Goal: Answer question/provide support: Share knowledge or assist other users

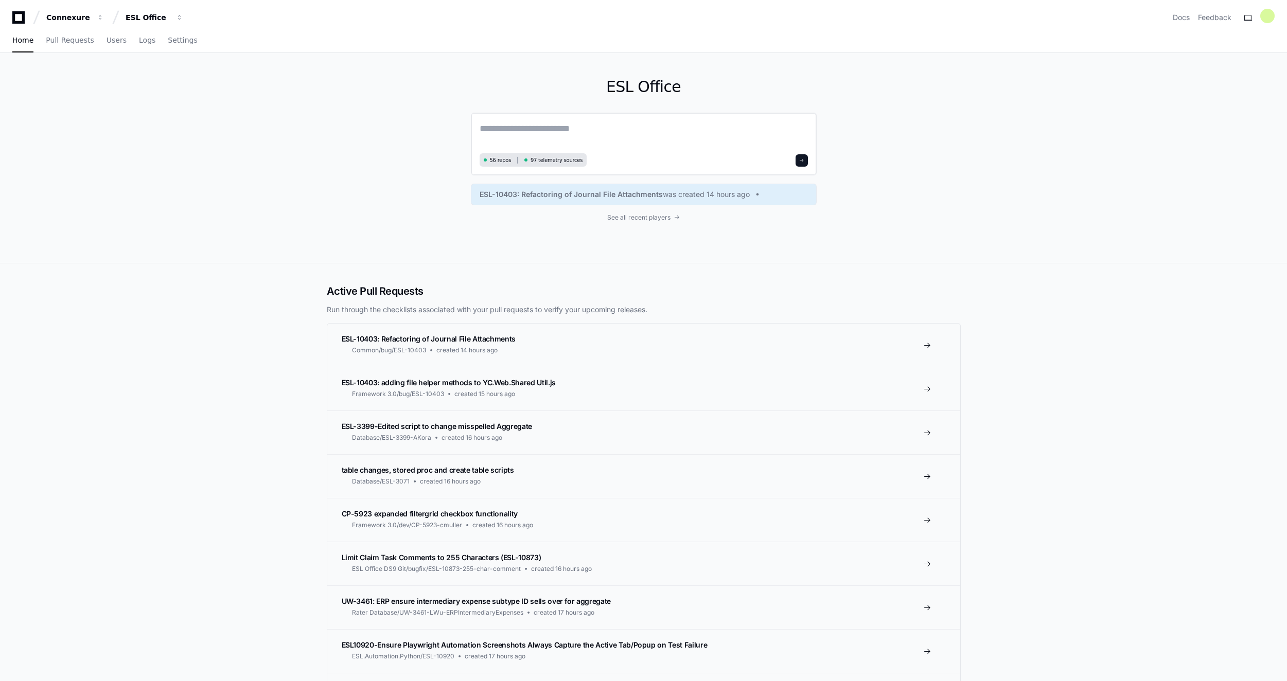
click at [501, 164] on span "56 repos" at bounding box center [501, 160] width 22 height 8
click at [638, 126] on textarea at bounding box center [644, 135] width 328 height 29
click at [497, 161] on span "56 repos" at bounding box center [501, 160] width 22 height 8
click at [179, 20] on span "button" at bounding box center [179, 17] width 7 height 7
click at [156, 20] on div "ESL Office" at bounding box center [148, 17] width 44 height 10
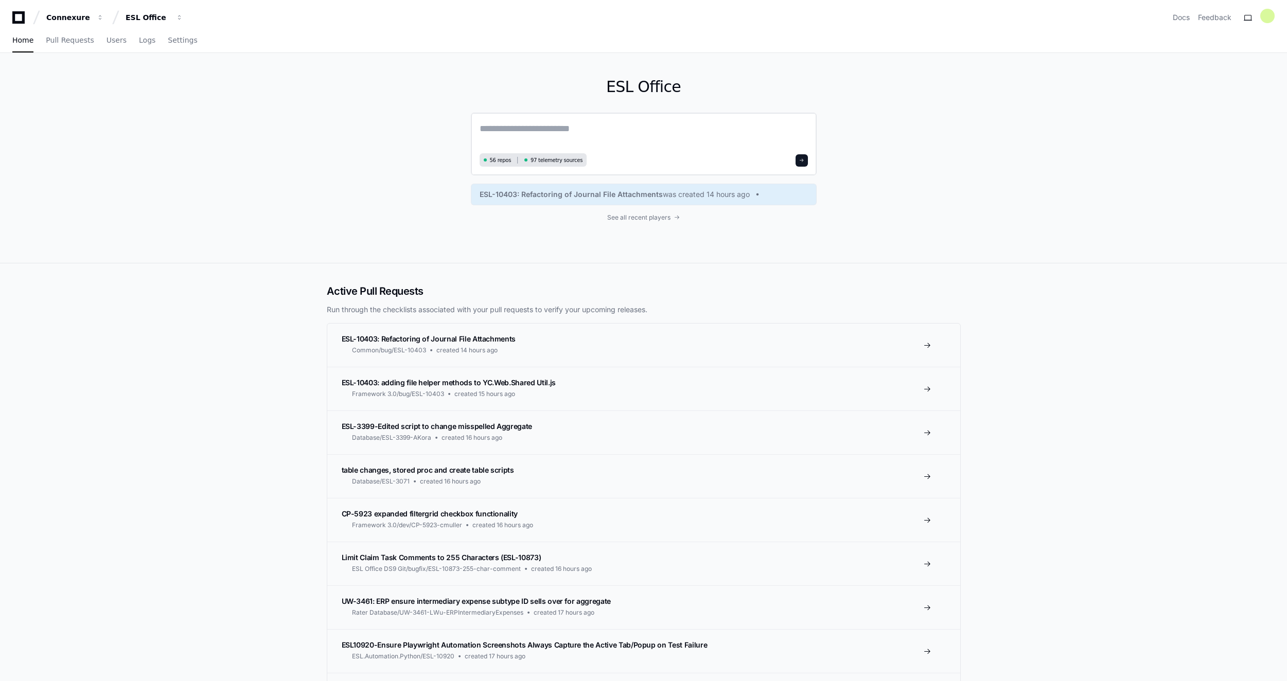
click at [579, 135] on textarea at bounding box center [644, 135] width 328 height 29
click at [168, 45] on link "Settings" at bounding box center [182, 41] width 29 height 24
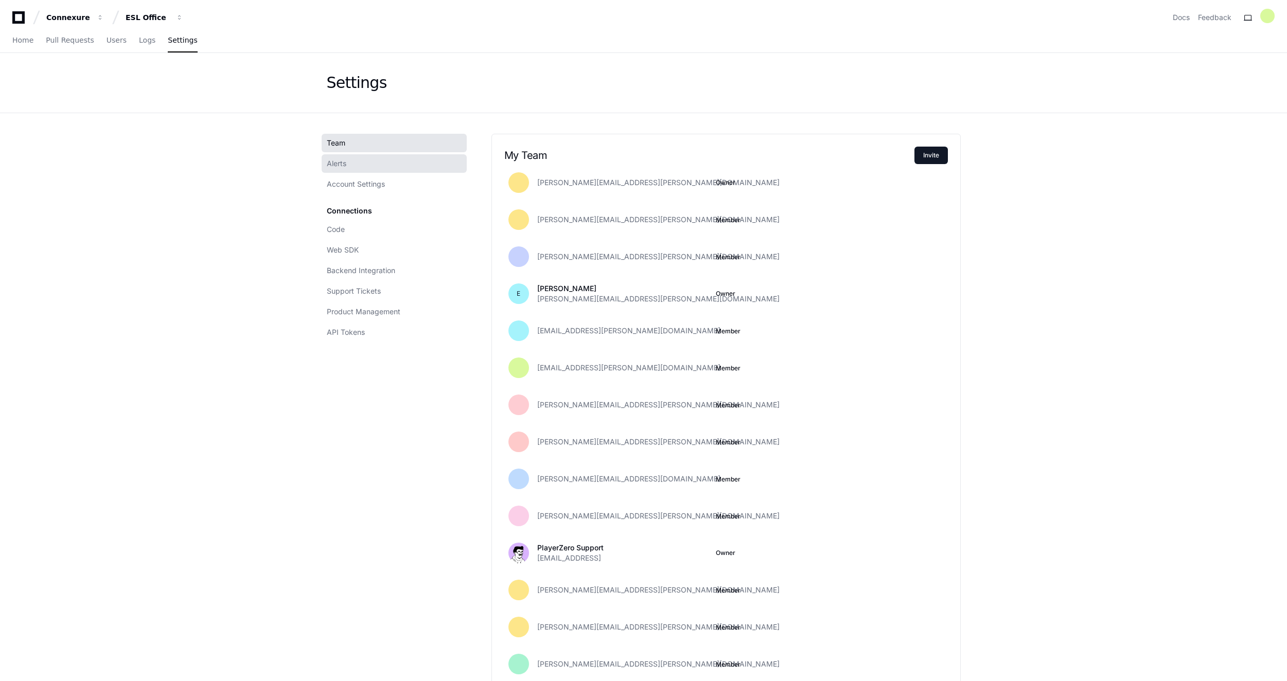
click at [360, 164] on link "Alerts" at bounding box center [394, 163] width 145 height 19
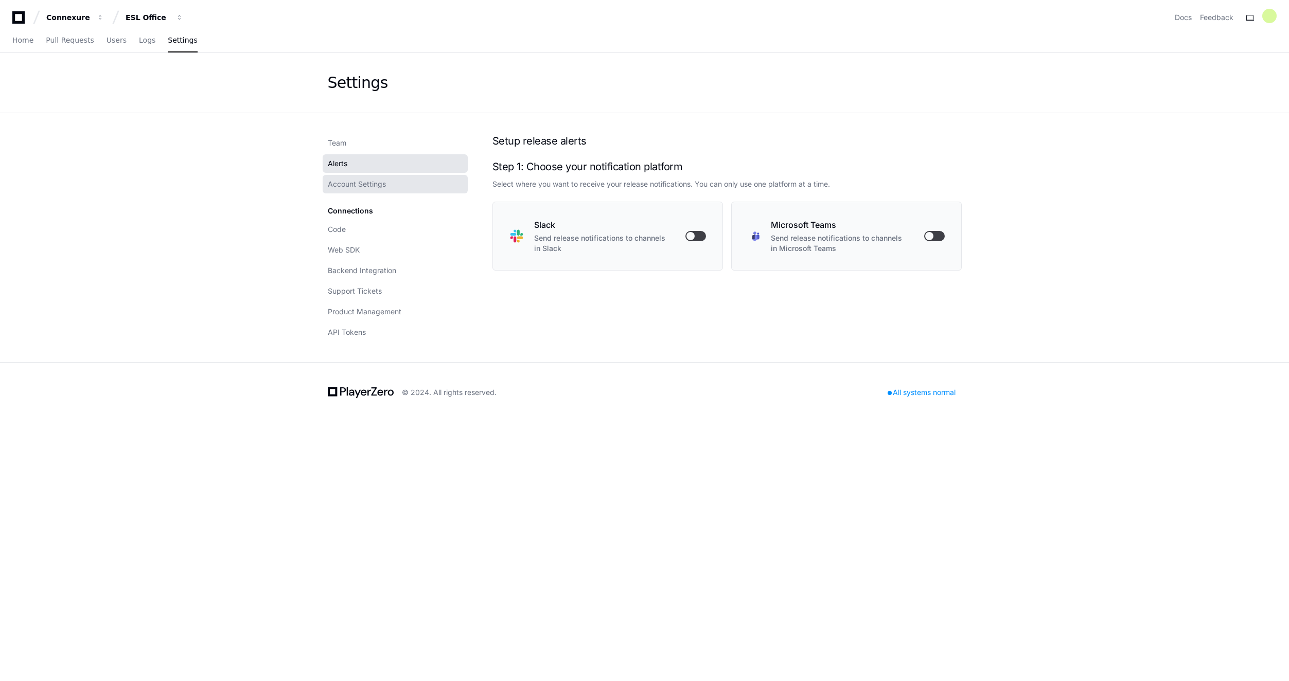
click at [375, 189] on span "Account Settings" at bounding box center [357, 184] width 58 height 10
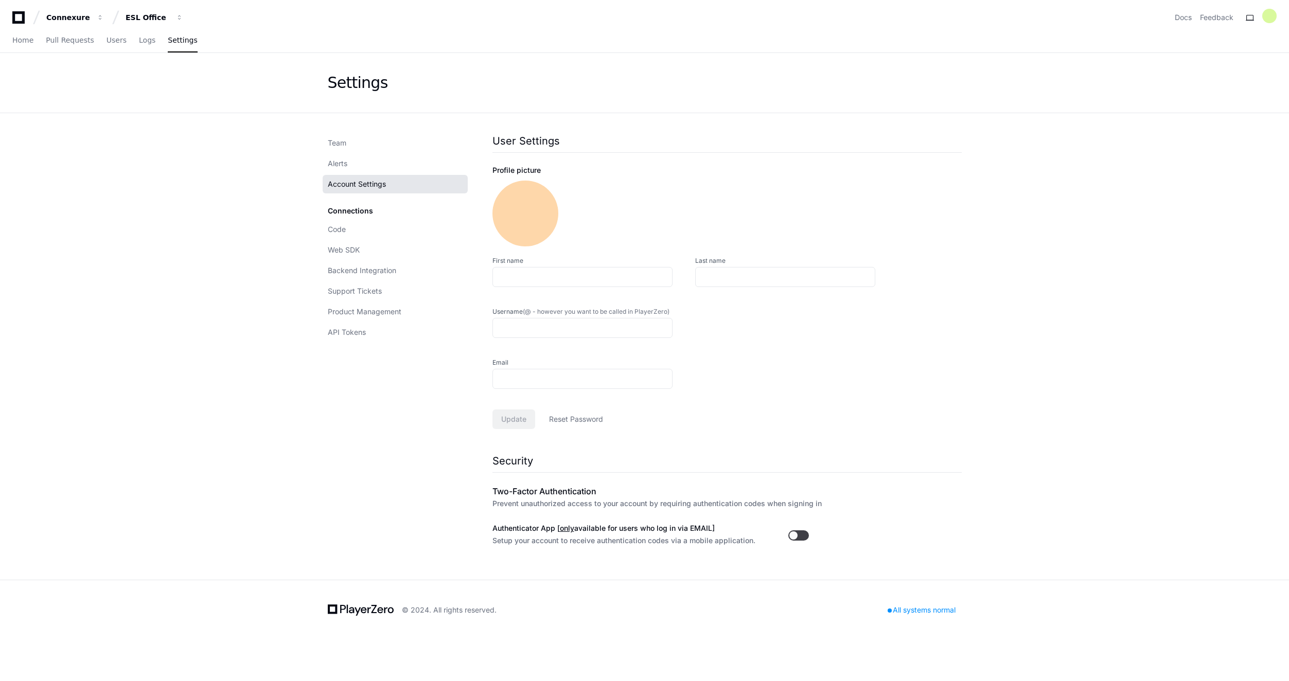
type input "**********"
click at [361, 231] on link "Code" at bounding box center [395, 229] width 145 height 19
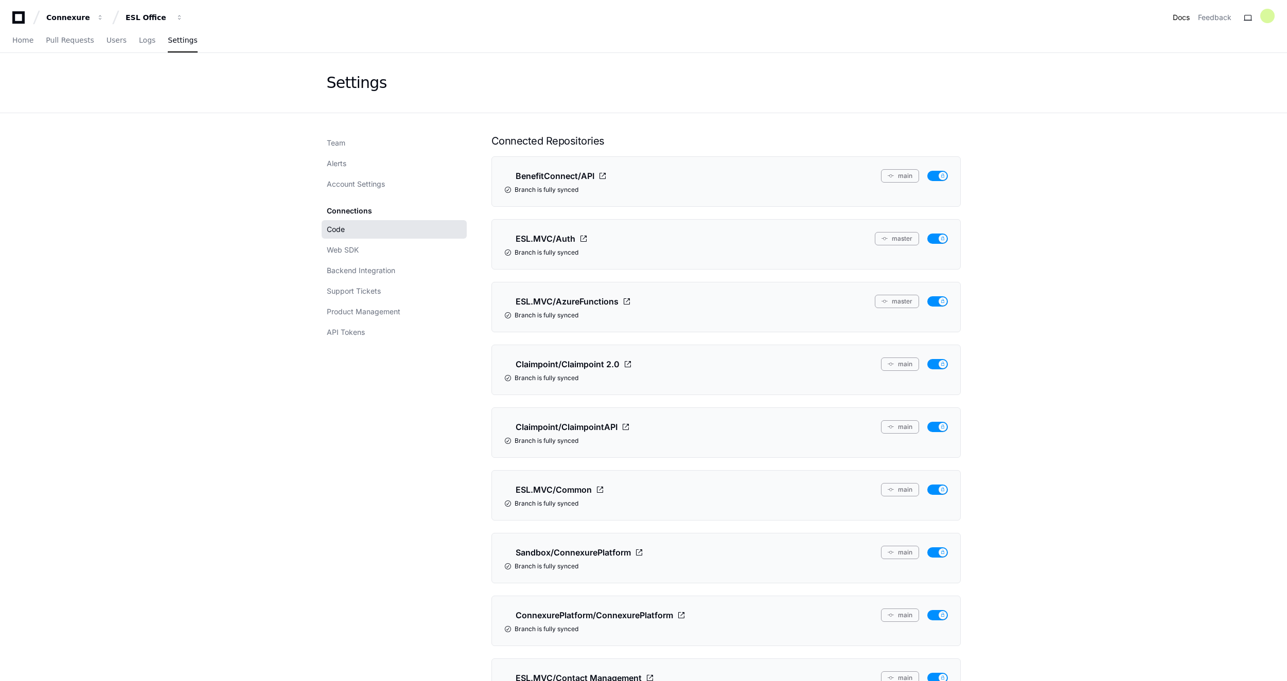
click at [1183, 19] on link "Docs" at bounding box center [1181, 17] width 17 height 10
click at [139, 43] on span "Logs" at bounding box center [147, 40] width 16 height 6
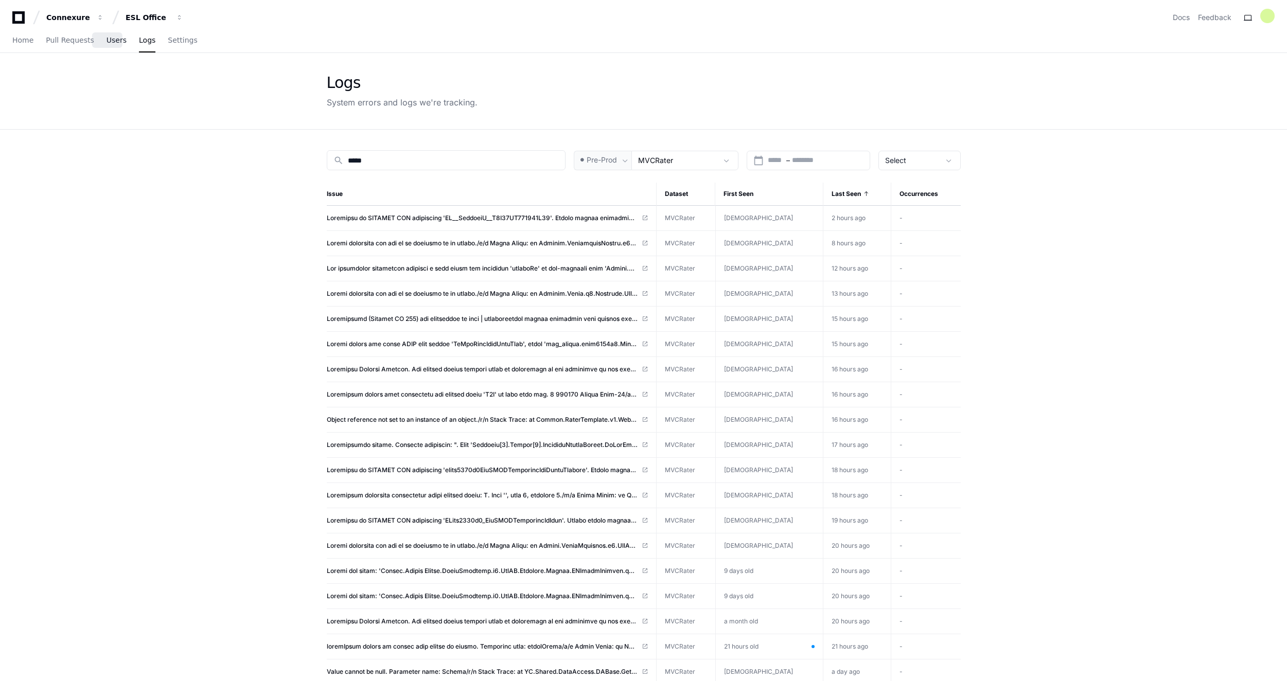
click at [109, 40] on span "Users" at bounding box center [117, 40] width 20 height 6
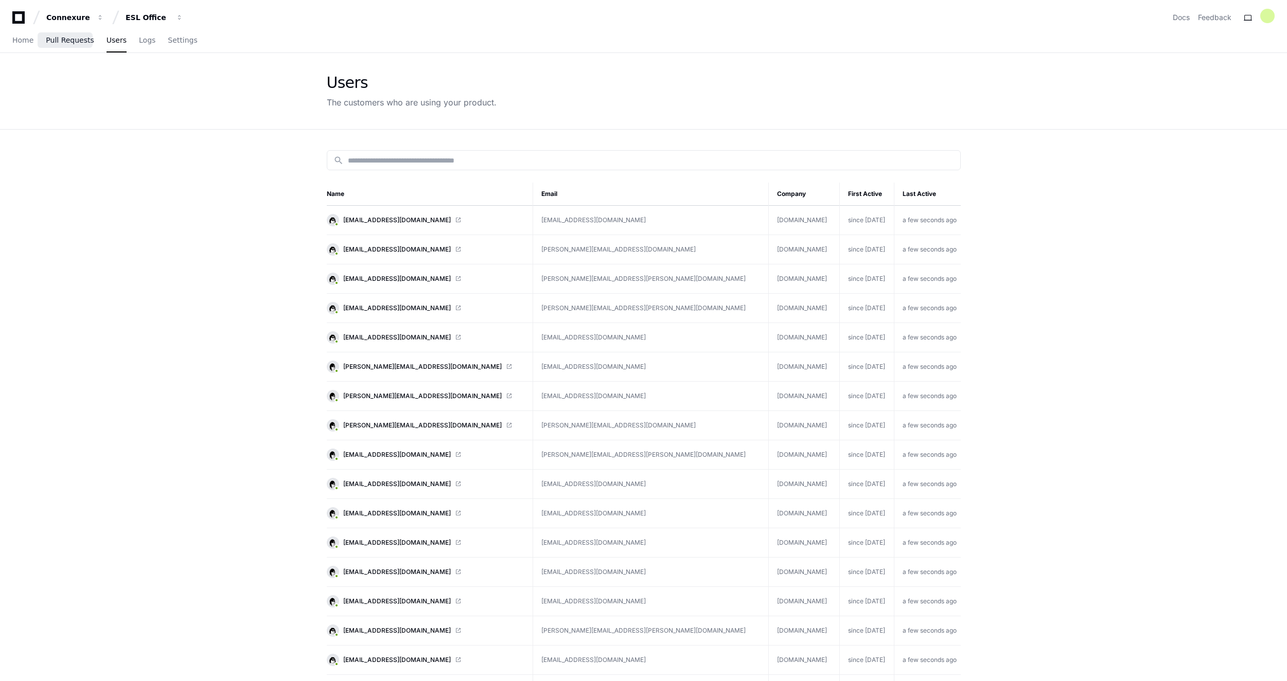
click at [75, 43] on span "Pull Requests" at bounding box center [70, 40] width 48 height 6
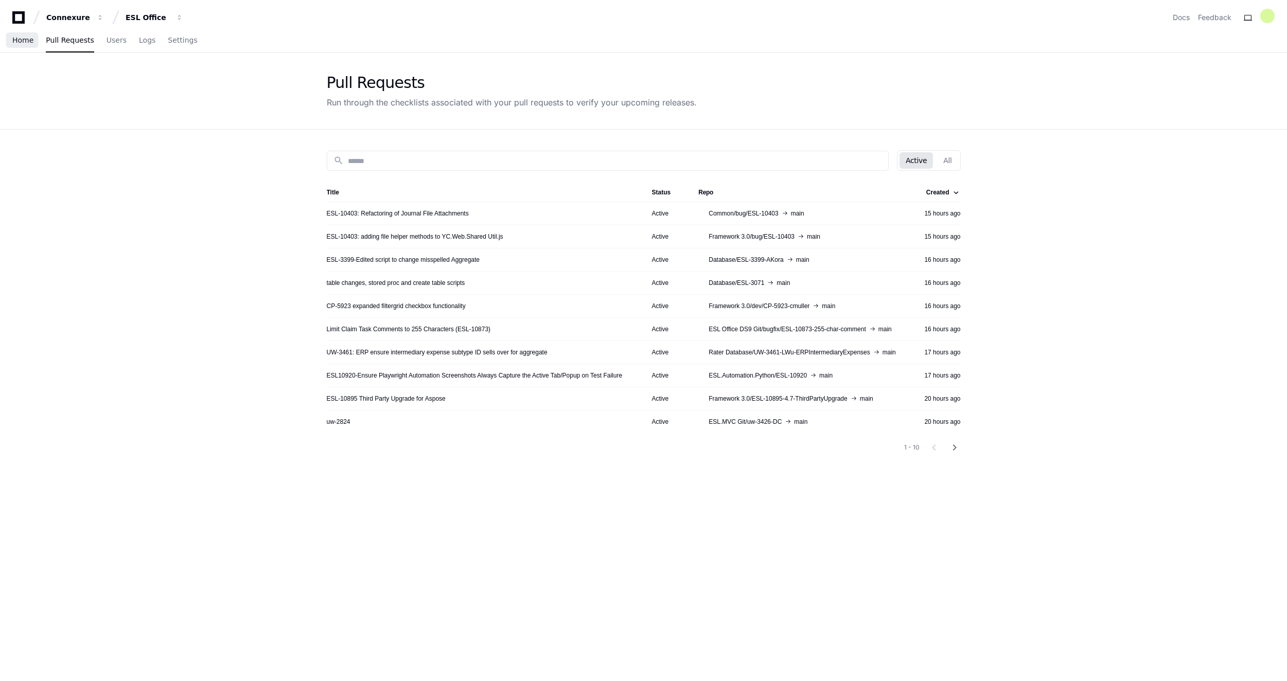
click at [20, 43] on span "Home" at bounding box center [22, 40] width 21 height 6
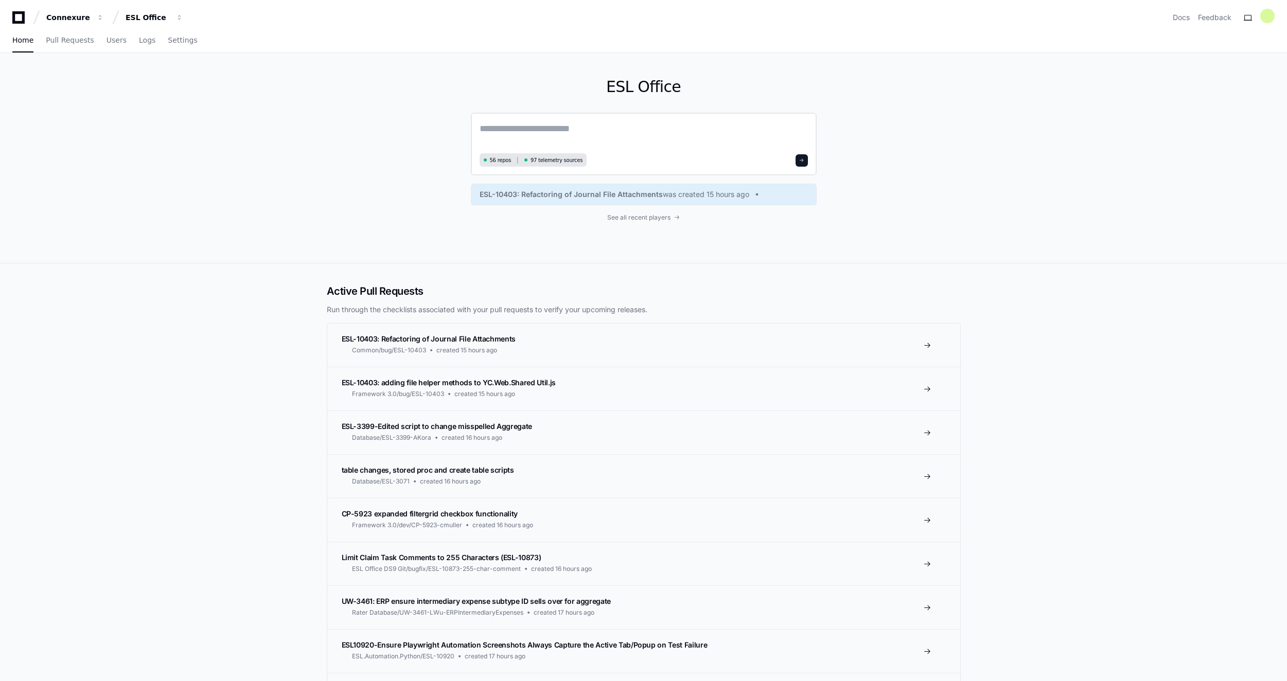
click at [512, 136] on textarea at bounding box center [644, 135] width 328 height 29
click at [668, 221] on span "See all recent players" at bounding box center [638, 218] width 63 height 8
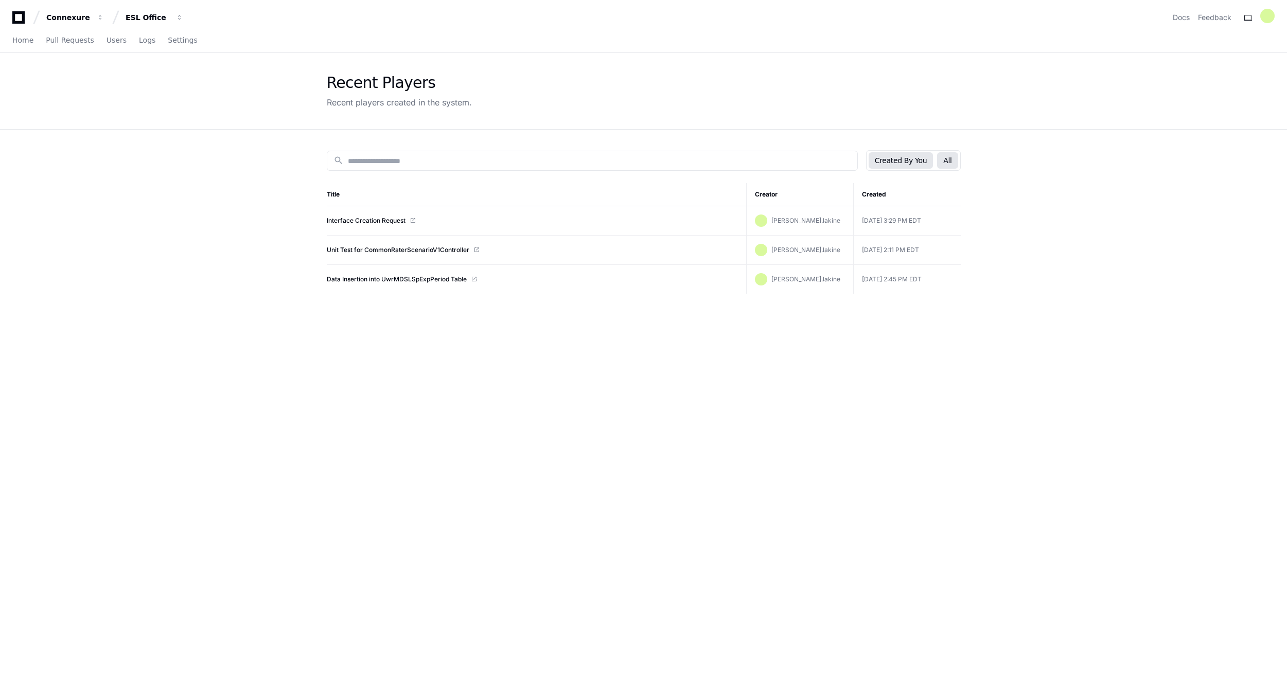
click at [943, 163] on button "All" at bounding box center [947, 160] width 21 height 16
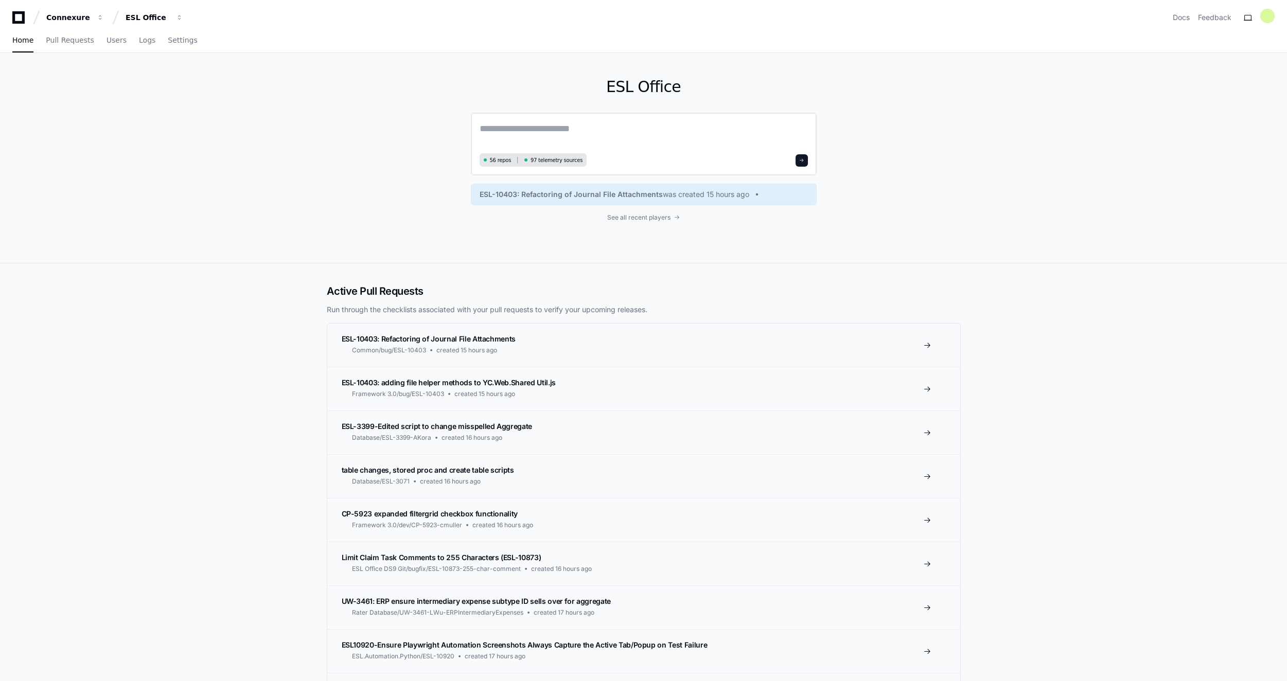
click at [554, 123] on textarea at bounding box center [644, 135] width 328 height 29
click at [558, 135] on textarea at bounding box center [644, 135] width 328 height 29
type textarea "*"
paste textarea "**********"
click at [751, 129] on textarea "**********" at bounding box center [644, 134] width 328 height 27
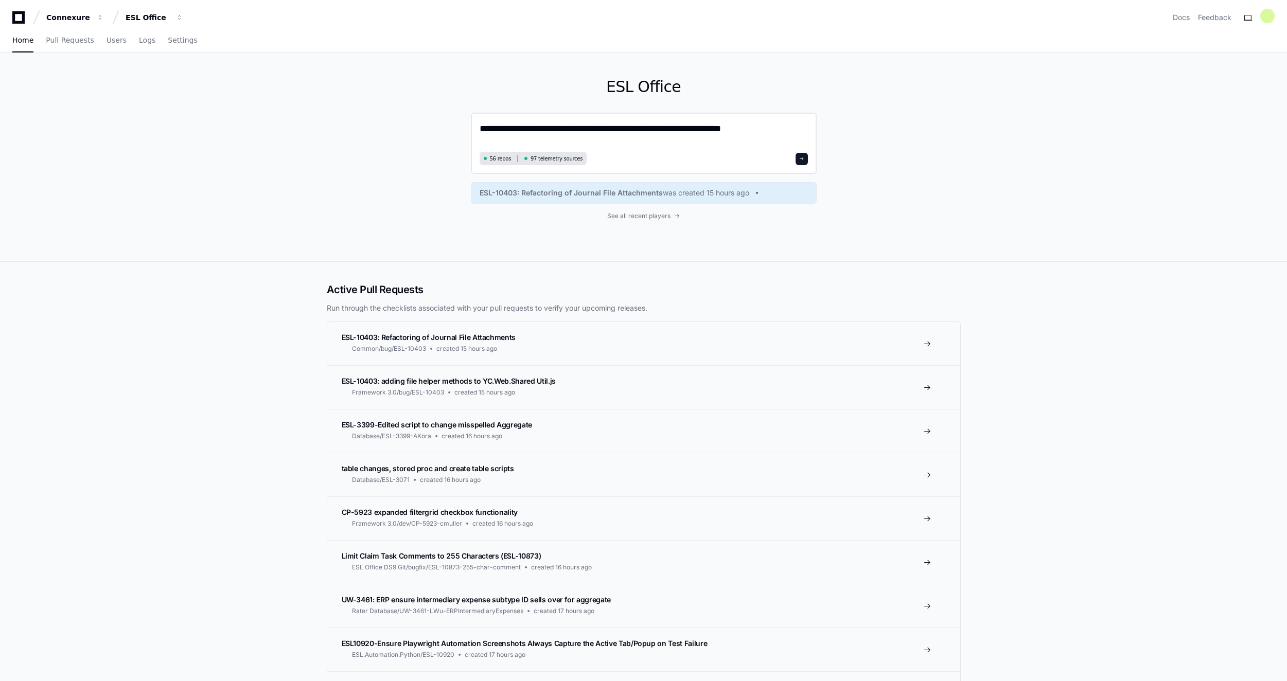
paste textarea "**********"
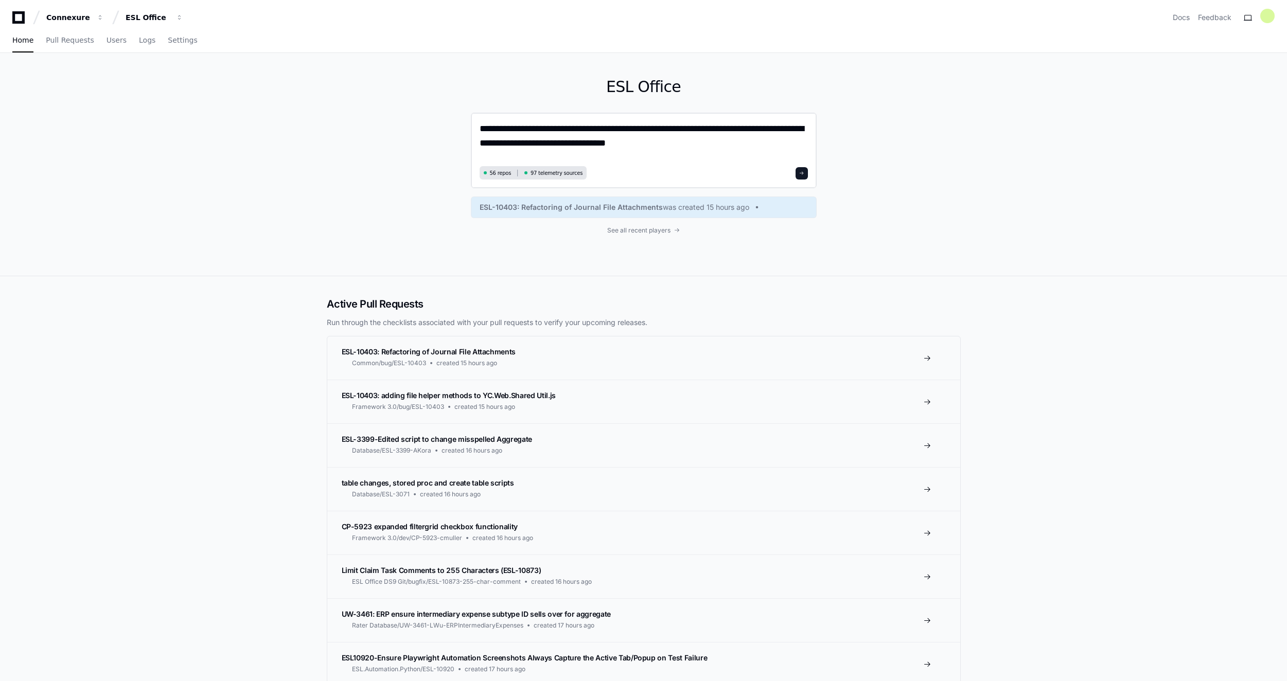
click at [488, 143] on textarea "**********" at bounding box center [644, 142] width 328 height 42
type textarea "**********"
drag, startPoint x: 800, startPoint y: 174, endPoint x: 831, endPoint y: 179, distance: 30.7
click at [802, 174] on span at bounding box center [801, 173] width 5 height 5
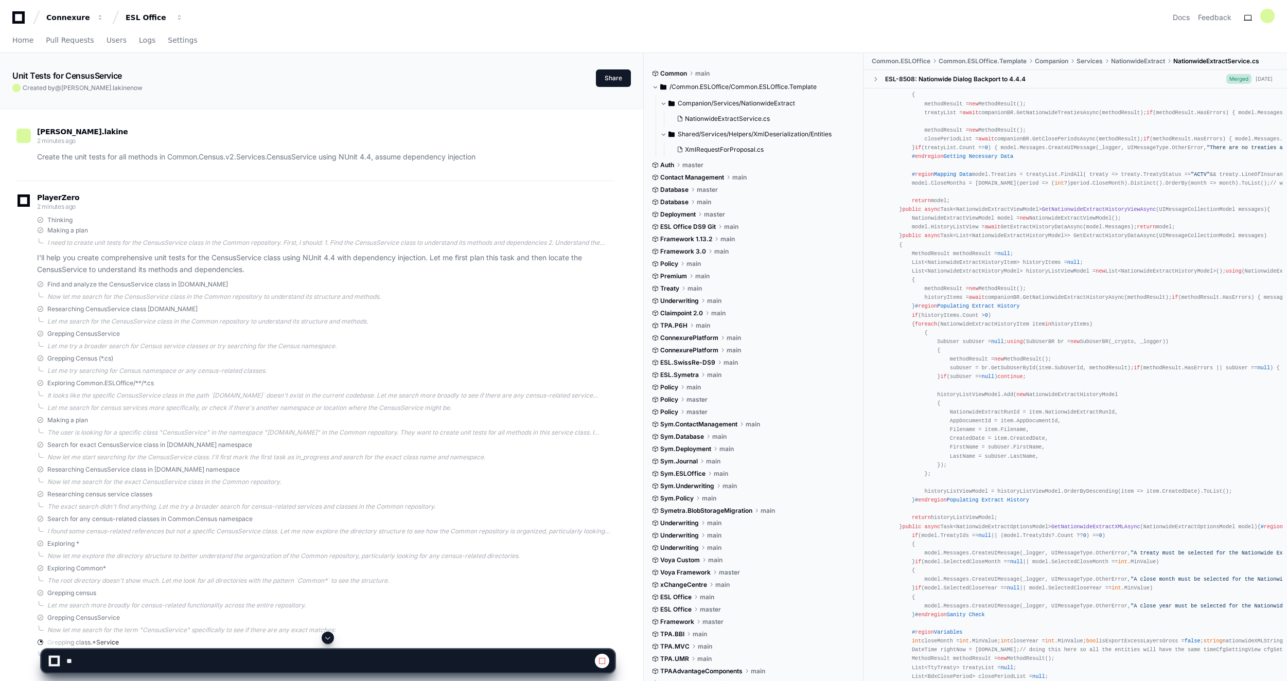
click at [656, 85] on span at bounding box center [655, 87] width 6 height 6
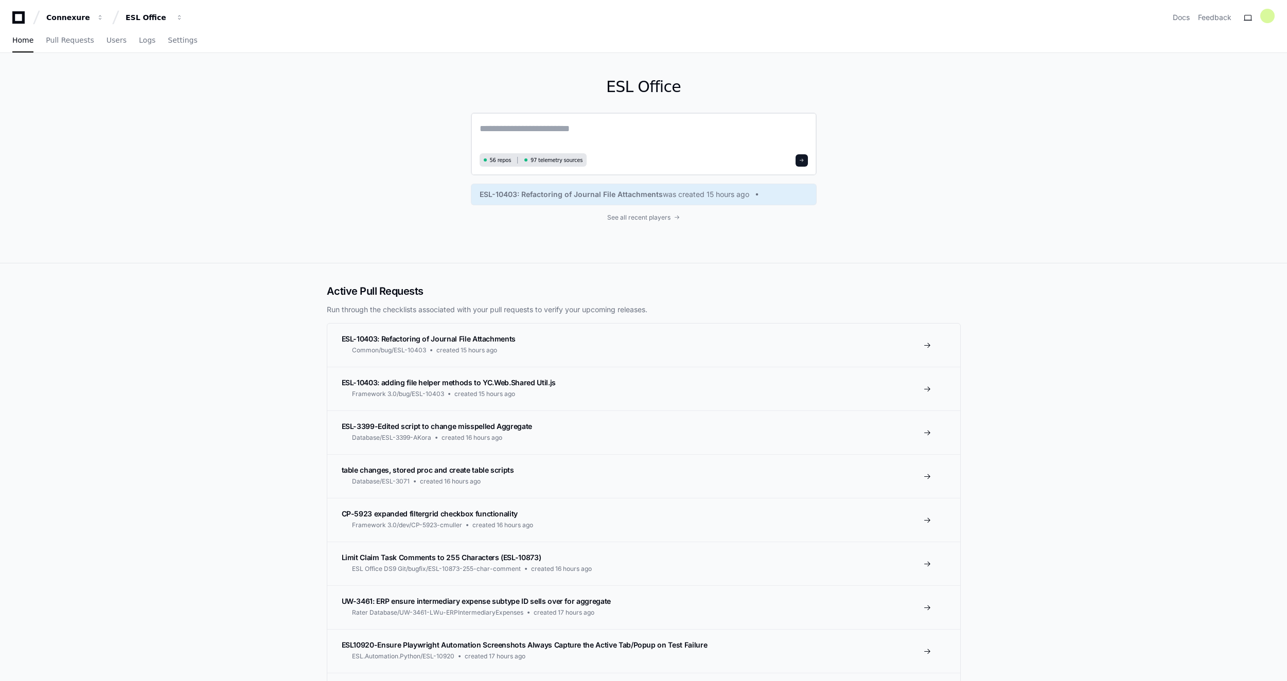
drag, startPoint x: 517, startPoint y: 132, endPoint x: 558, endPoint y: 130, distance: 41.2
click at [519, 131] on textarea at bounding box center [644, 135] width 328 height 29
click at [551, 162] on span "97 telemetry sources" at bounding box center [557, 160] width 52 height 8
drag, startPoint x: 551, startPoint y: 162, endPoint x: 493, endPoint y: 162, distance: 58.1
click at [493, 162] on span "56 repos" at bounding box center [501, 160] width 22 height 8
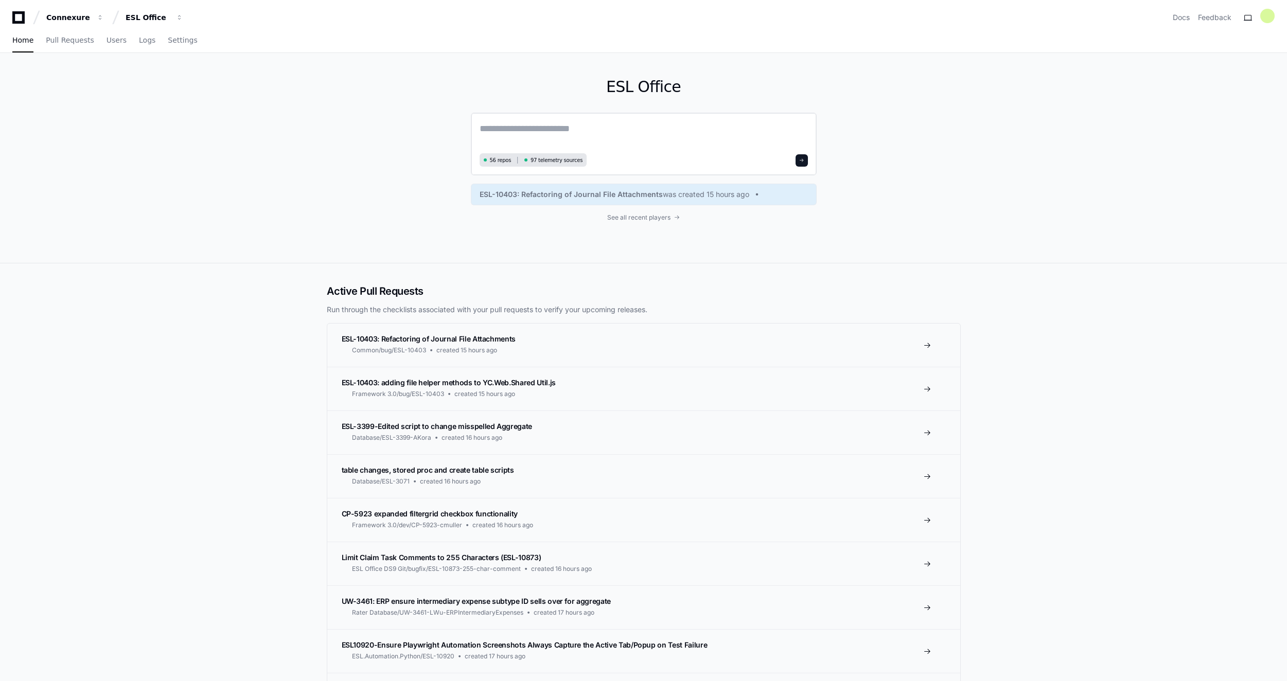
click at [493, 162] on span "56 repos" at bounding box center [501, 160] width 22 height 8
click at [182, 21] on span "button" at bounding box center [179, 17] width 7 height 7
click at [239, 145] on div "ESL Office 56 repos 97 telemetry sources ESL-10403: Refactoring of Journal File…" at bounding box center [643, 158] width 1287 height 210
click at [497, 165] on div "56 repos 97 telemetry sources" at bounding box center [534, 159] width 108 height 13
click at [56, 47] on link "Pull Requests" at bounding box center [70, 41] width 48 height 24
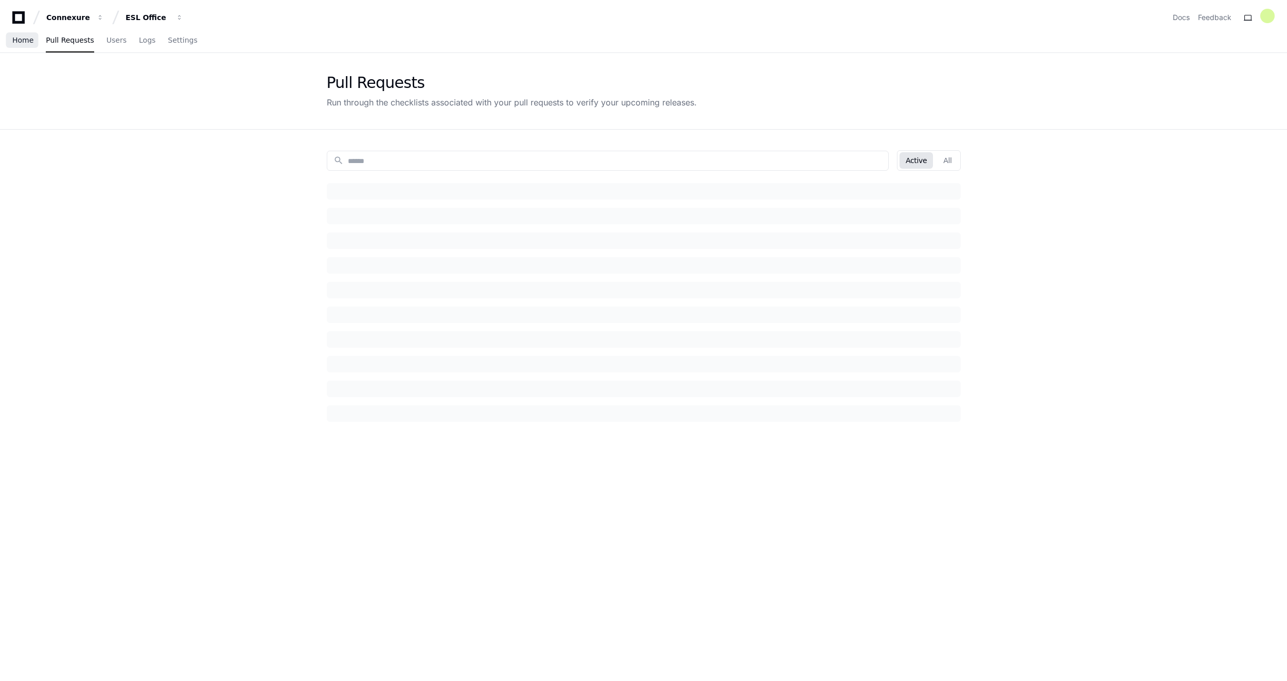
click at [15, 42] on span "Home" at bounding box center [22, 40] width 21 height 6
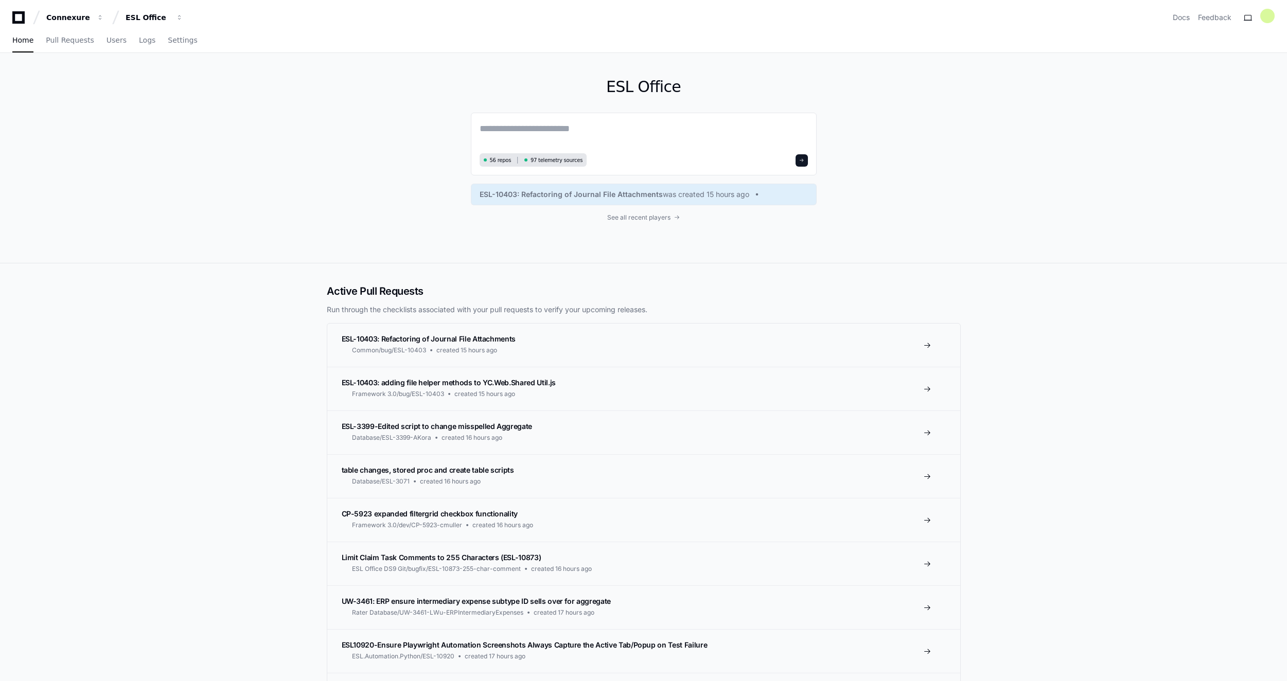
click at [16, 20] on icon at bounding box center [18, 17] width 21 height 12
click at [60, 19] on div "Connexure" at bounding box center [68, 17] width 44 height 10
click at [140, 16] on div "ESL Office" at bounding box center [148, 17] width 44 height 10
click at [48, 114] on div "ESL Office 56 repos 97 telemetry sources ESL-10403: Refactoring of Journal File…" at bounding box center [643, 158] width 1287 height 210
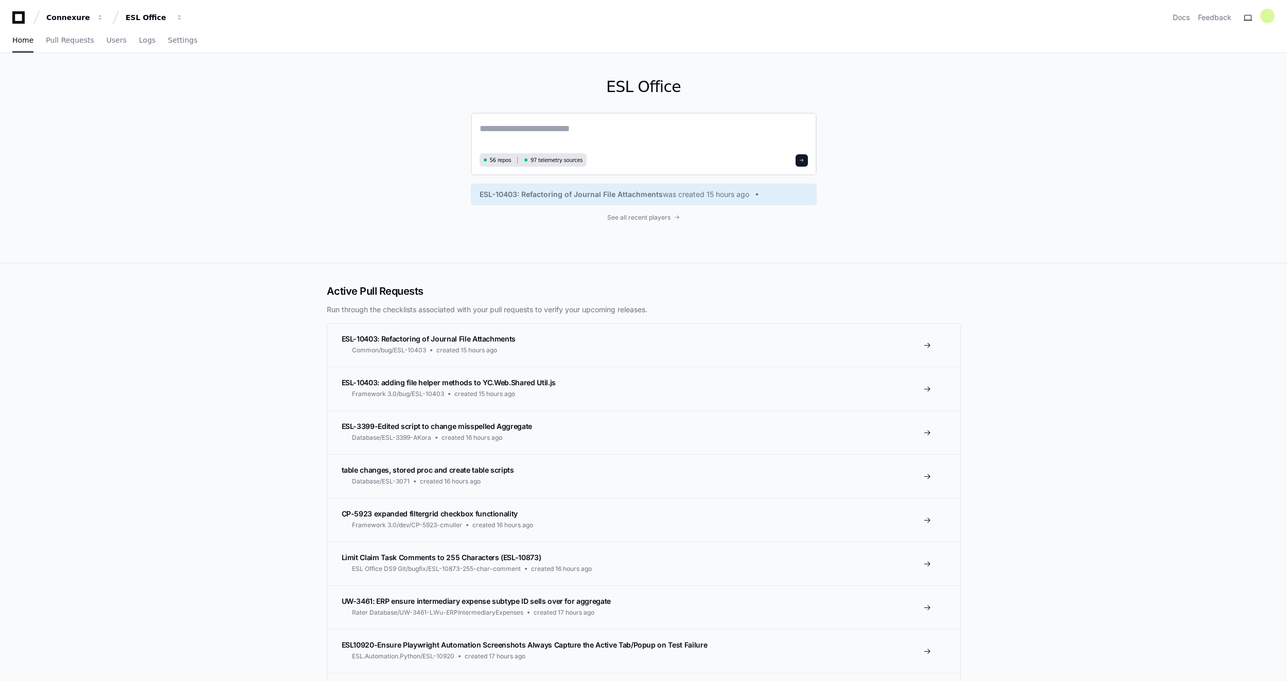
click at [802, 161] on span at bounding box center [801, 160] width 5 height 5
click at [553, 131] on textarea at bounding box center [644, 135] width 328 height 29
click at [501, 121] on textarea at bounding box center [644, 135] width 328 height 29
click at [493, 161] on span "56 repos" at bounding box center [501, 160] width 22 height 8
click at [559, 133] on textarea at bounding box center [644, 135] width 328 height 29
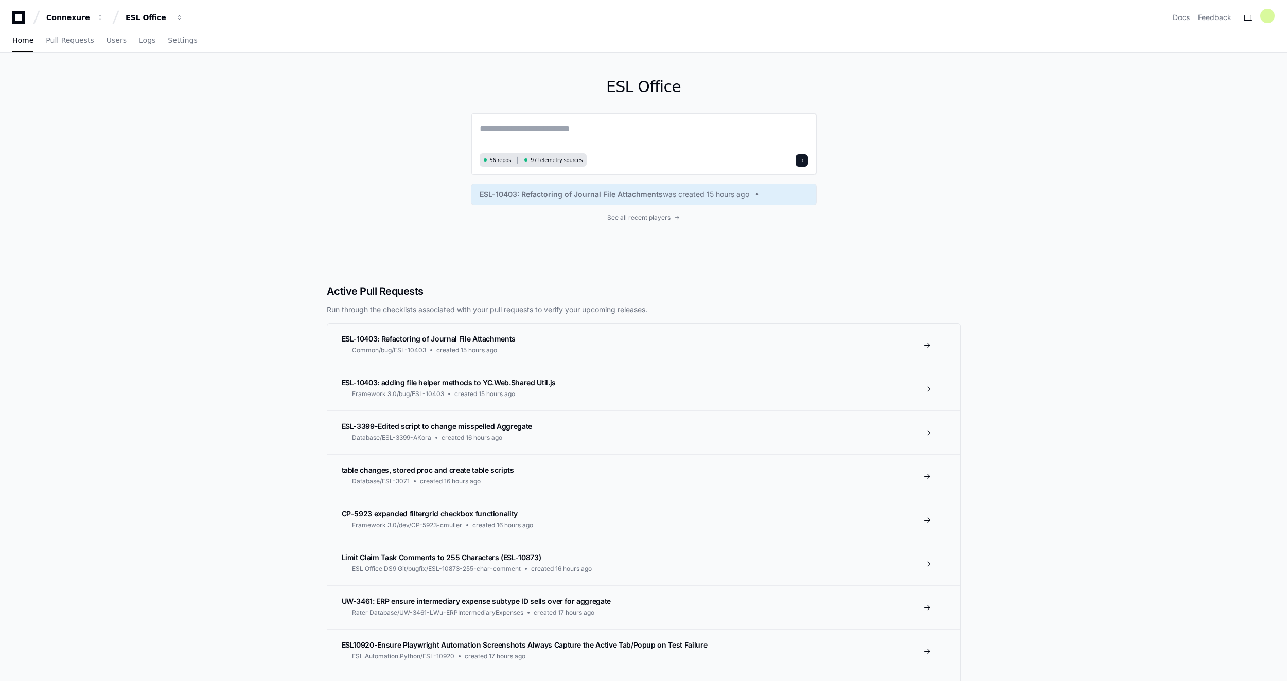
click at [509, 124] on textarea at bounding box center [644, 135] width 328 height 29
click at [501, 159] on span "56 repos" at bounding box center [501, 160] width 22 height 8
drag, startPoint x: 501, startPoint y: 159, endPoint x: 548, endPoint y: 160, distance: 47.4
click at [548, 160] on span "97 telemetry sources" at bounding box center [557, 160] width 52 height 8
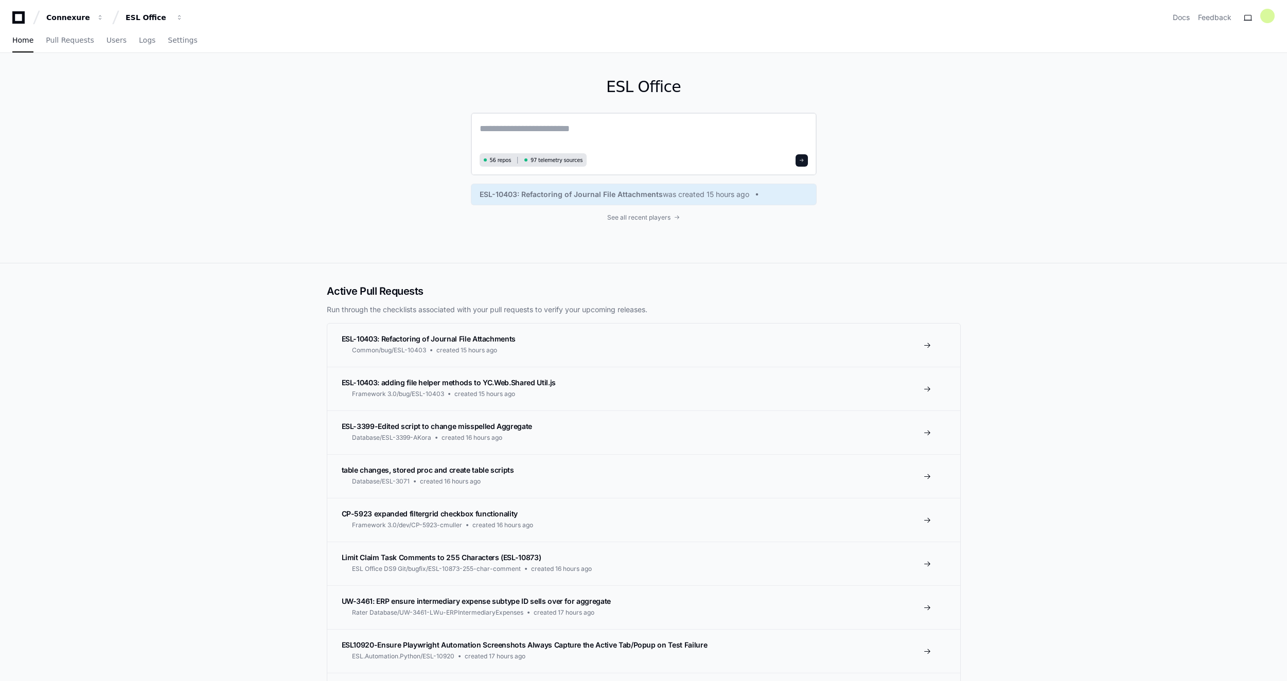
click at [549, 160] on span "97 telemetry sources" at bounding box center [557, 160] width 52 height 8
drag, startPoint x: 549, startPoint y: 160, endPoint x: 671, endPoint y: 135, distance: 124.4
click at [671, 135] on textarea at bounding box center [644, 135] width 328 height 29
click at [75, 43] on span "Pull Requests" at bounding box center [70, 40] width 48 height 6
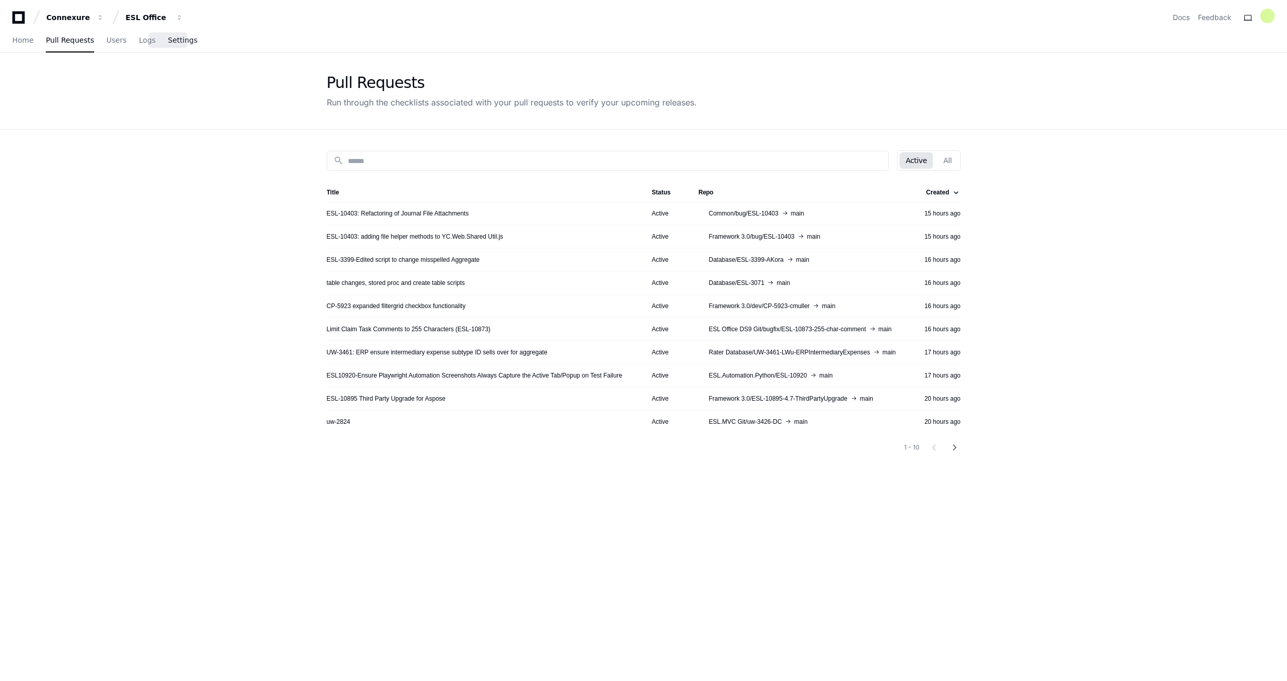
click at [176, 45] on link "Settings" at bounding box center [182, 41] width 29 height 24
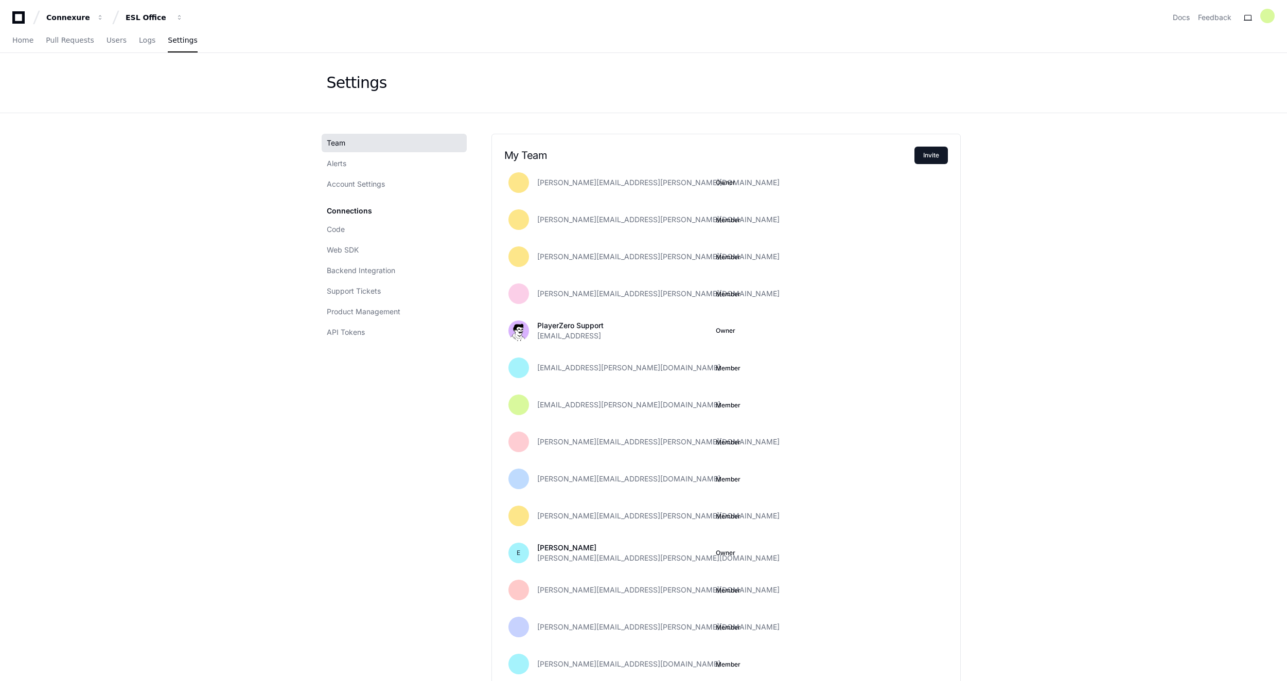
click at [15, 18] on icon at bounding box center [18, 17] width 12 height 12
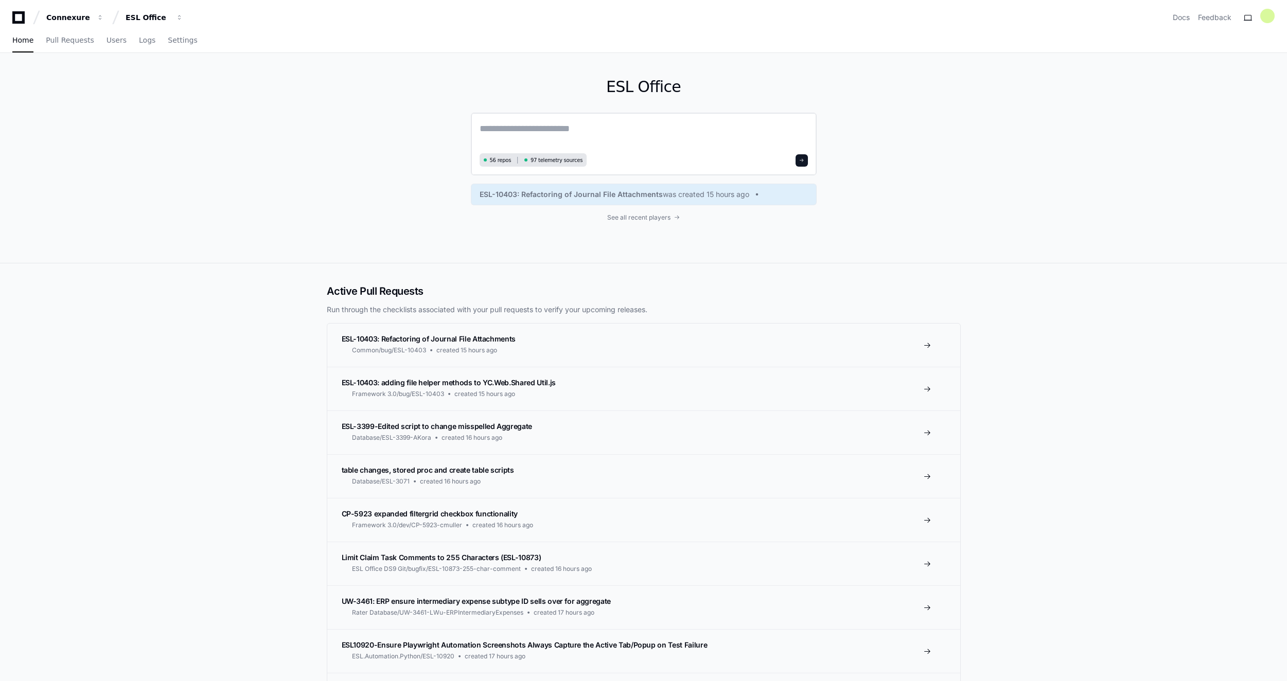
click at [602, 128] on textarea at bounding box center [644, 135] width 328 height 29
click at [533, 133] on textarea at bounding box center [644, 135] width 328 height 29
click at [576, 130] on textarea at bounding box center [644, 135] width 328 height 29
click at [575, 128] on textarea at bounding box center [644, 135] width 328 height 29
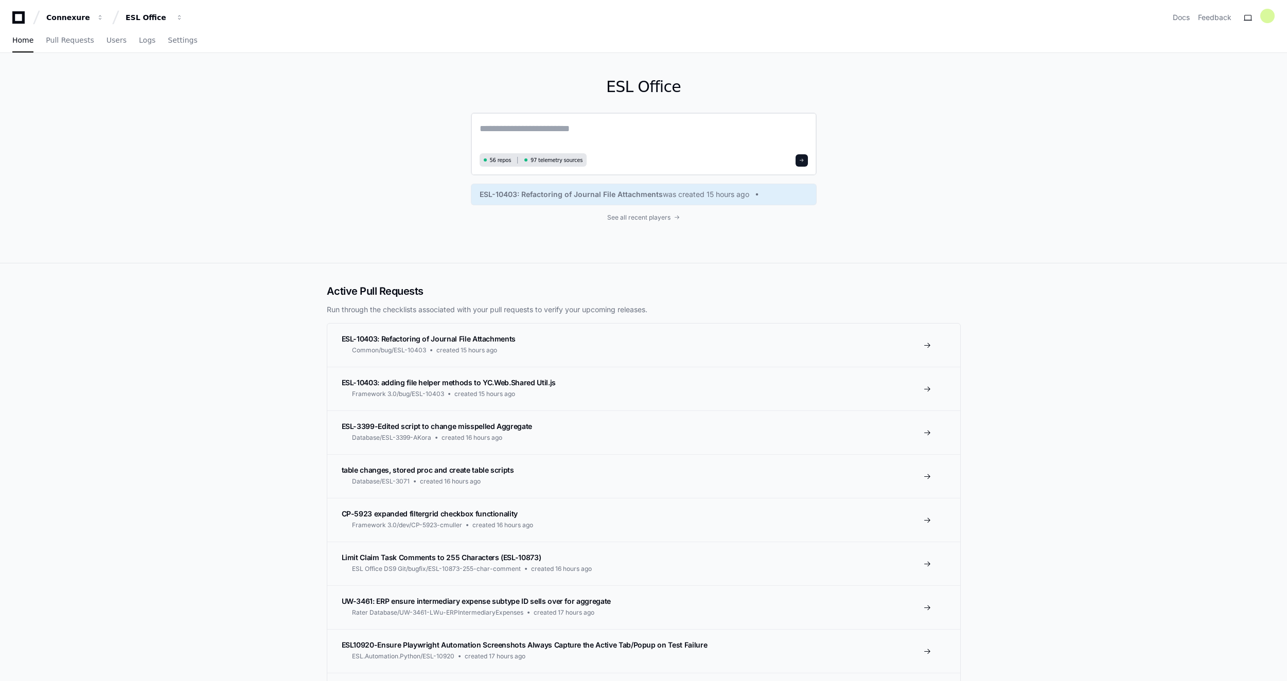
click at [571, 124] on textarea at bounding box center [644, 135] width 328 height 29
click at [112, 45] on link "Users" at bounding box center [117, 41] width 20 height 24
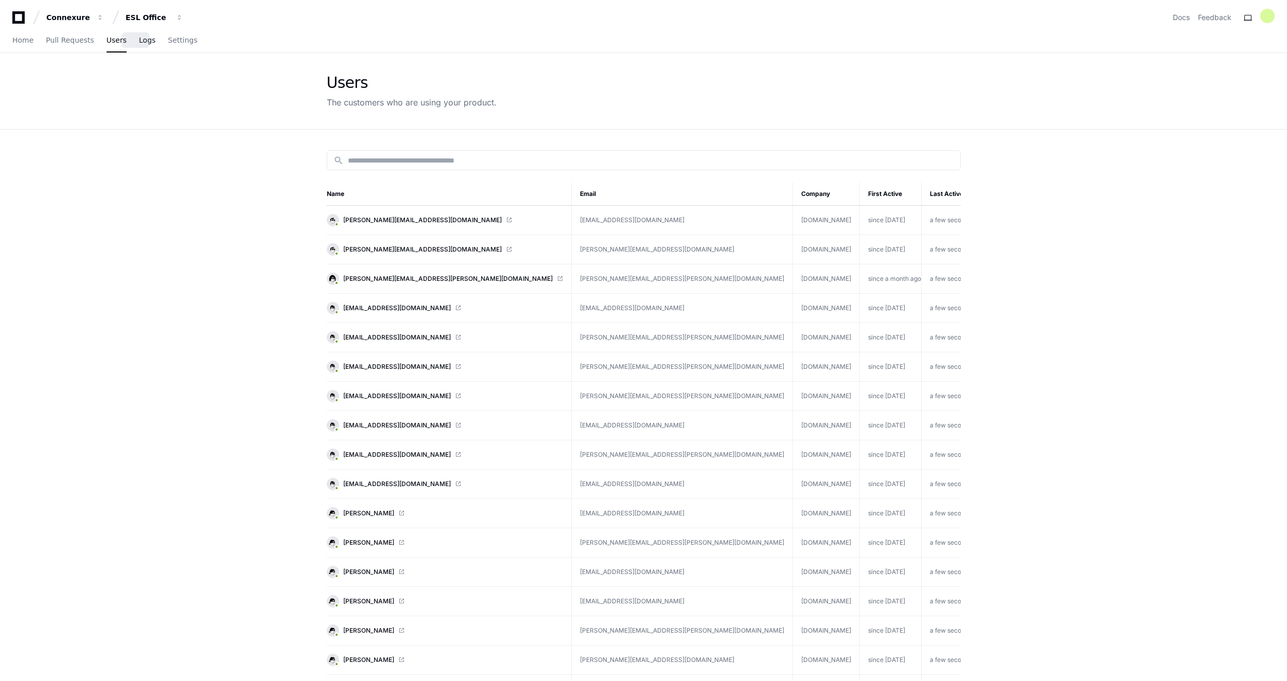
click at [139, 48] on link "Logs" at bounding box center [147, 41] width 16 height 24
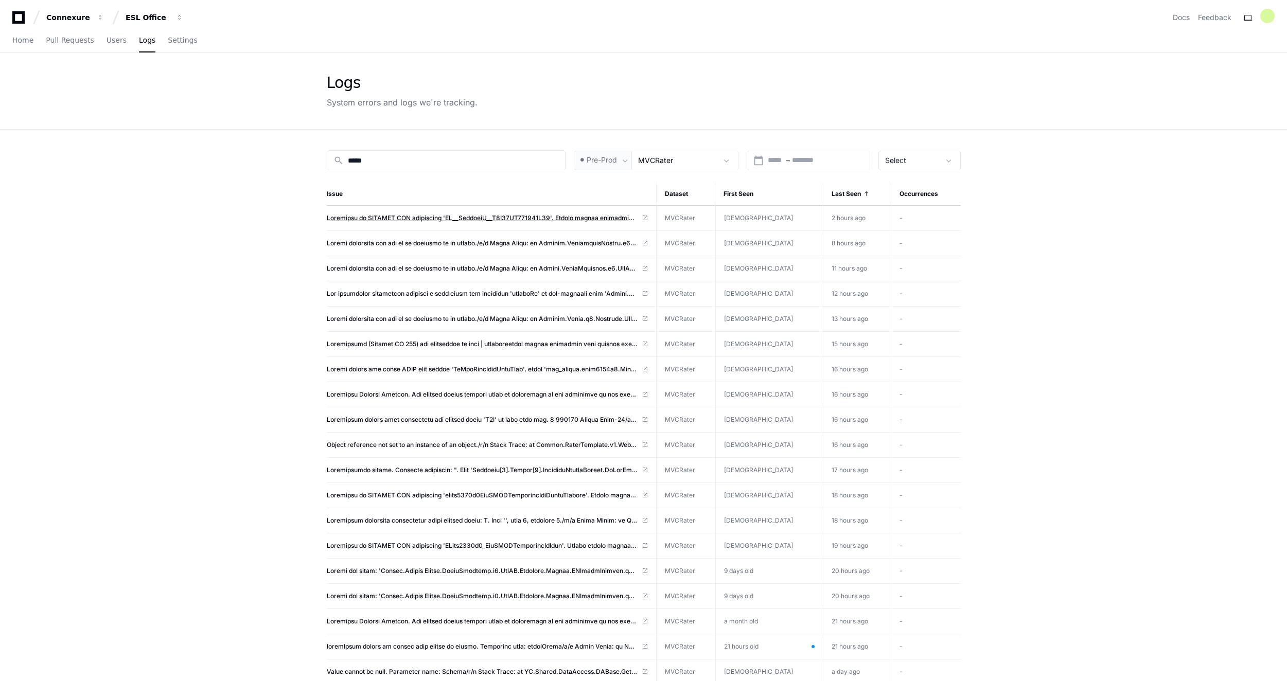
click at [519, 218] on span at bounding box center [482, 218] width 311 height 8
click at [598, 243] on span at bounding box center [482, 243] width 311 height 8
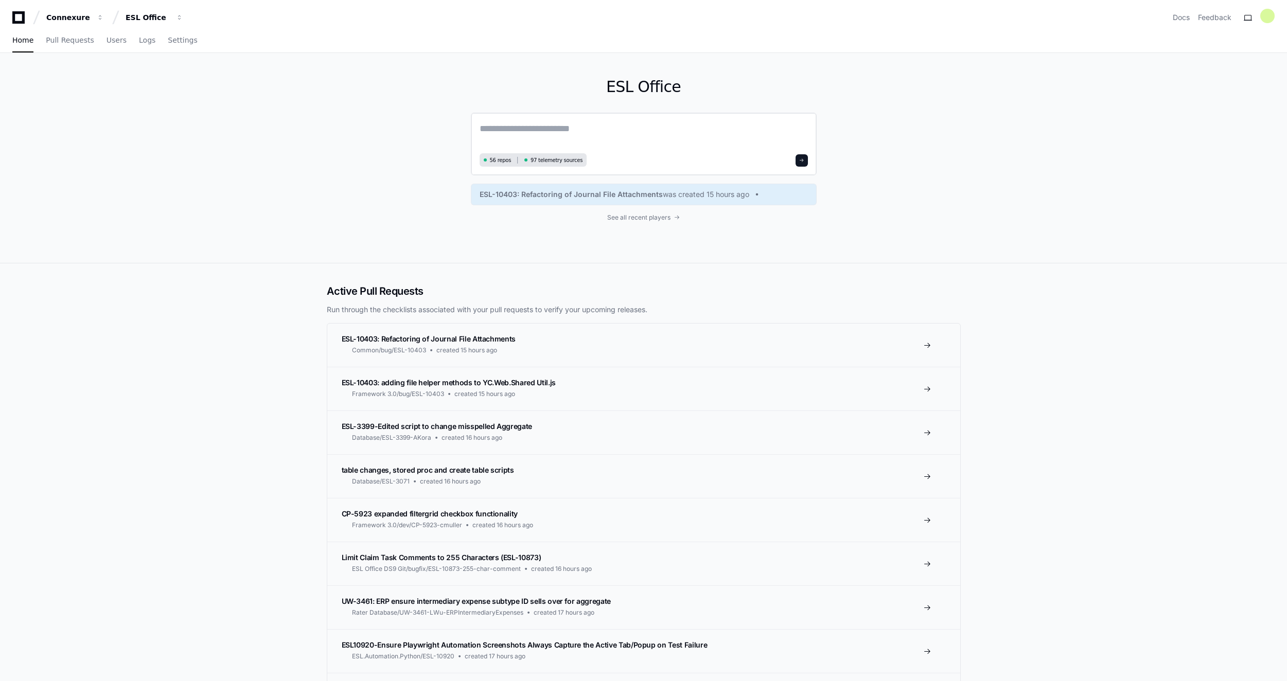
click at [542, 129] on textarea at bounding box center [644, 135] width 328 height 29
click at [65, 43] on span "Pull Requests" at bounding box center [70, 40] width 48 height 6
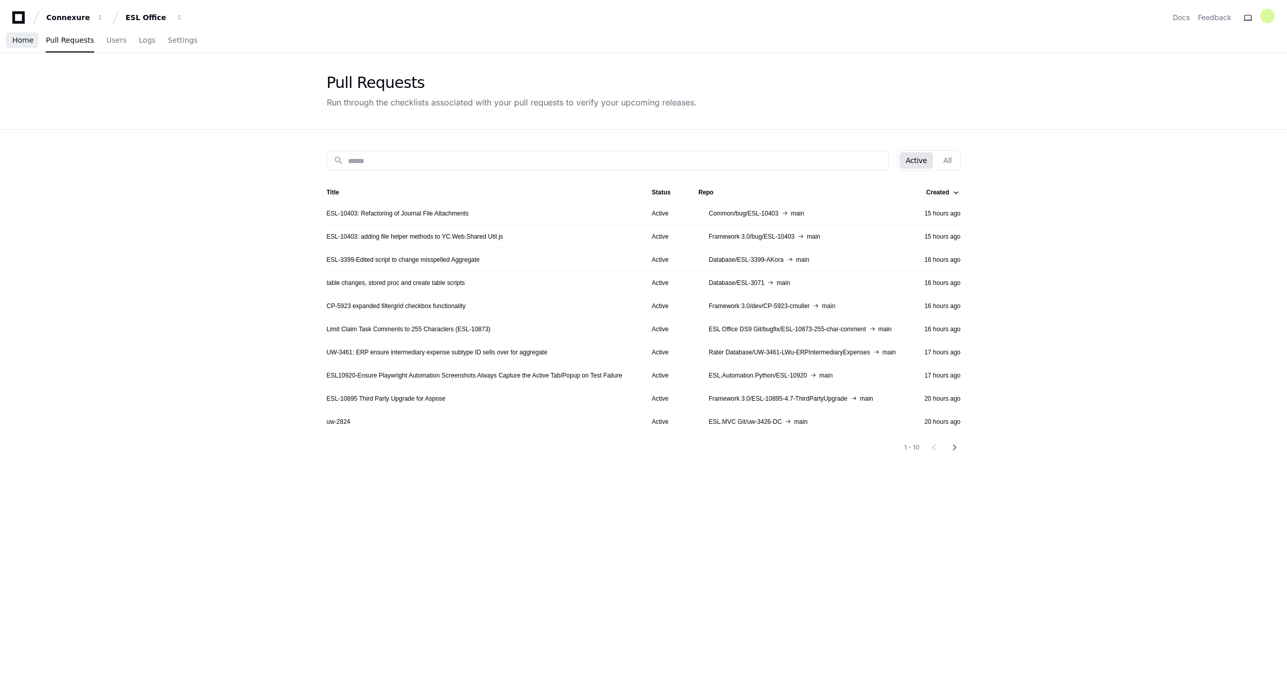
click at [20, 43] on span "Home" at bounding box center [22, 40] width 21 height 6
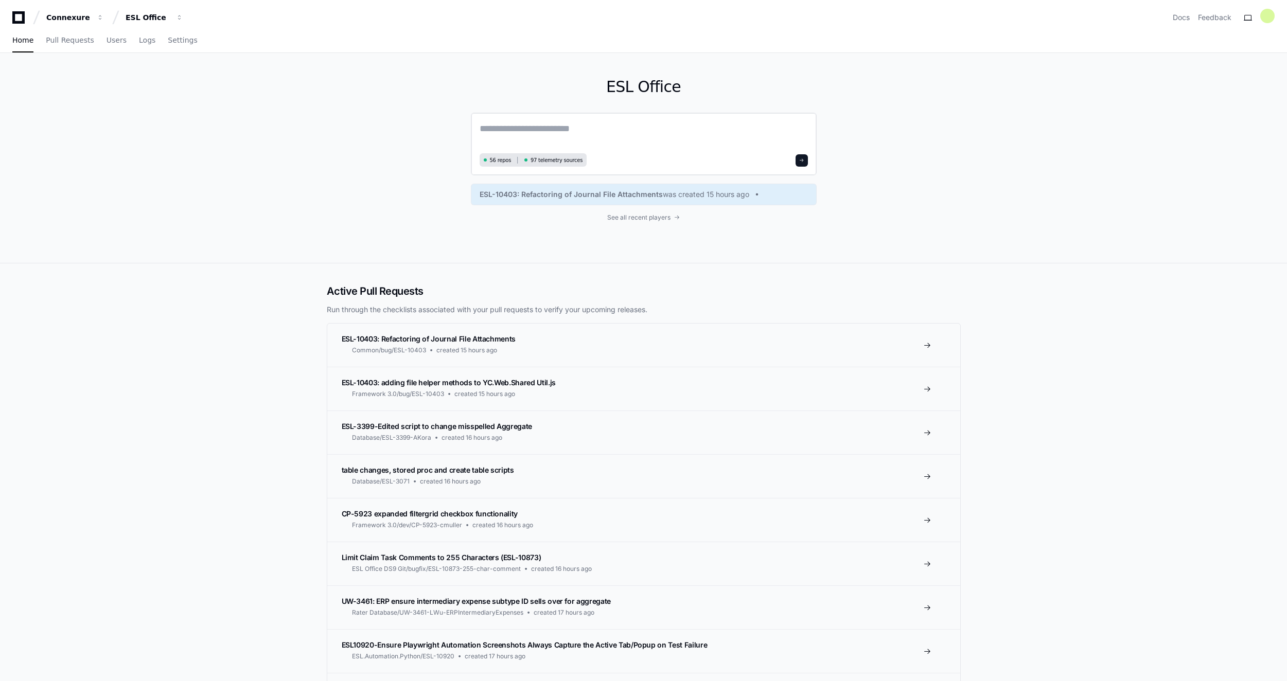
click at [572, 131] on textarea at bounding box center [644, 135] width 328 height 29
click at [536, 133] on textarea at bounding box center [644, 135] width 328 height 29
click at [496, 159] on span "56 repos" at bounding box center [501, 160] width 22 height 8
click at [491, 162] on span "56 repos" at bounding box center [501, 160] width 22 height 8
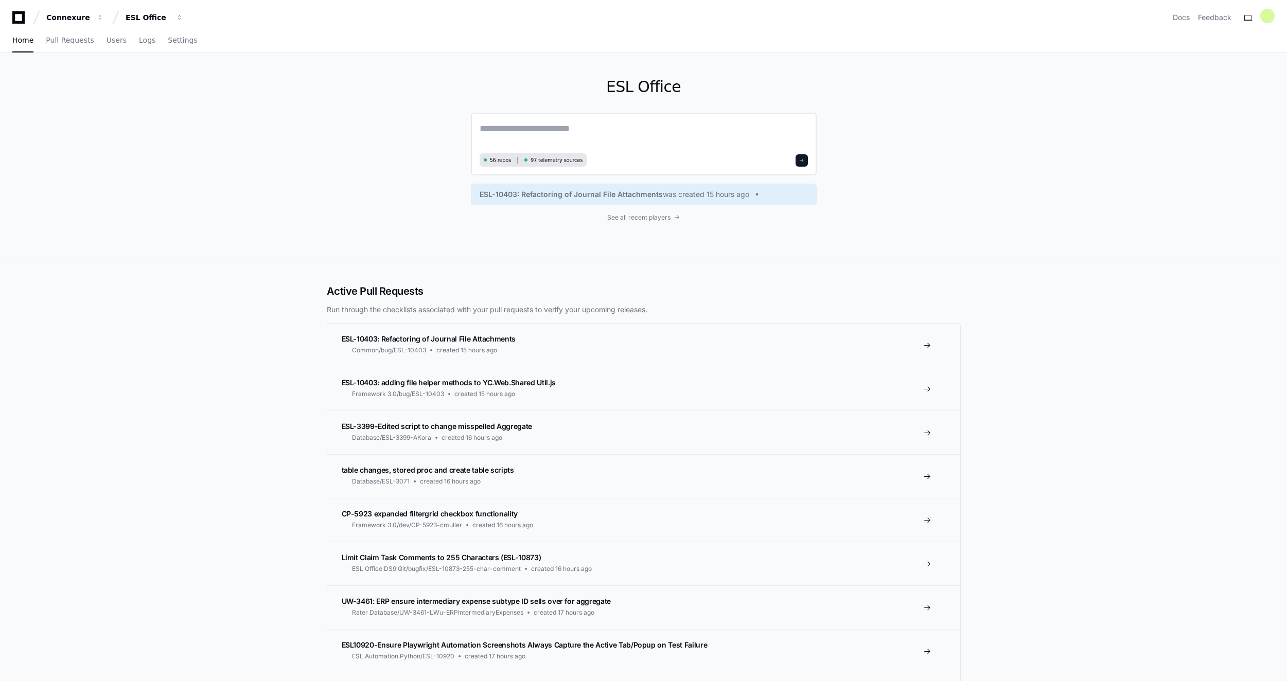
drag, startPoint x: 491, startPoint y: 162, endPoint x: 483, endPoint y: 130, distance: 33.1
click at [481, 130] on textarea at bounding box center [644, 135] width 328 height 29
click at [485, 132] on textarea at bounding box center [644, 135] width 328 height 29
type textarea "*"
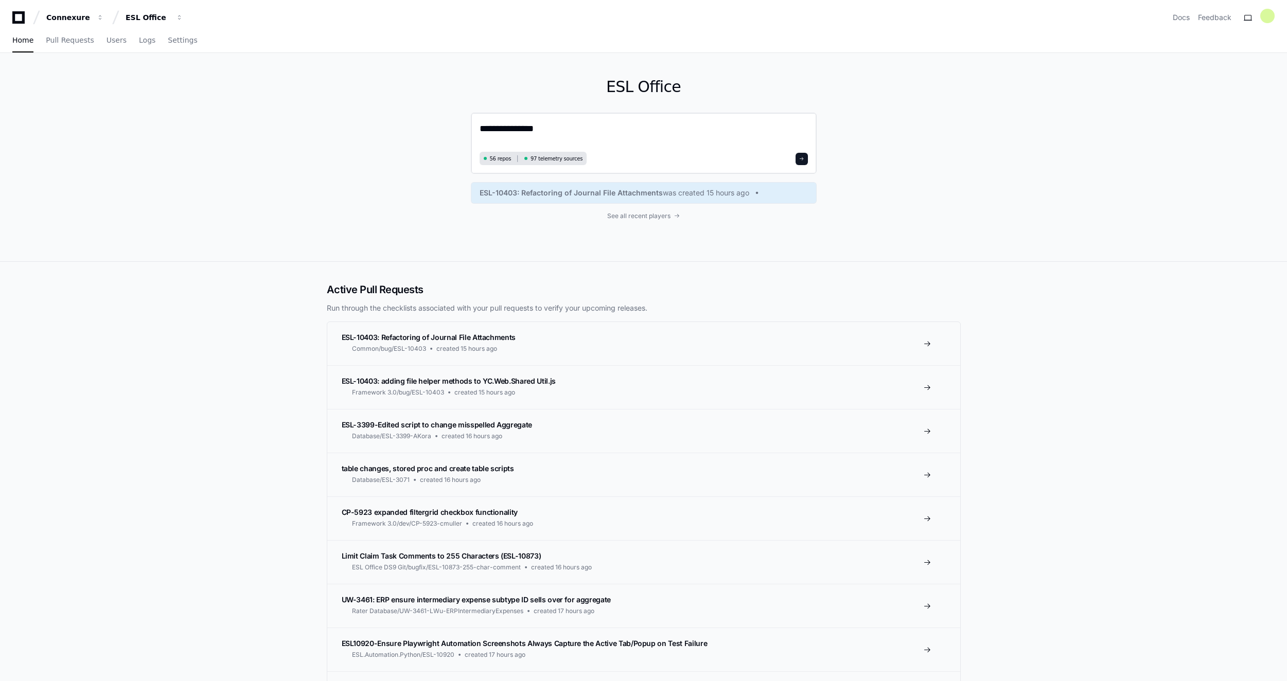
click at [548, 133] on textarea "**********" at bounding box center [644, 134] width 328 height 27
paste textarea "**********"
click at [781, 126] on textarea "**********" at bounding box center [644, 134] width 328 height 27
paste textarea "**********"
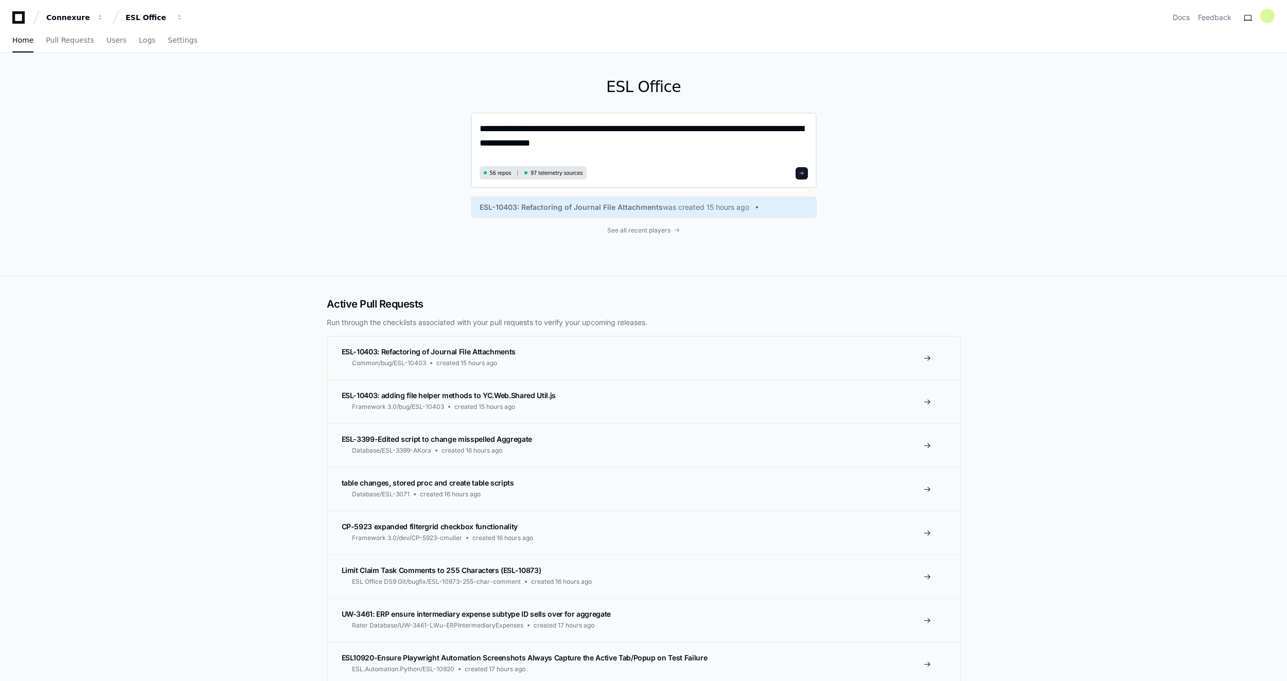
click at [609, 138] on textarea "**********" at bounding box center [644, 142] width 328 height 42
paste textarea "**********"
click at [684, 129] on textarea "**********" at bounding box center [644, 142] width 328 height 42
type textarea "**********"
click at [804, 169] on button at bounding box center [802, 173] width 12 height 12
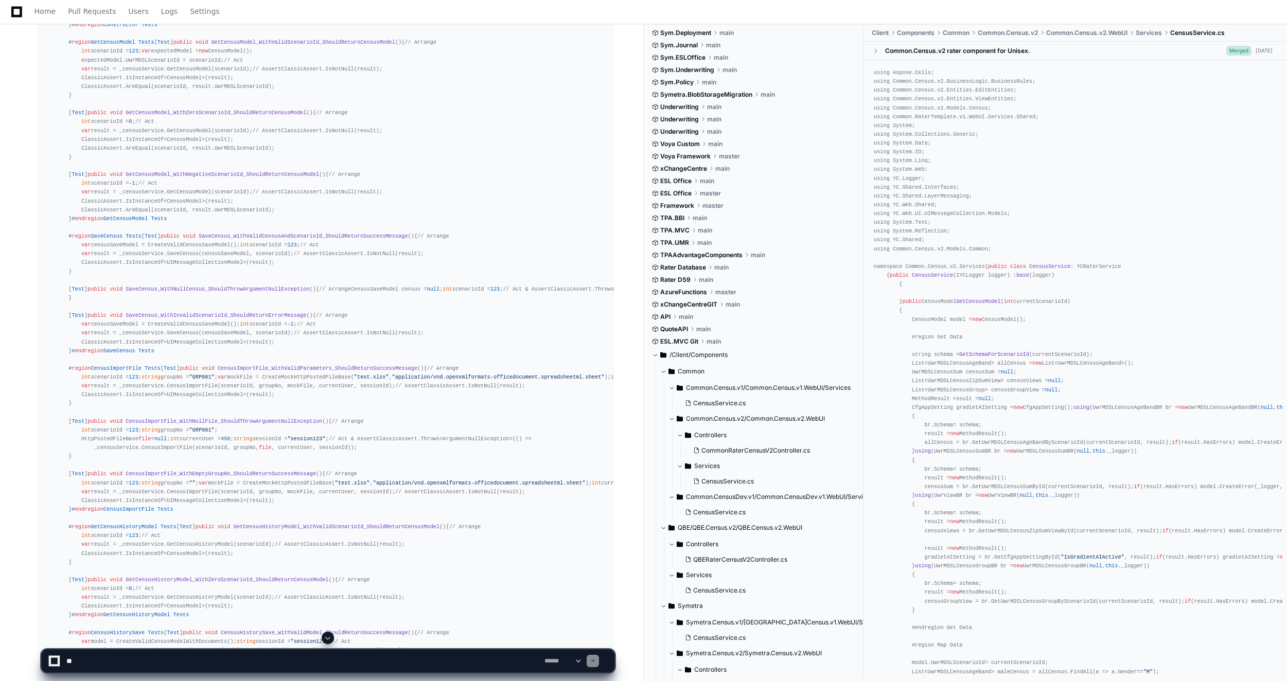
scroll to position [566, 0]
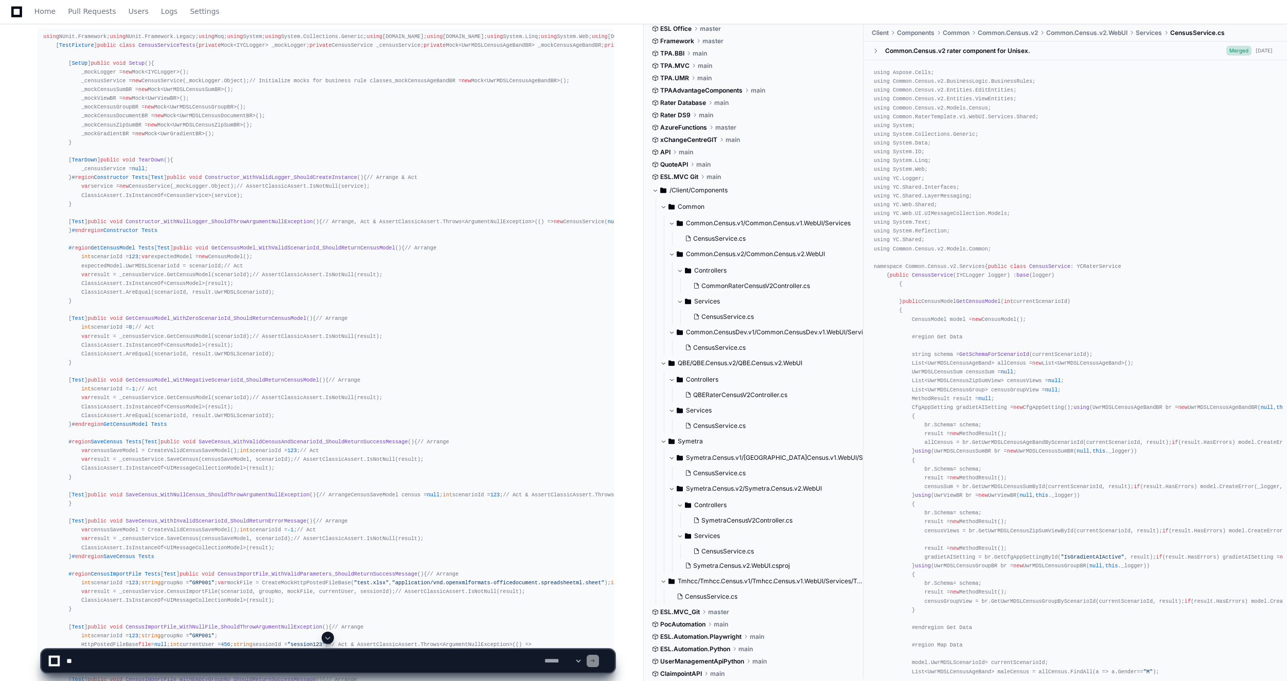
scroll to position [463, 0]
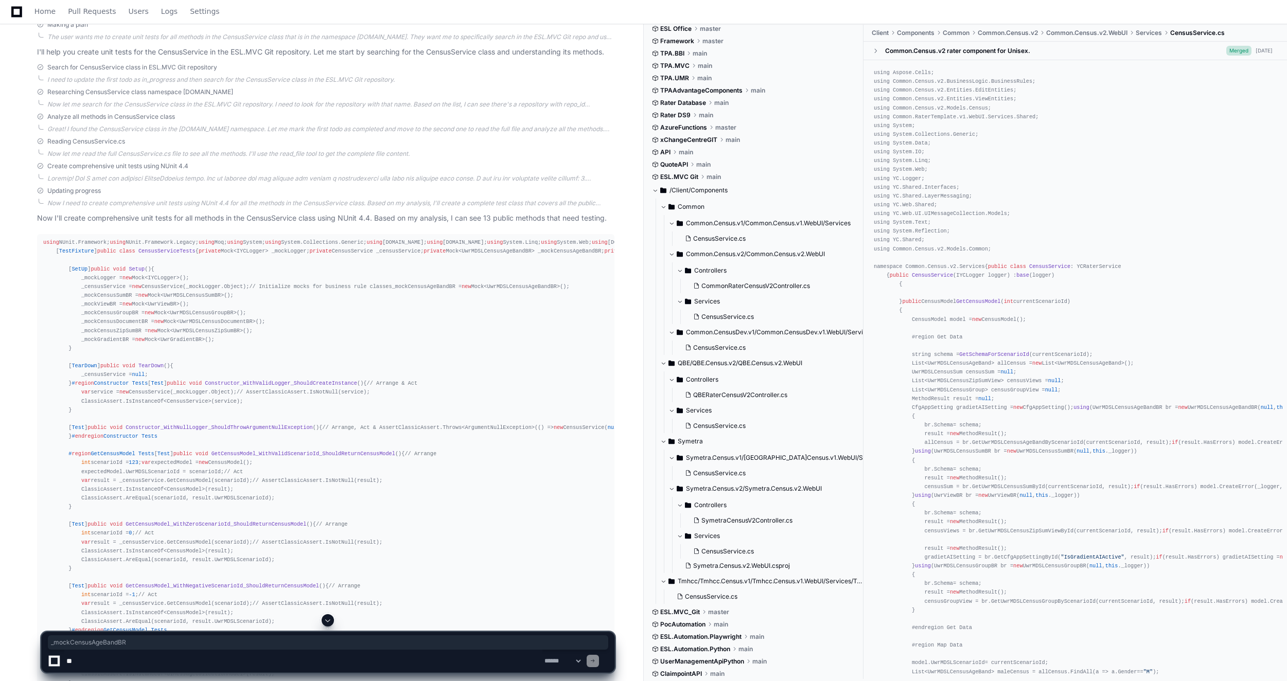
scroll to position [309, 0]
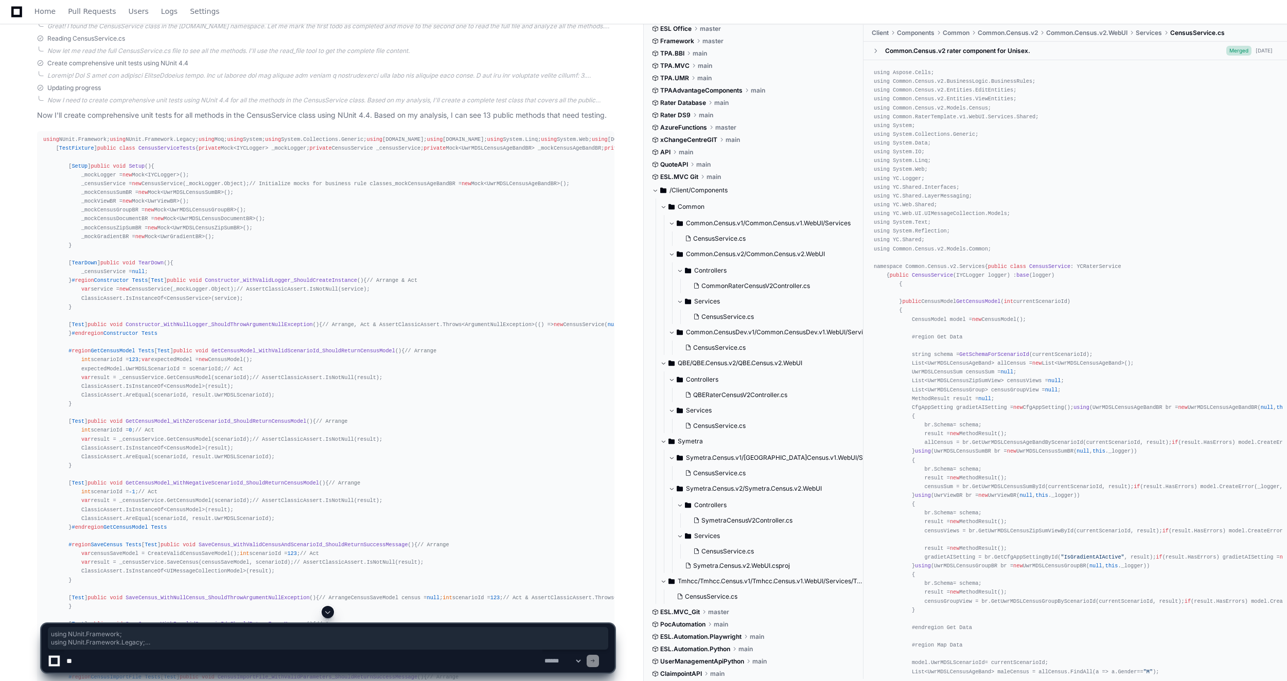
drag, startPoint x: 178, startPoint y: 286, endPoint x: 27, endPoint y: 133, distance: 215.0
drag, startPoint x: 27, startPoint y: 133, endPoint x: 68, endPoint y: 173, distance: 57.5
copy div "using NUnit.Framework; using NUnit.Framework.Legacy; using Moq; using System; u…"
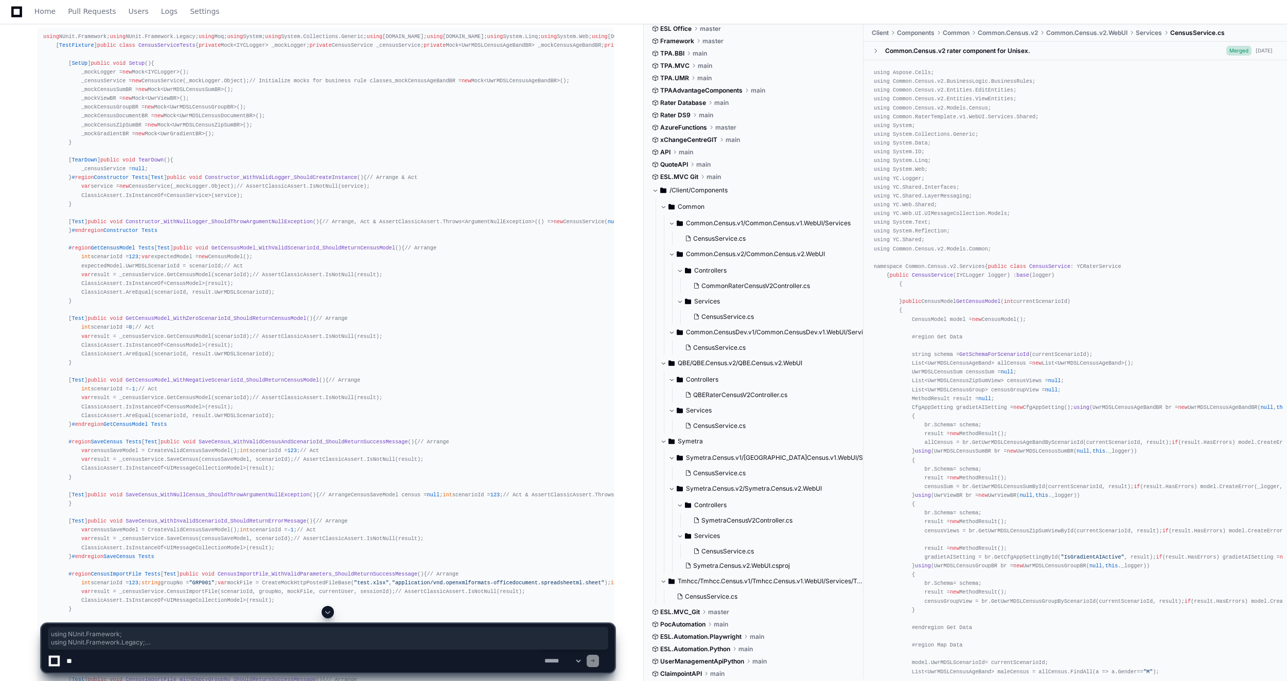
scroll to position [463, 0]
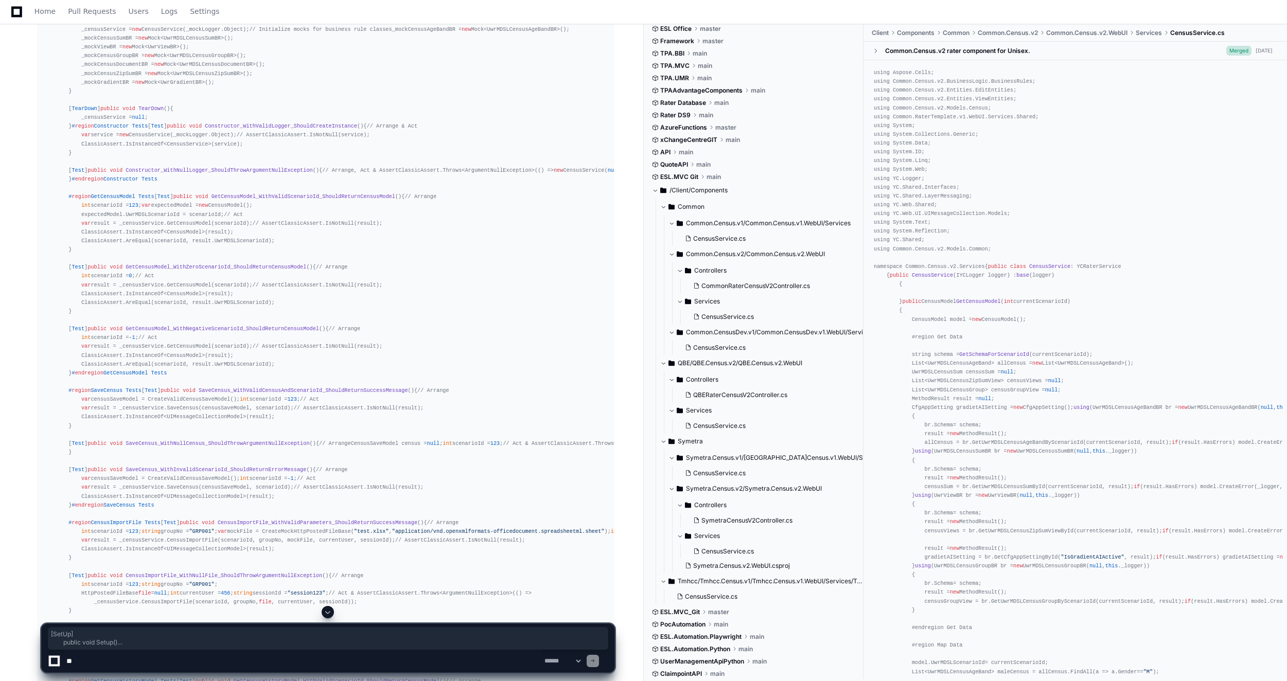
drag, startPoint x: 65, startPoint y: 285, endPoint x: 84, endPoint y: 409, distance: 125.0
copy div "private Mock<IYCLogger> _mockLogger; private CensusService _censusService; priv…"
drag, startPoint x: 65, startPoint y: 199, endPoint x: 210, endPoint y: 269, distance: 160.6
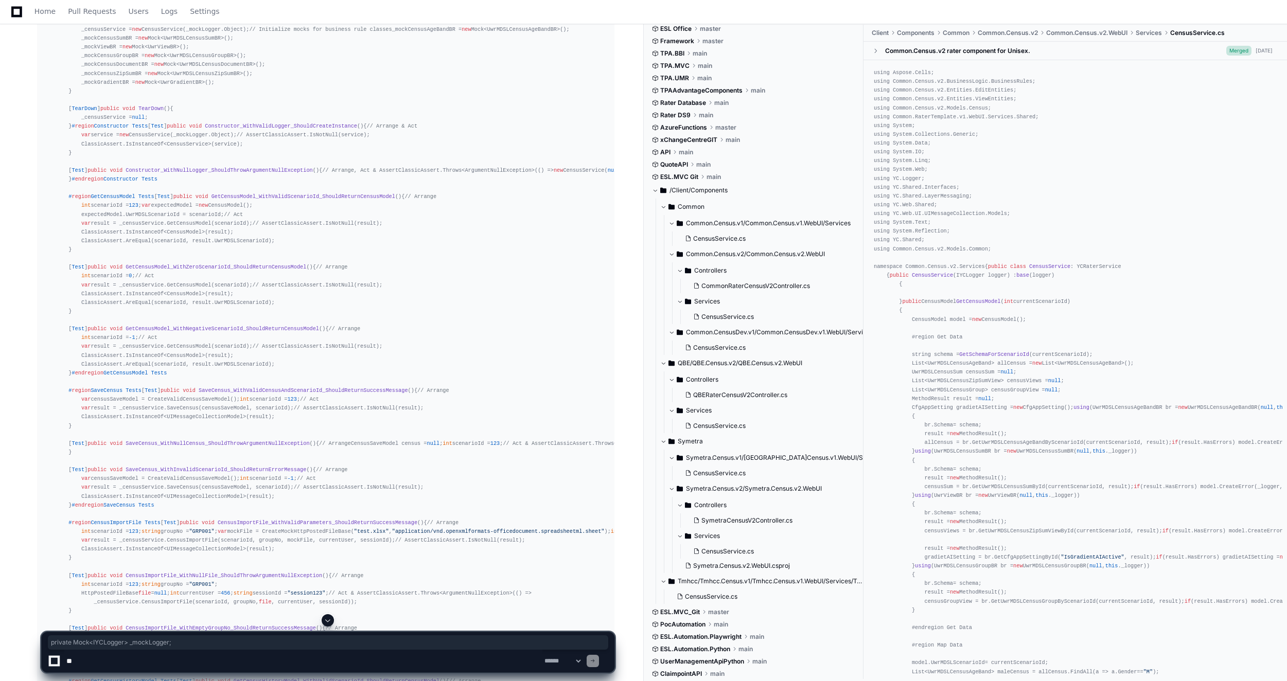
copy div "private Mock<IYCLogger> _mockLogger;"
drag, startPoint x: 61, startPoint y: 195, endPoint x: 189, endPoint y: 199, distance: 128.2
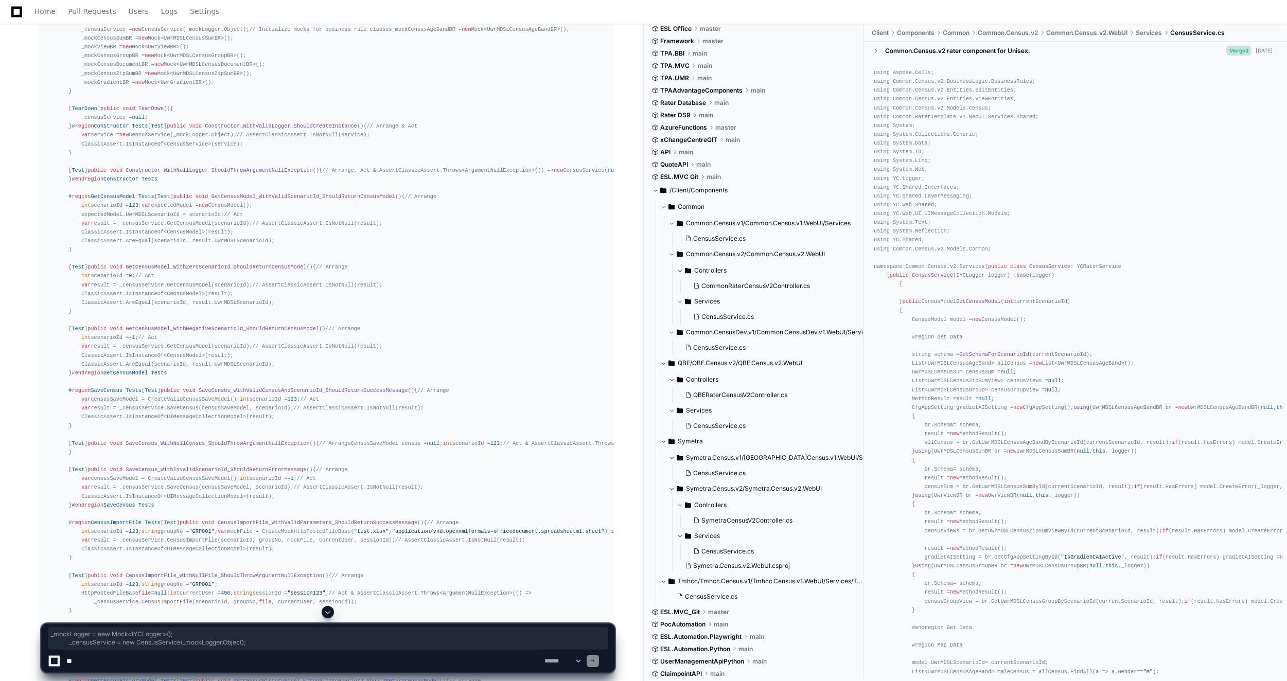
copy div "_mockLogger = new Mock<IYCLogger>(); _censusService = new CensusService(_mockLo…"
drag, startPoint x: 72, startPoint y: 313, endPoint x: 258, endPoint y: 316, distance: 185.8
copy div "[ SetUp ] public void Setup () { _mockLogger = new Mock<IYCLogger>(); _censusSe…"
drag, startPoint x: 60, startPoint y: 286, endPoint x: 82, endPoint y: 406, distance: 121.9
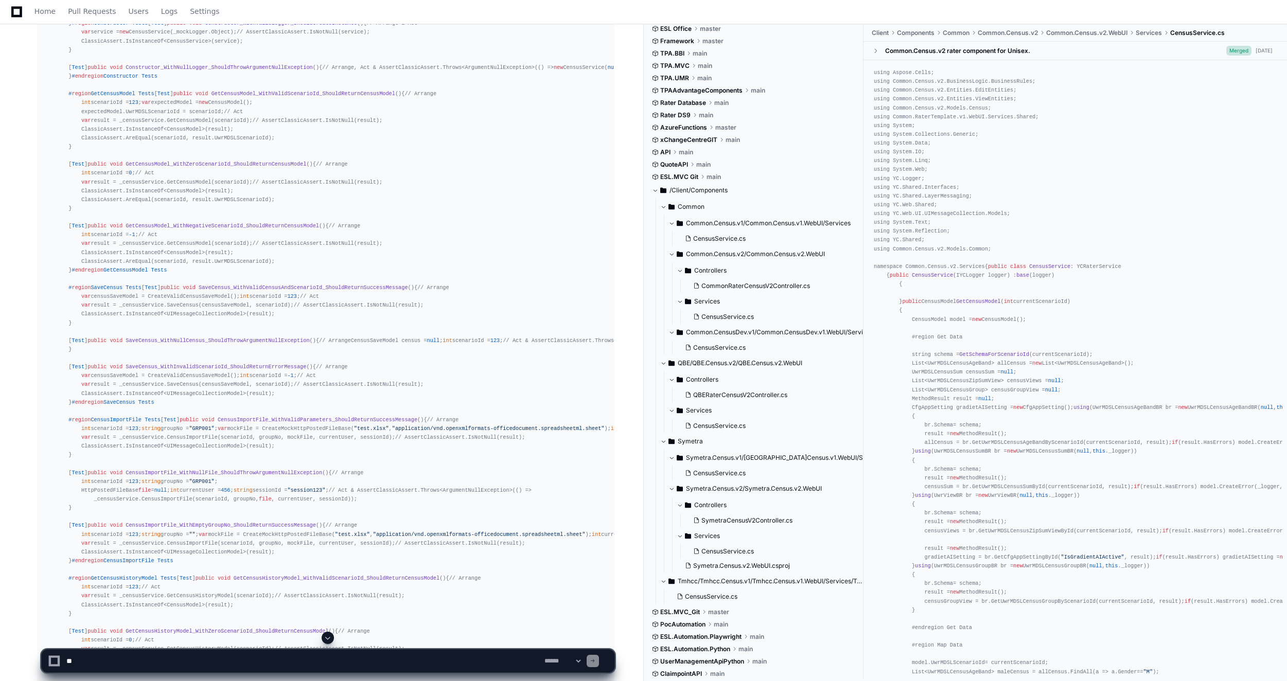
scroll to position [617, 0]
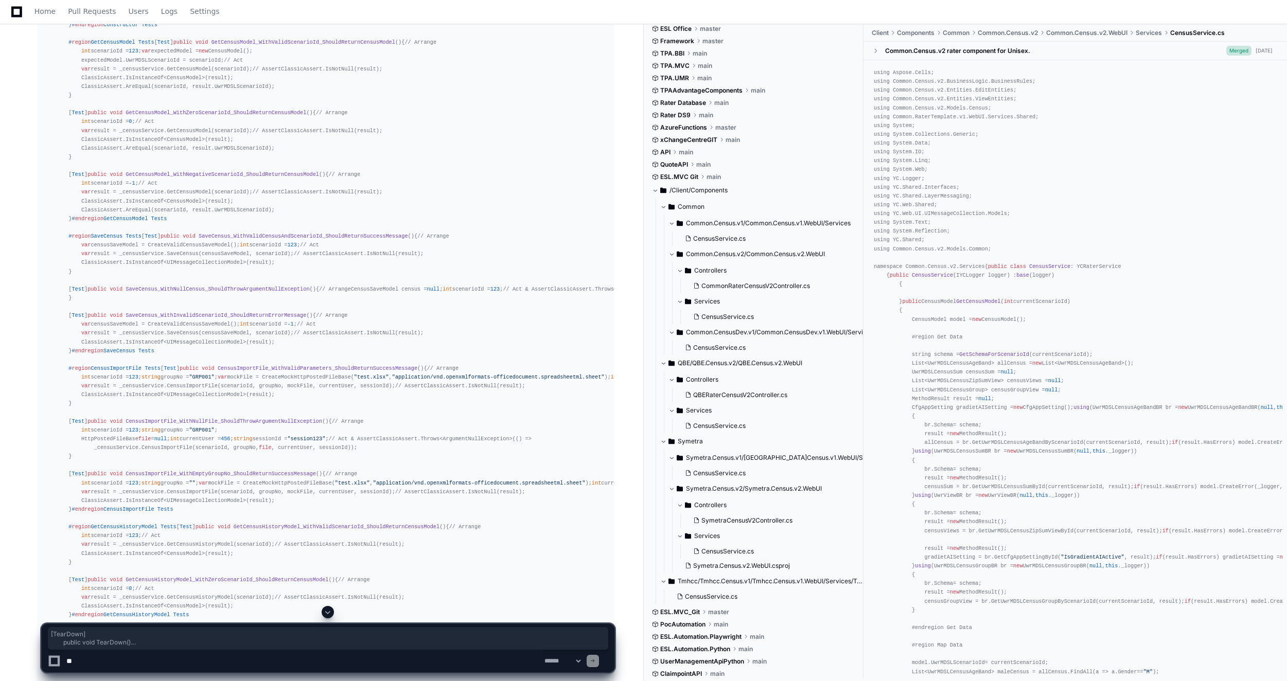
drag, startPoint x: 64, startPoint y: 272, endPoint x: 75, endPoint y: 317, distance: 45.9
copy div "[ TearDown ] public void TearDown () { _censusService = null ; }"
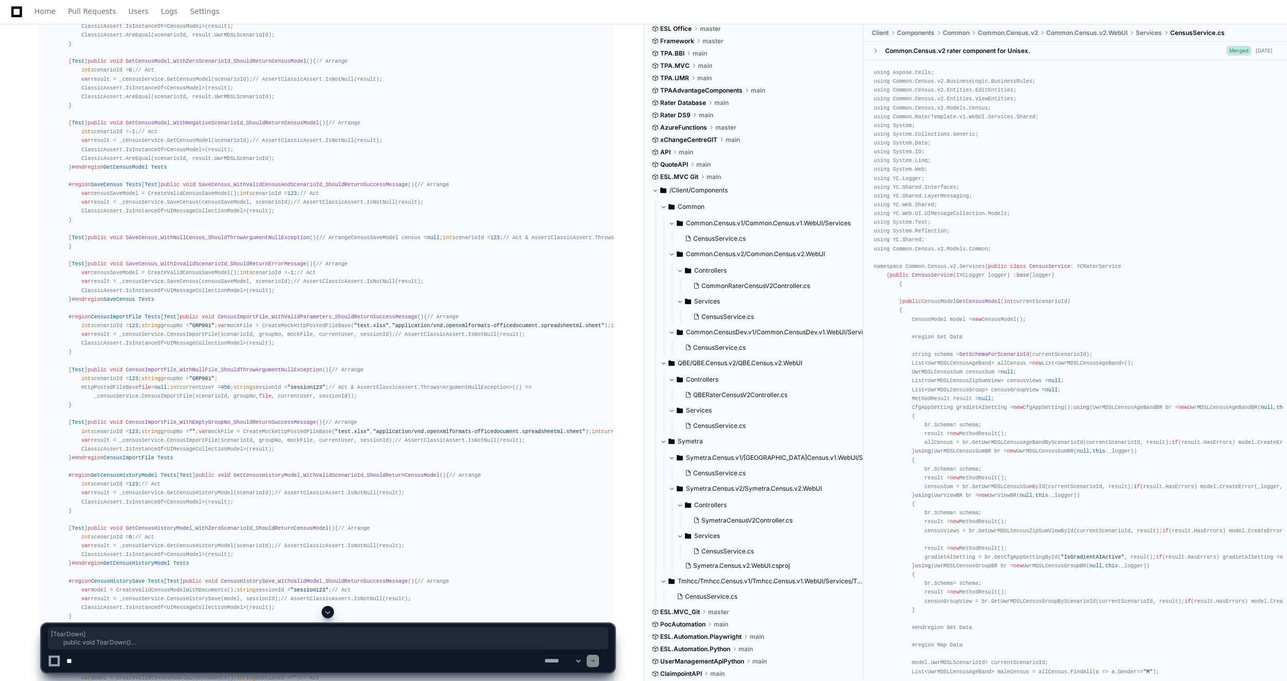
scroll to position [720, 0]
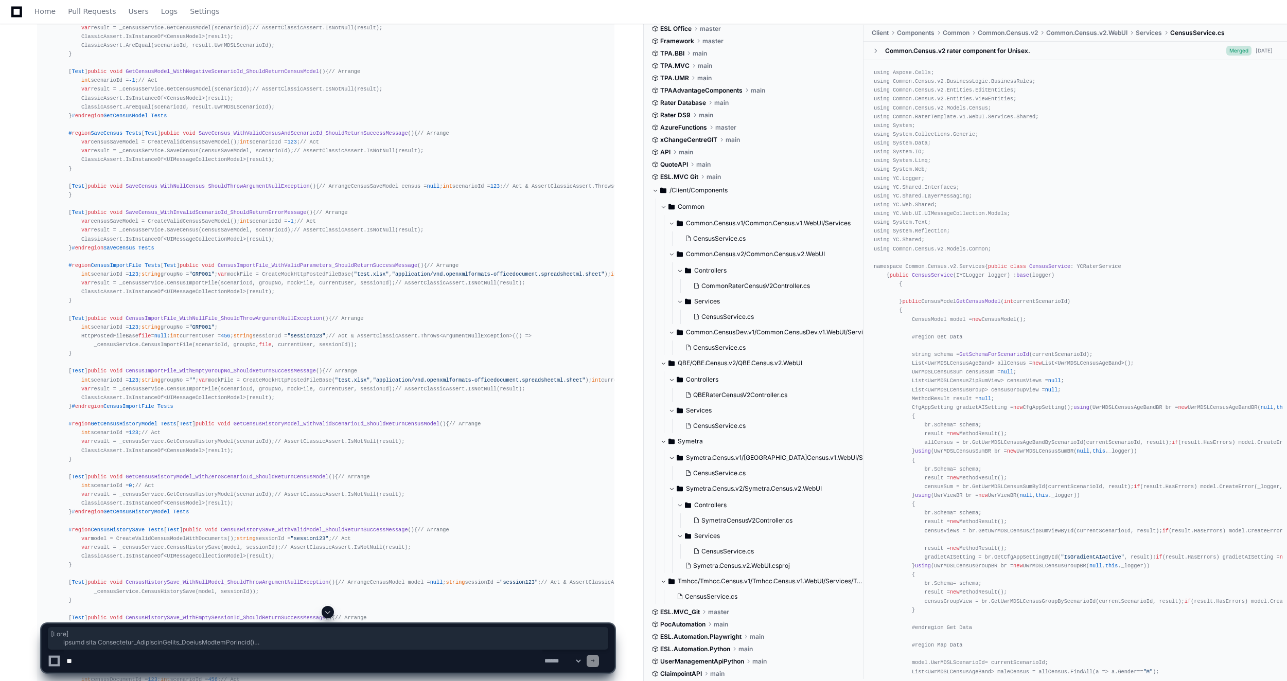
drag, startPoint x: 66, startPoint y: 238, endPoint x: 80, endPoint y: 580, distance: 342.0
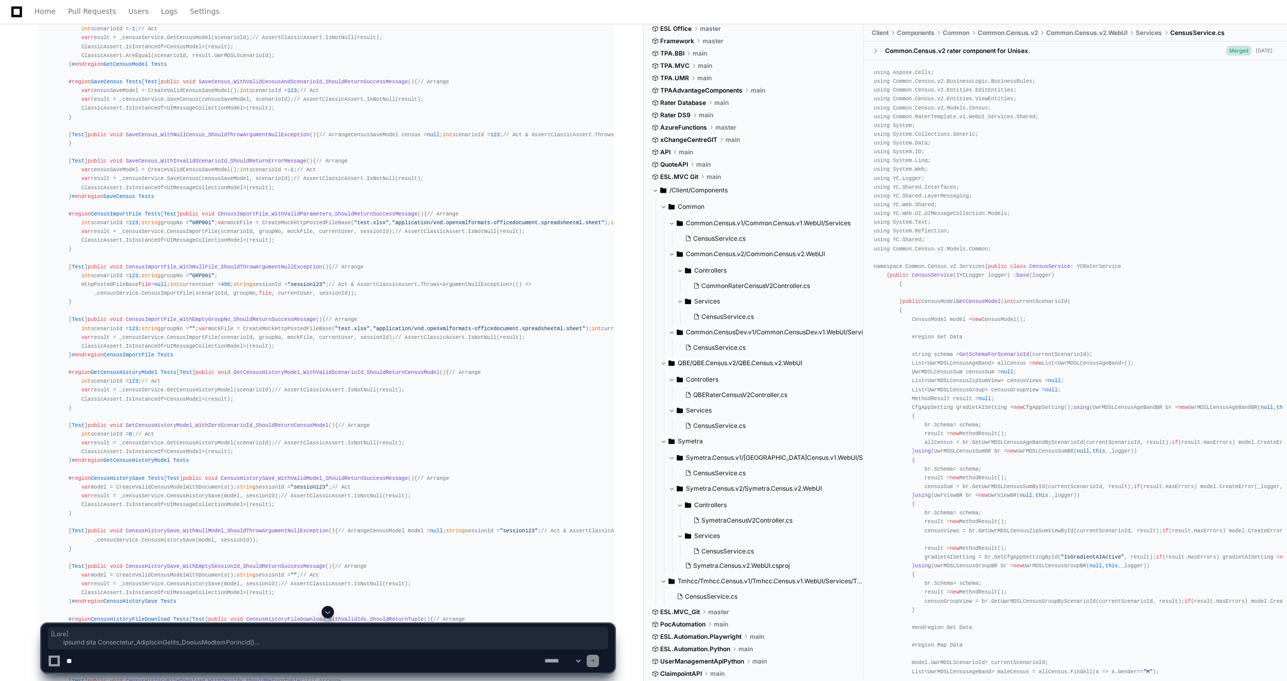
drag, startPoint x: 374, startPoint y: 184, endPoint x: 364, endPoint y: 189, distance: 11.0
drag, startPoint x: 60, startPoint y: 174, endPoint x: 62, endPoint y: 188, distance: 14.0
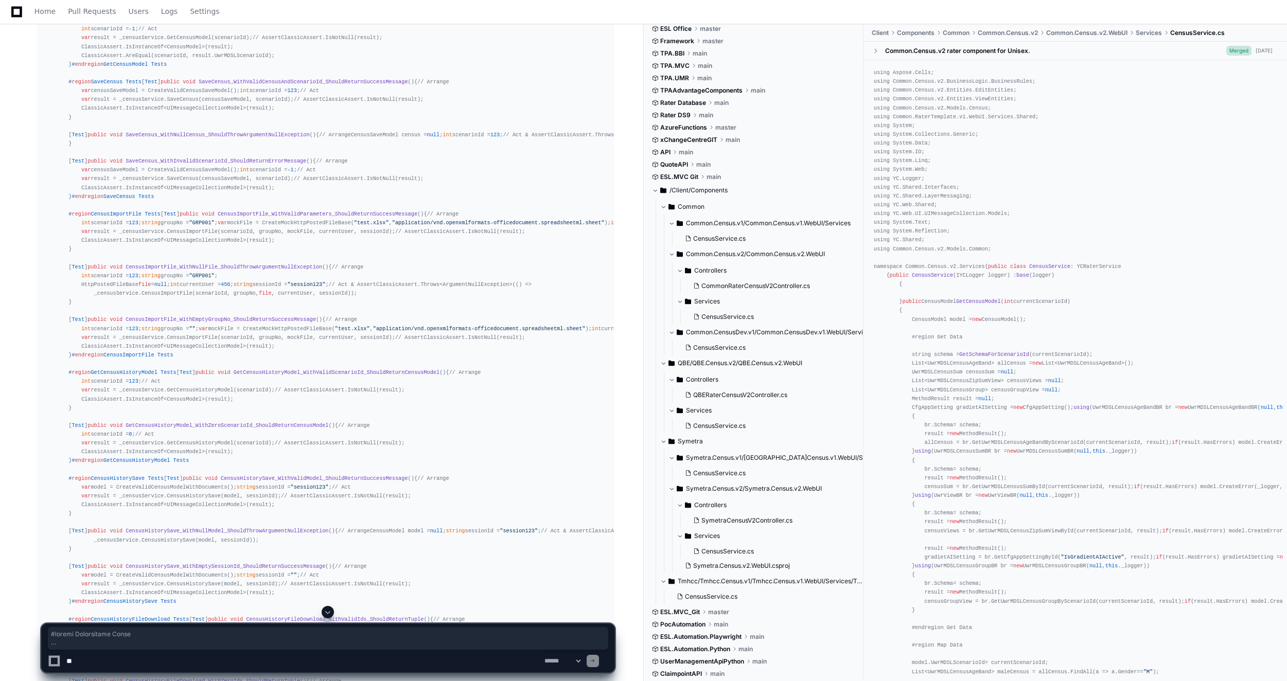
drag, startPoint x: 60, startPoint y: 169, endPoint x: 98, endPoint y: 537, distance: 369.9
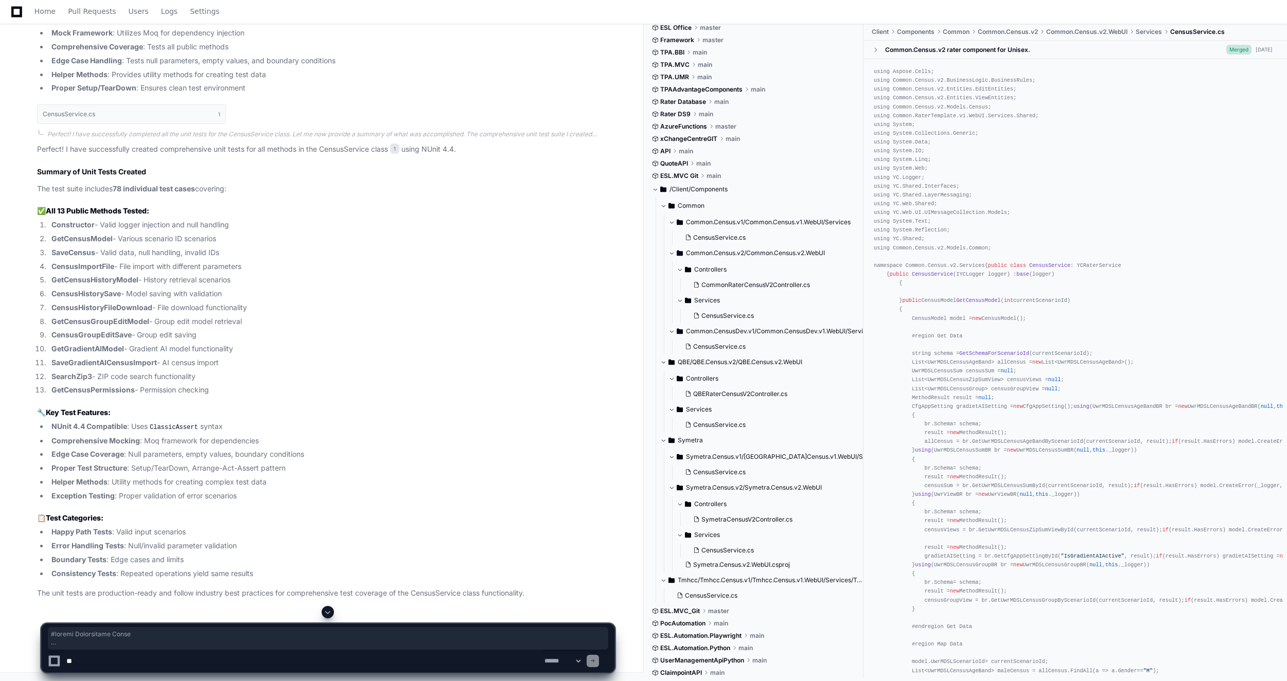
scroll to position [5812, 0]
copy div "# region Constructor Tests [ Test ] public void Constructor_WithValidLogger_Sho…"
drag, startPoint x: 135, startPoint y: 630, endPoint x: 127, endPoint y: 666, distance: 37.3
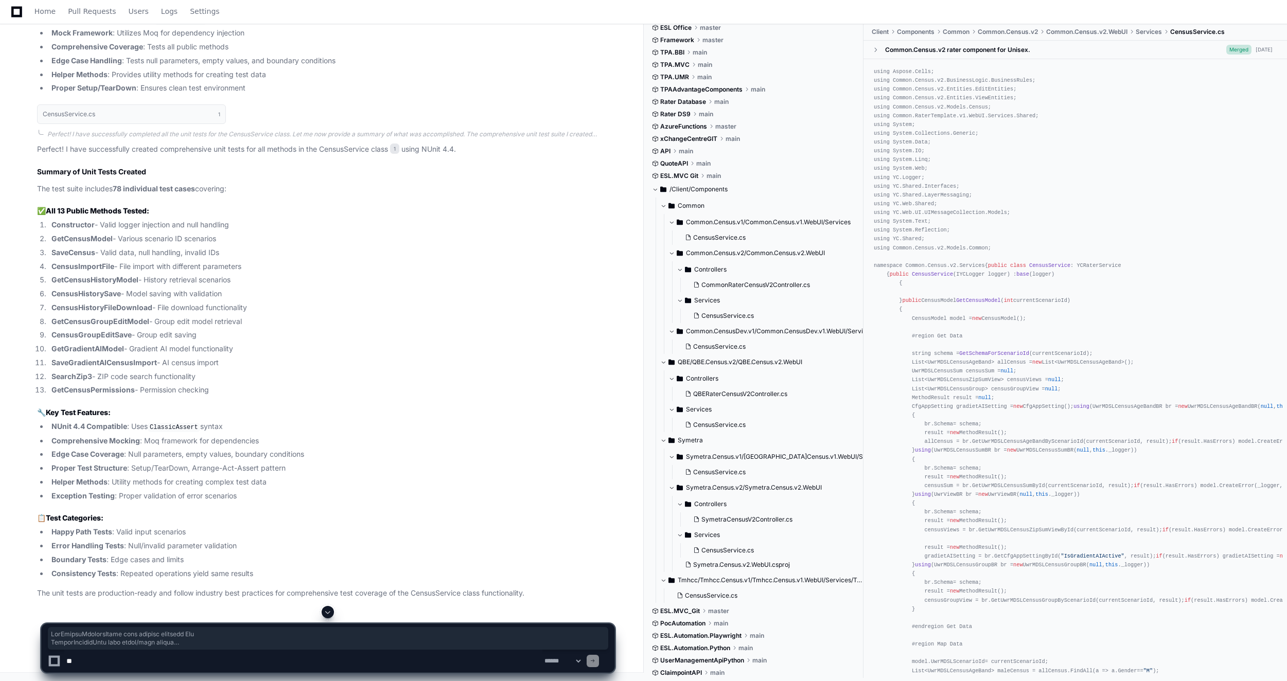
drag, startPoint x: 146, startPoint y: 658, endPoint x: 136, endPoint y: 666, distance: 12.1
click at [146, 658] on textarea at bounding box center [303, 661] width 478 height 23
click at [136, 666] on textarea at bounding box center [303, 661] width 478 height 23
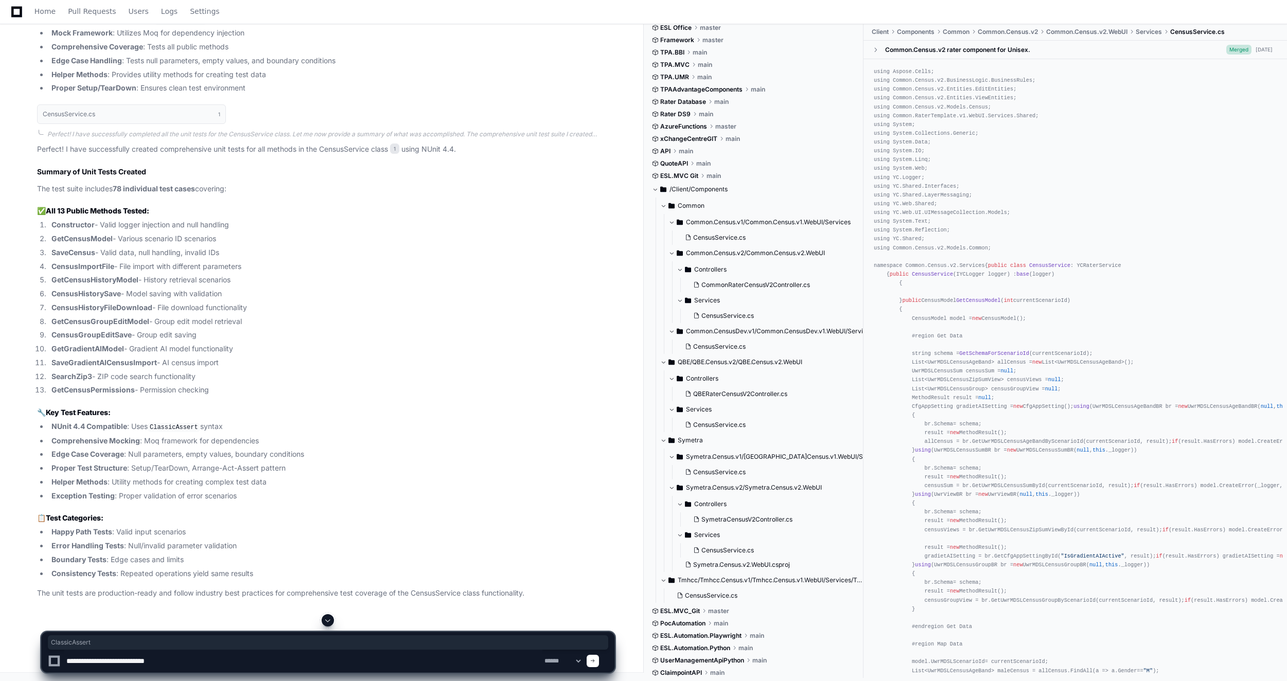
copy div "ClassicAssert"
click at [179, 663] on textarea at bounding box center [303, 661] width 478 height 23
paste textarea "**********"
click at [307, 666] on textarea at bounding box center [303, 661] width 478 height 23
paste textarea "**********"
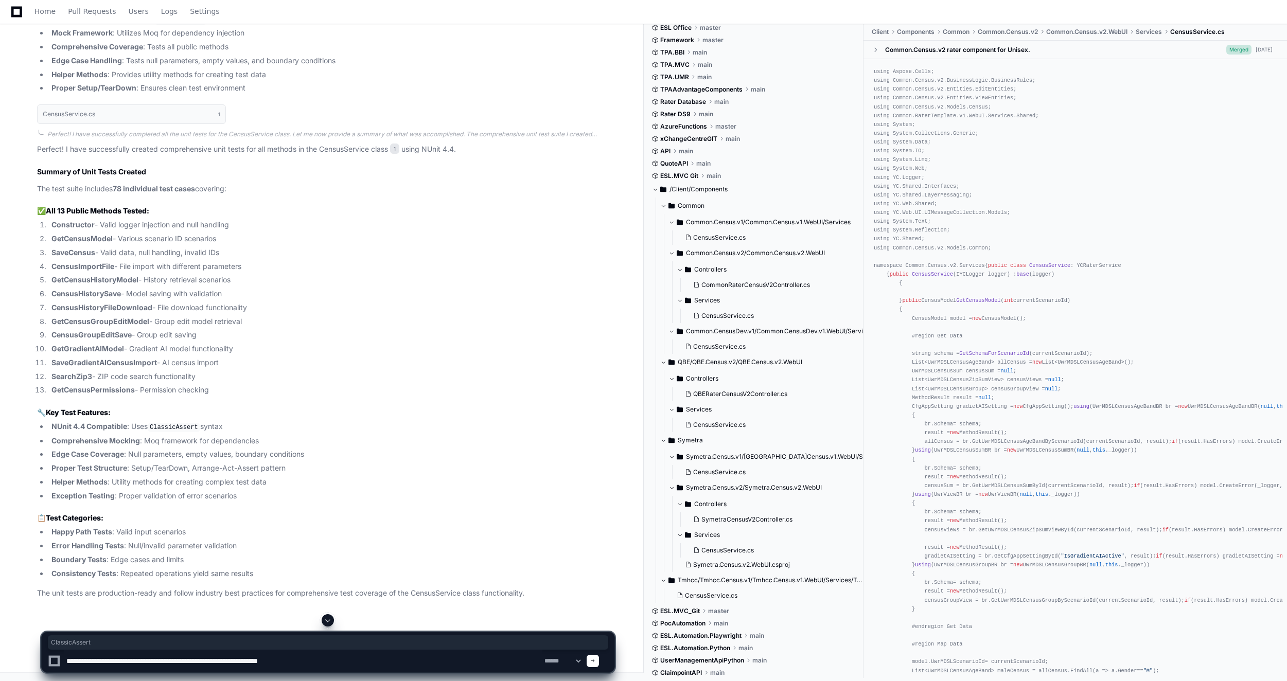
type textarea "**********"
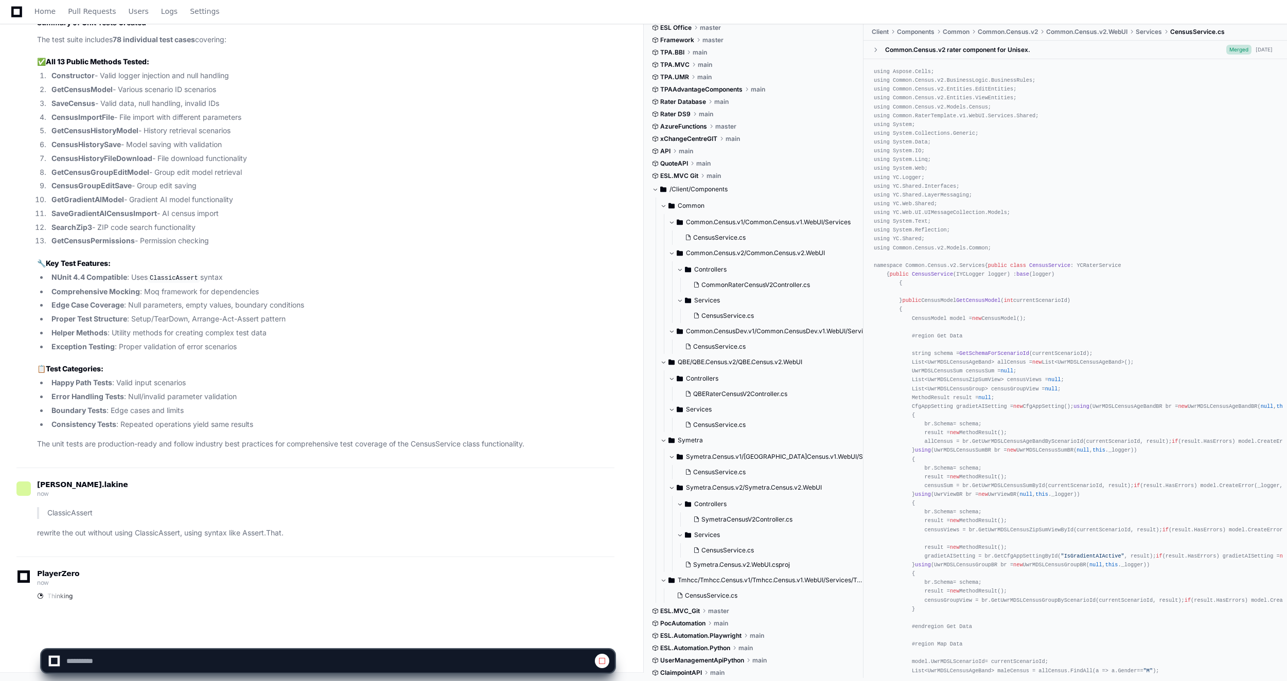
scroll to position [6668, 0]
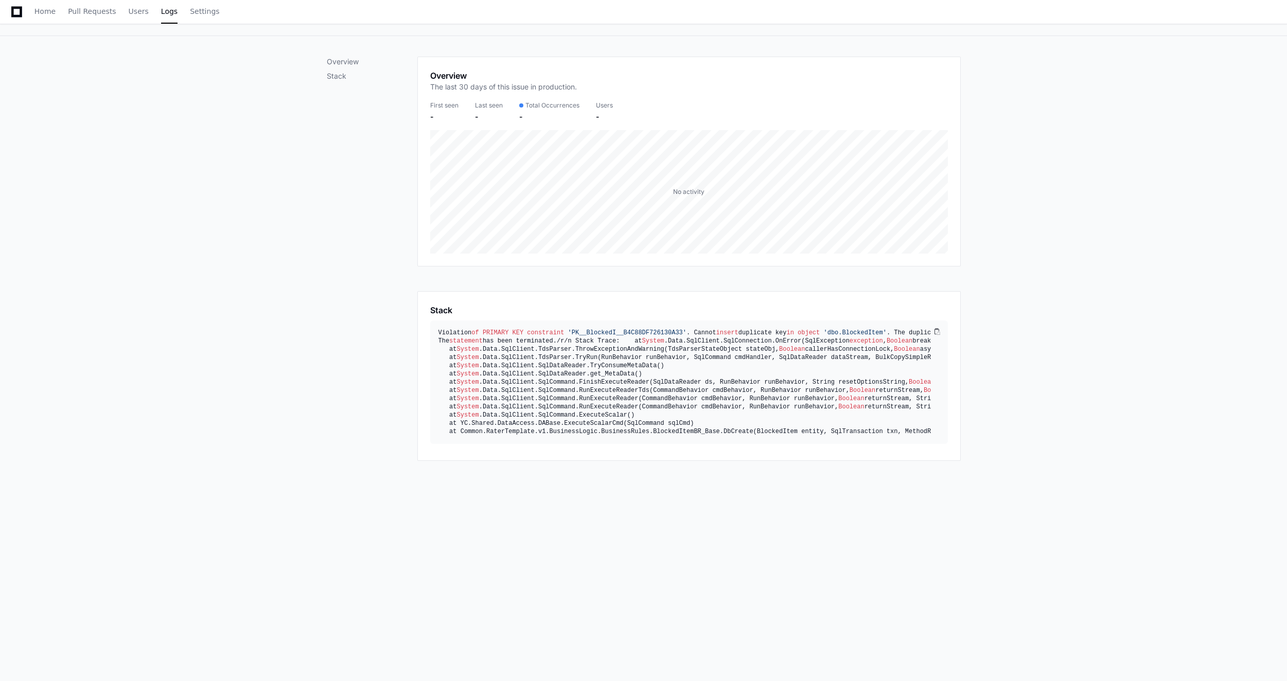
scroll to position [51, 0]
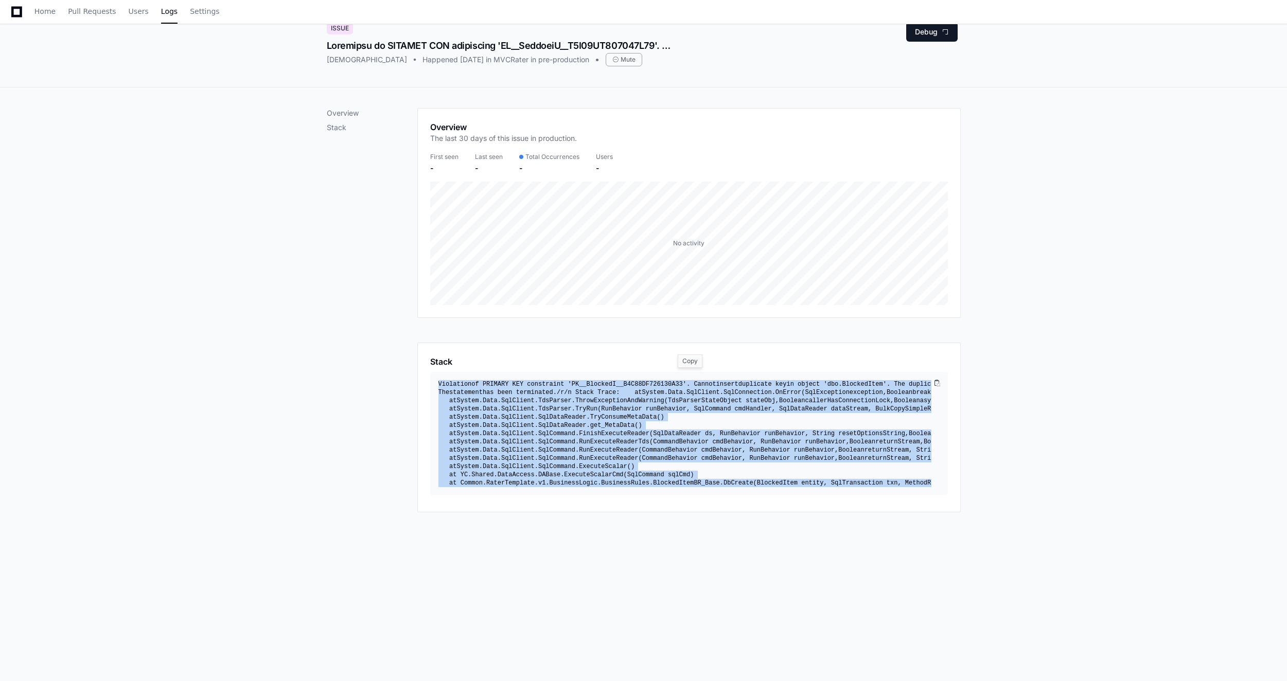
click at [691, 419] on div "Violation of PRIMARY KEY constraint 'PK__BlockedI__B4C88DF726130A33' . Cannot i…" at bounding box center [684, 433] width 493 height 107
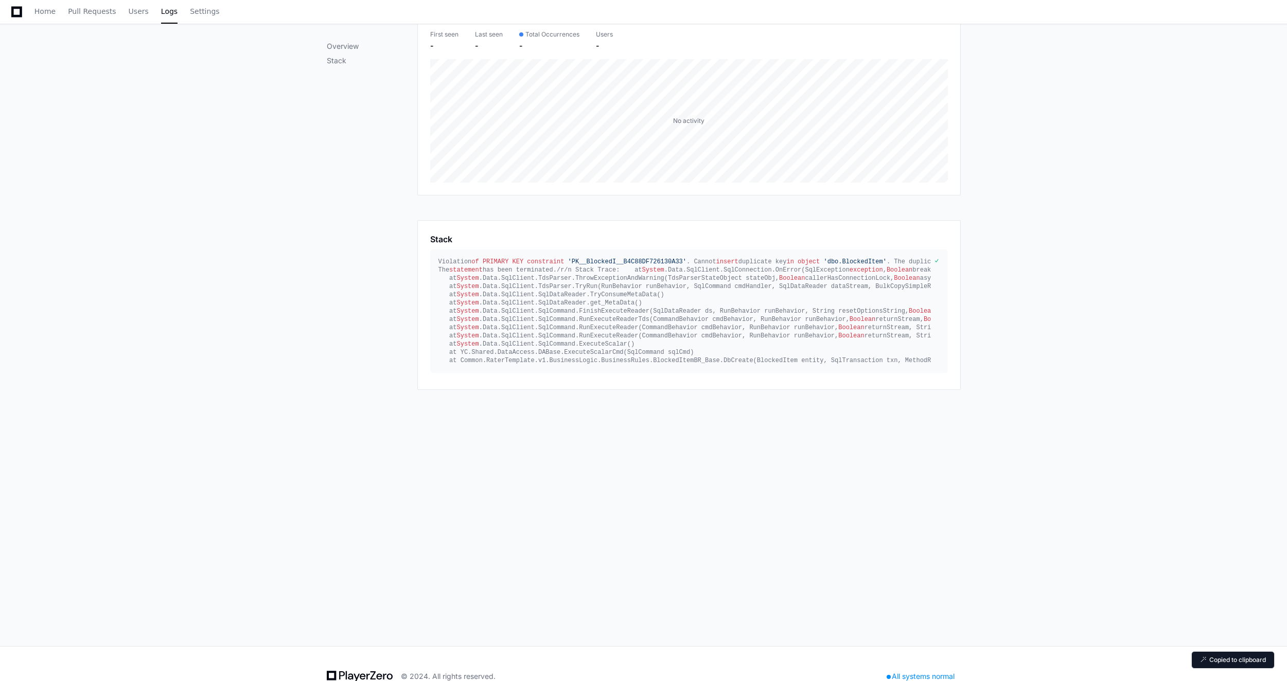
click at [387, 447] on div "Overview Stack Overview The last 30 days of this issue in production. First see…" at bounding box center [643, 305] width 1287 height 681
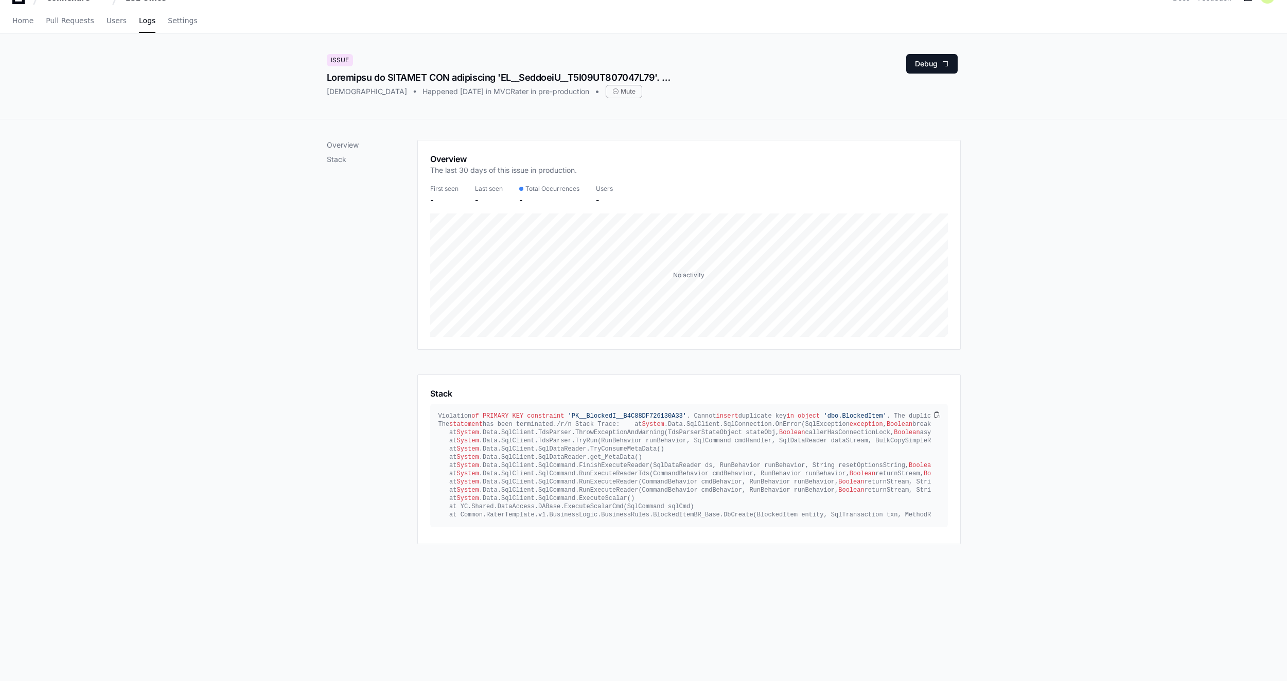
scroll to position [0, 0]
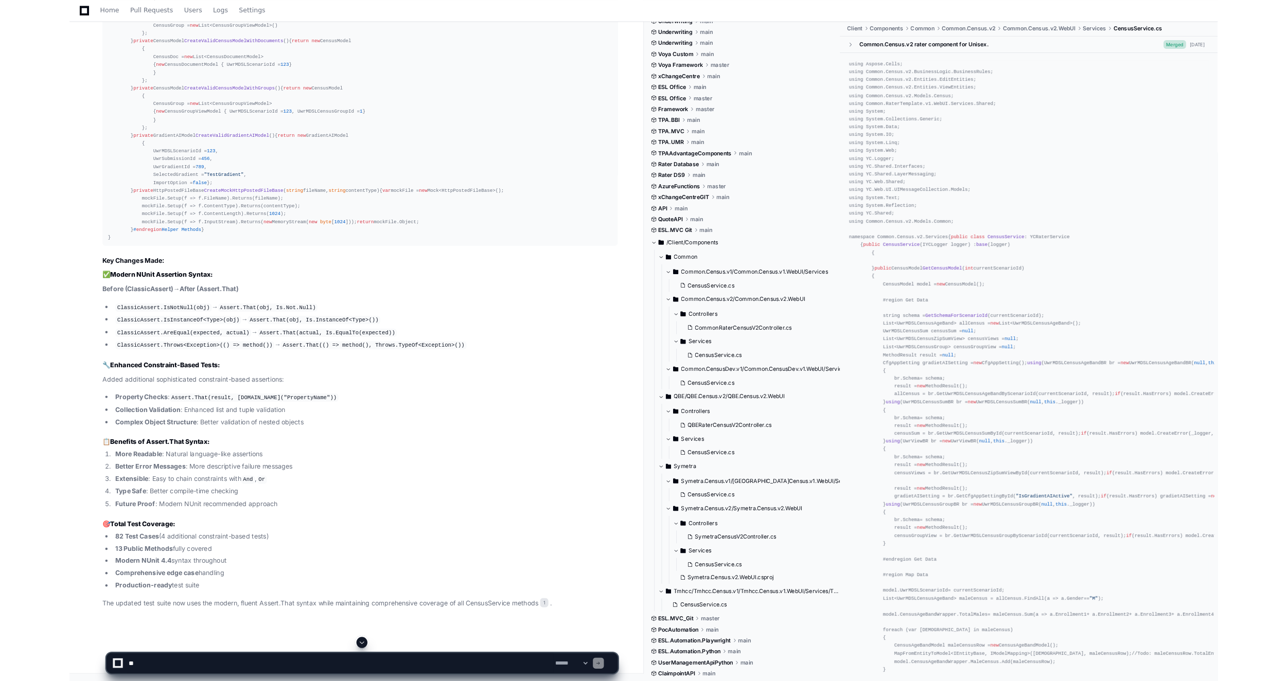
scroll to position [370, 0]
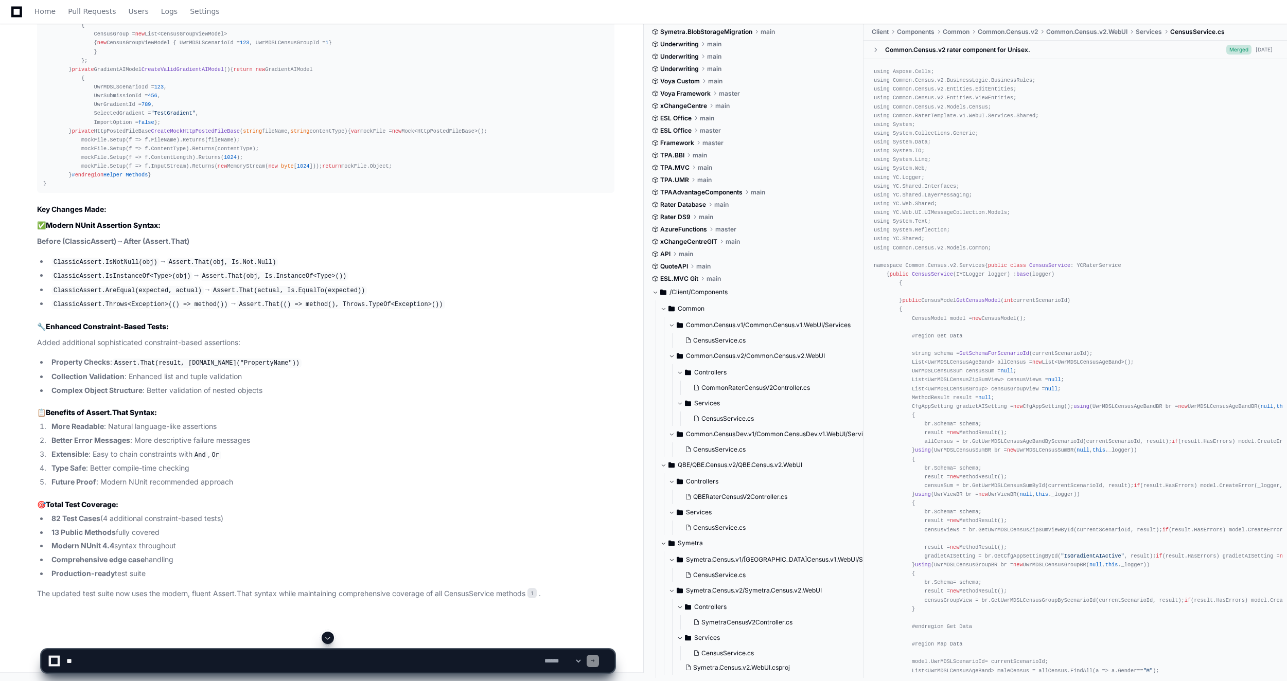
click at [1060, 61] on div "using Aspose. Cells ; using Common. Census . v2 . BusinessLogic . BusinessRules…" at bounding box center [1075, 366] width 424 height 615
drag, startPoint x: 462, startPoint y: 324, endPoint x: 390, endPoint y: 342, distance: 73.8
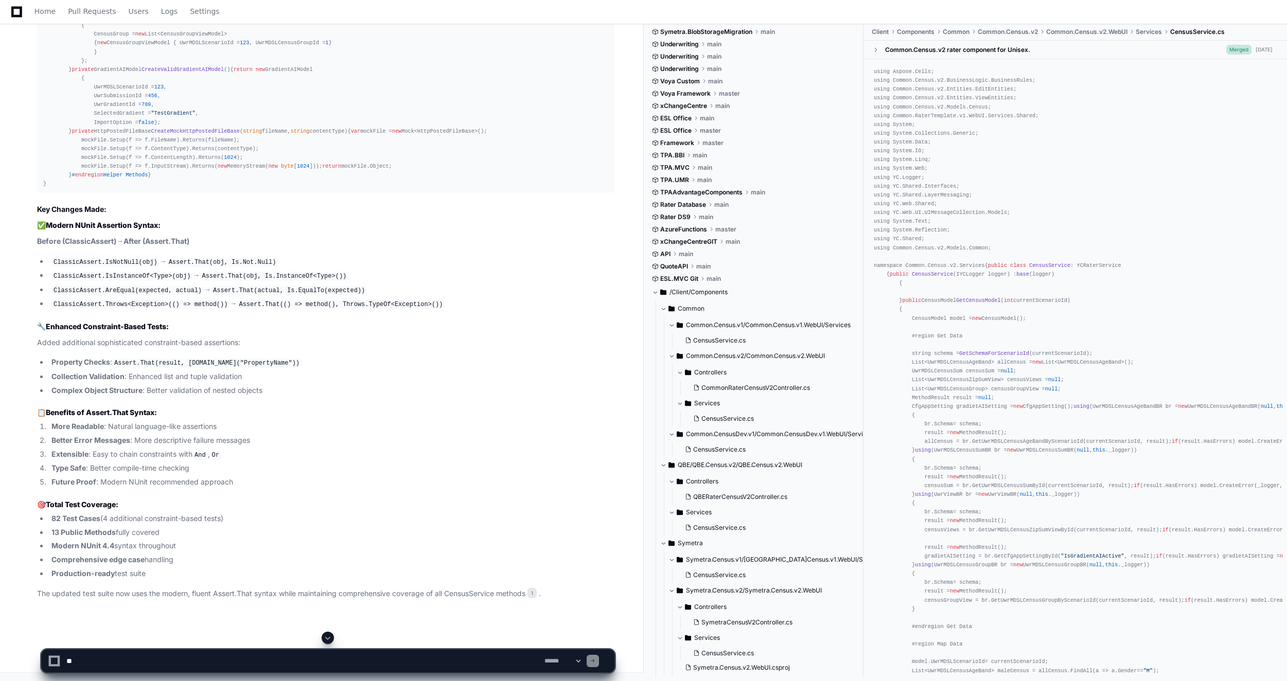
click at [115, 662] on textarea at bounding box center [303, 661] width 478 height 23
type textarea "**********"
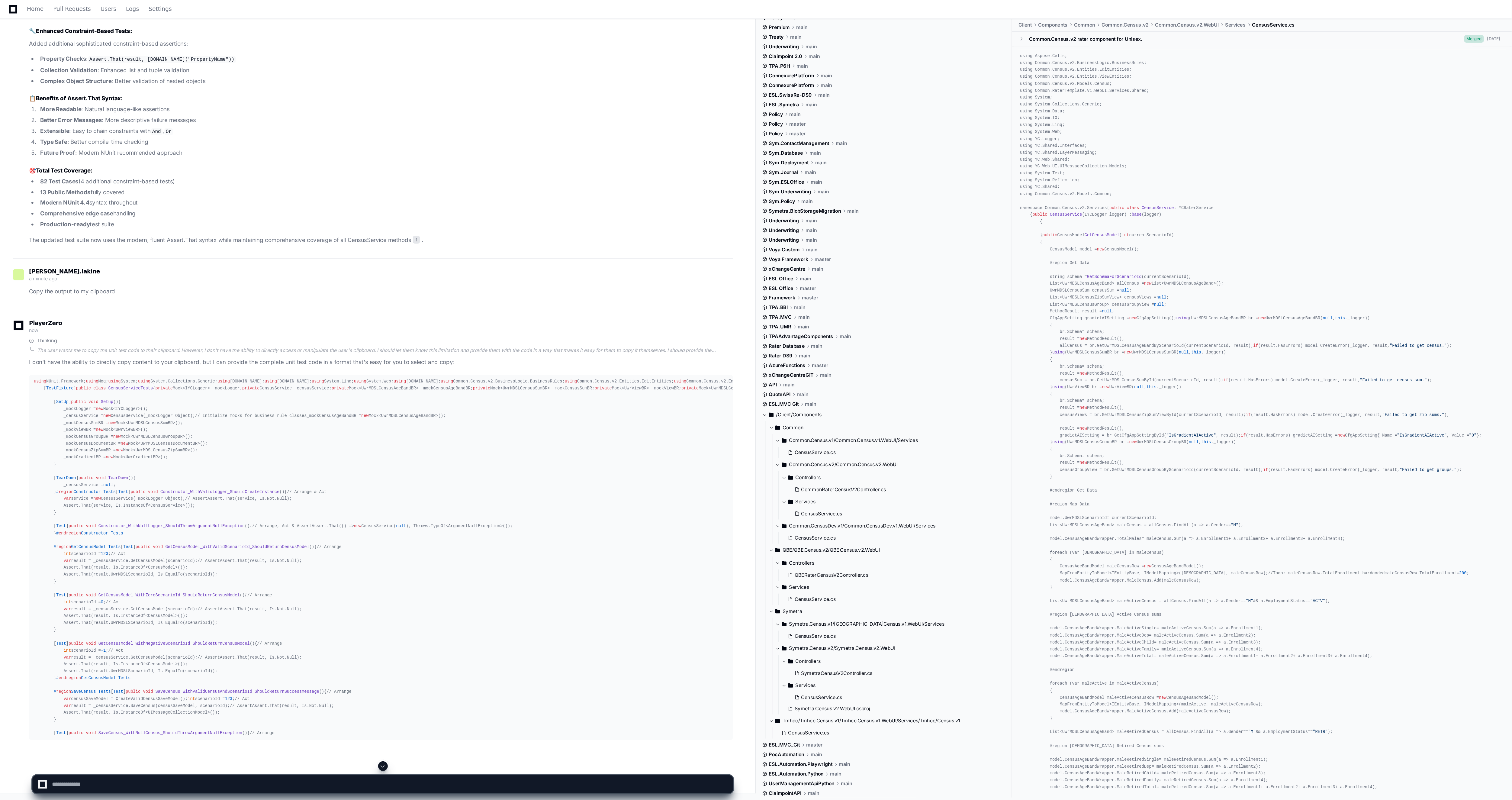
scroll to position [0, 0]
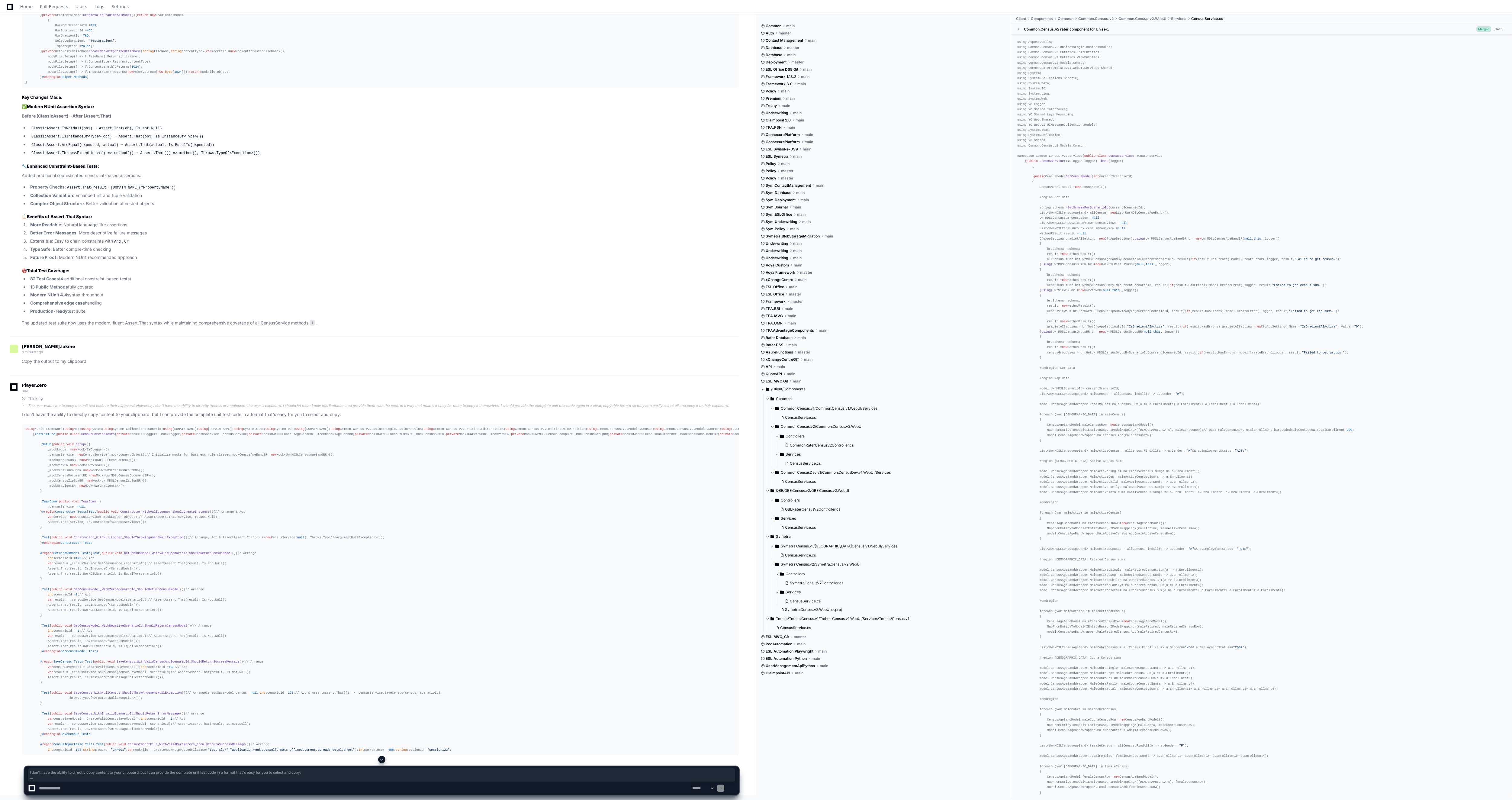
drag, startPoint x: 43, startPoint y: 166, endPoint x: 29, endPoint y: 148, distance: 22.8
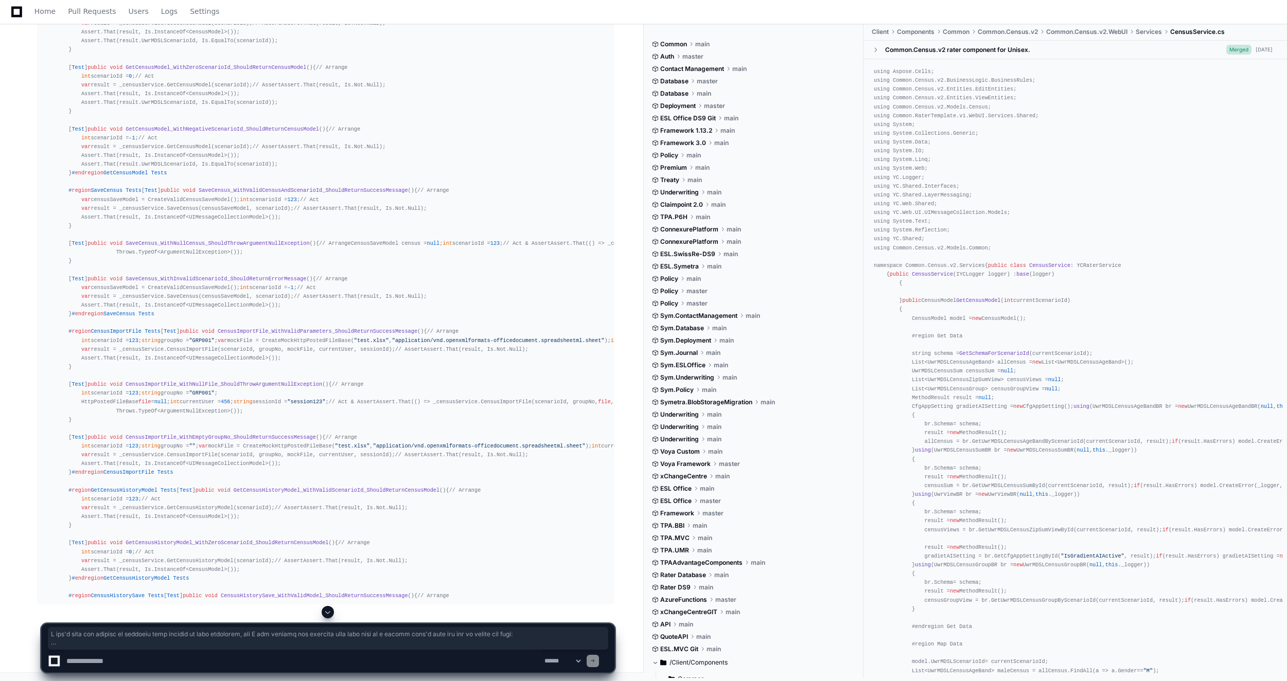
scroll to position [7262, 0]
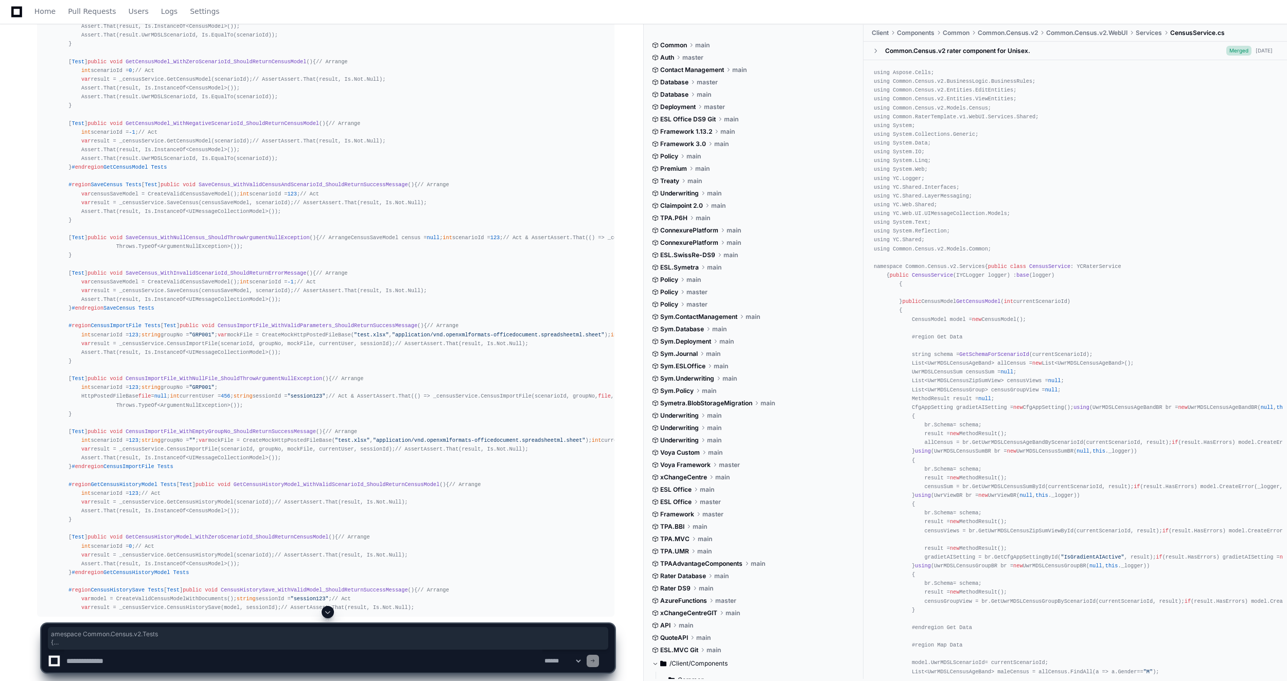
drag, startPoint x: 45, startPoint y: 248, endPoint x: 70, endPoint y: 302, distance: 59.9
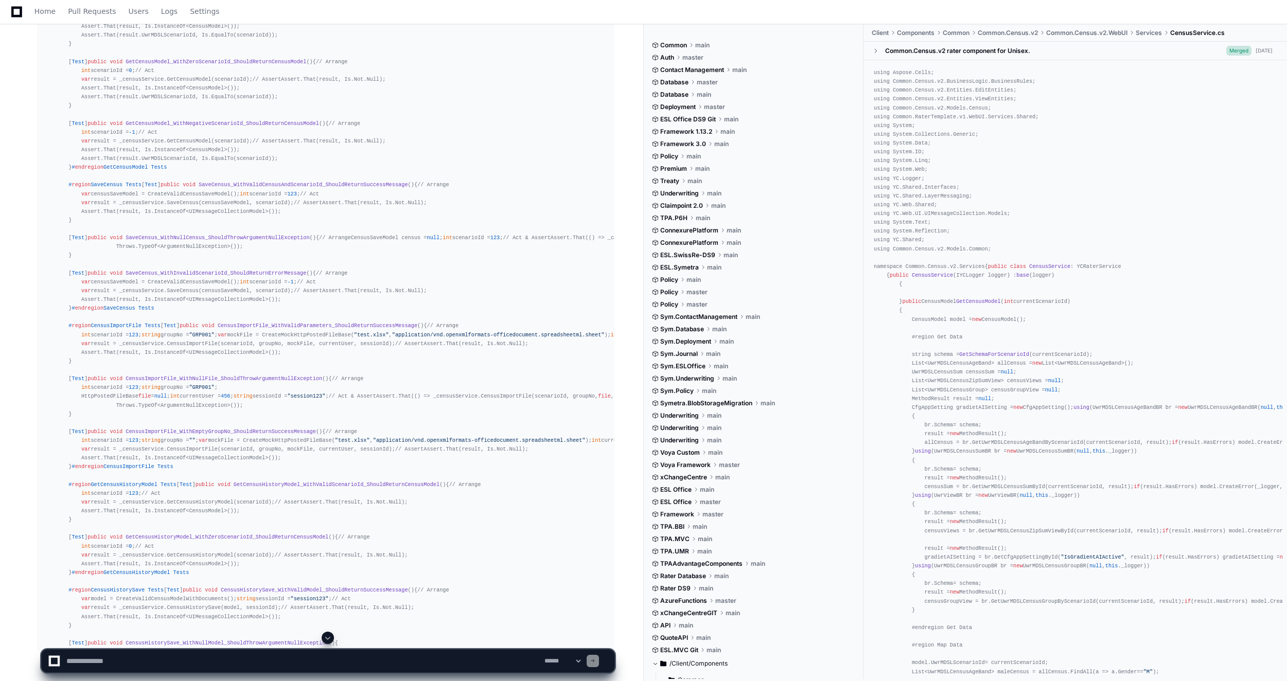
drag, startPoint x: 44, startPoint y: 248, endPoint x: 46, endPoint y: 262, distance: 14.0
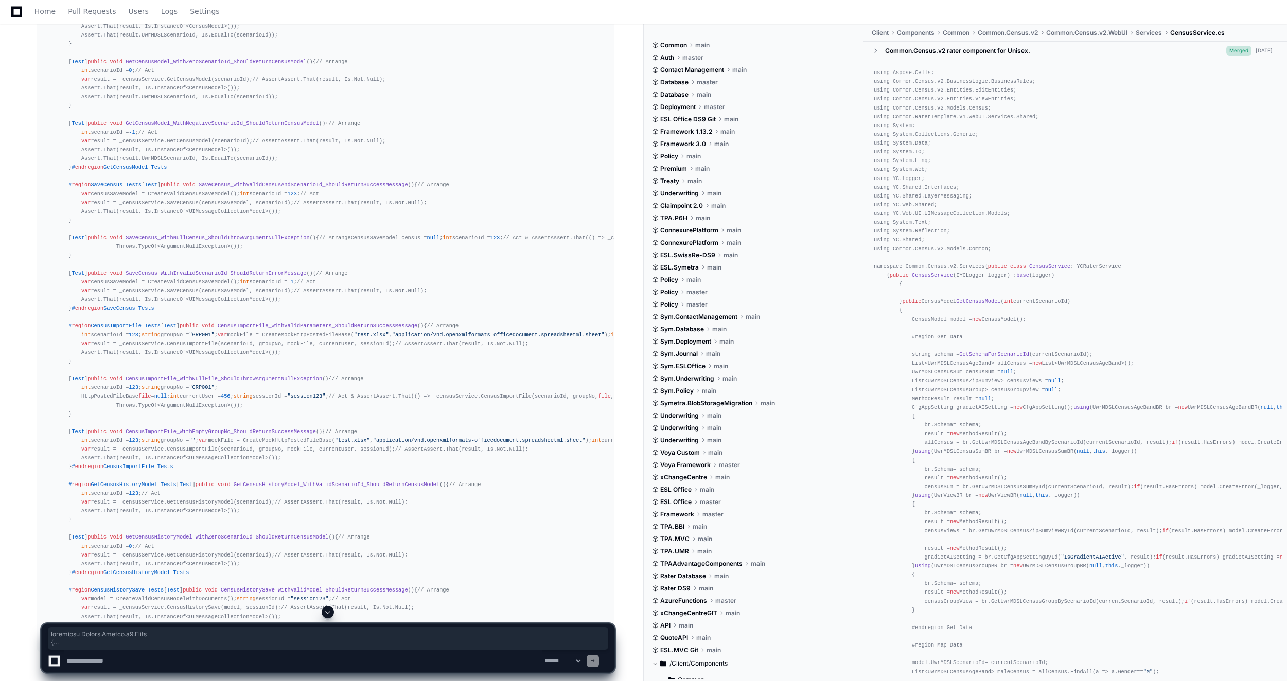
drag, startPoint x: 44, startPoint y: 245, endPoint x: 194, endPoint y: 555, distance: 343.8
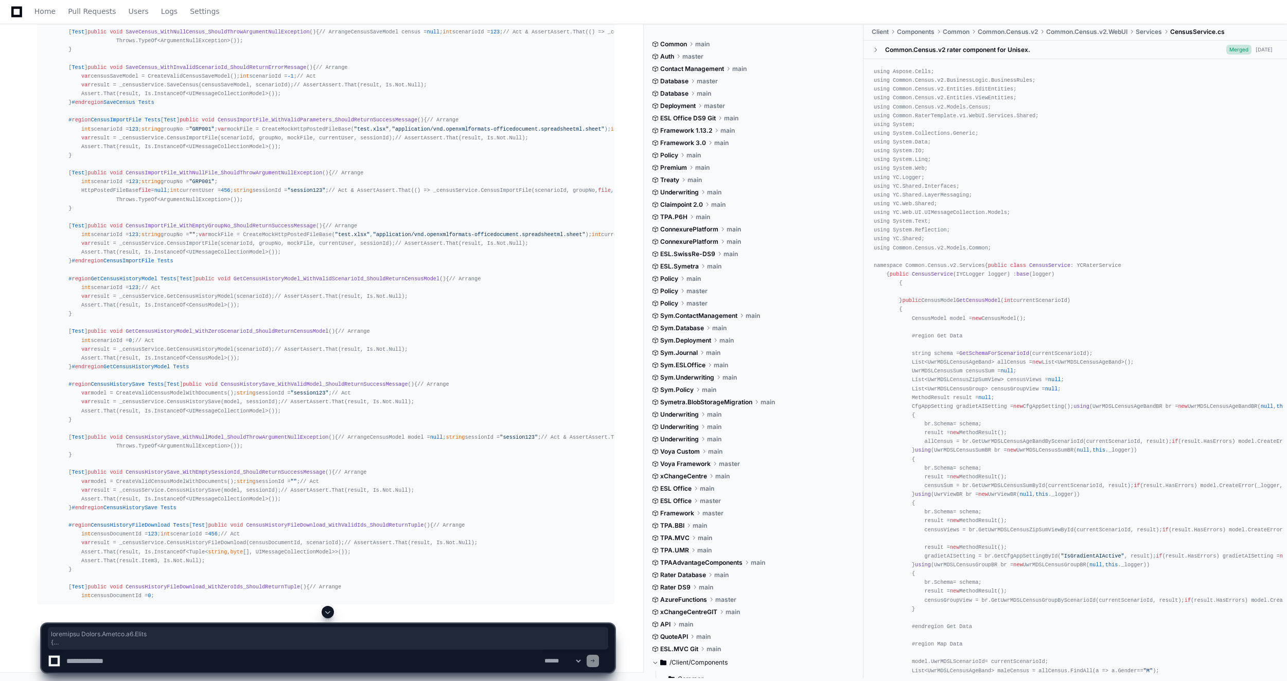
scroll to position [12946, 0]
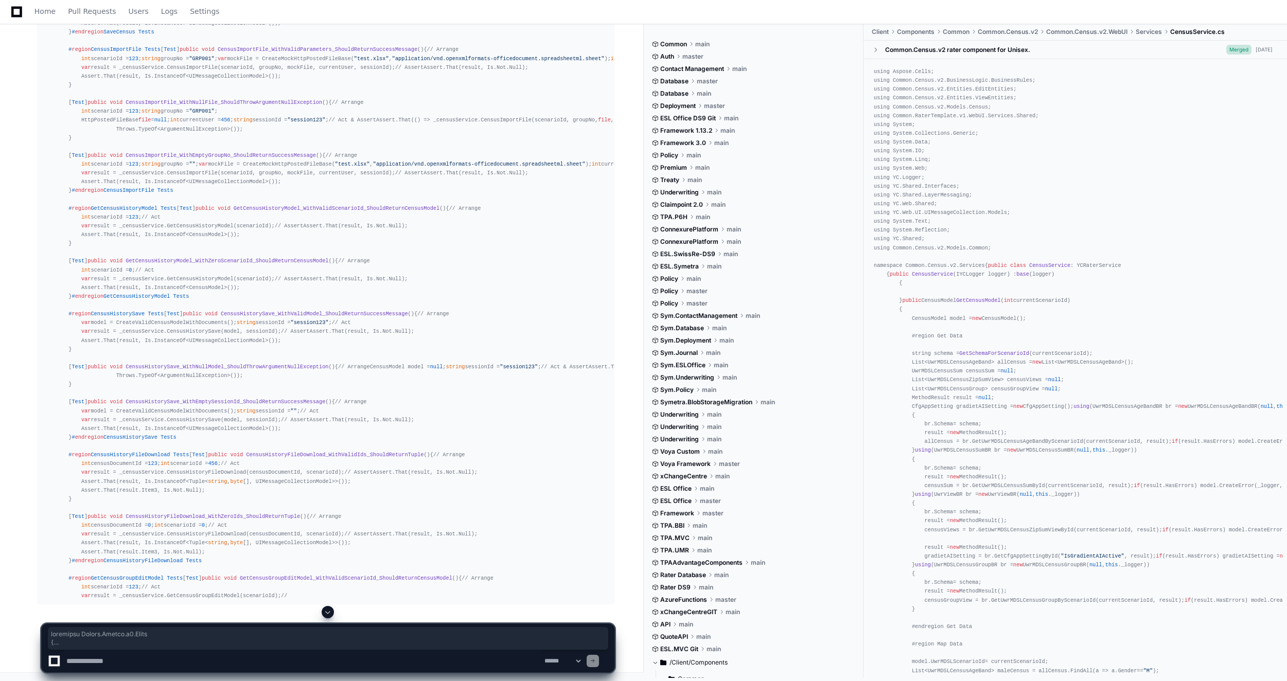
copy div "namespace Common.Census.v2.Tests { [ TestFixture ] public class CensusServiceTe…"
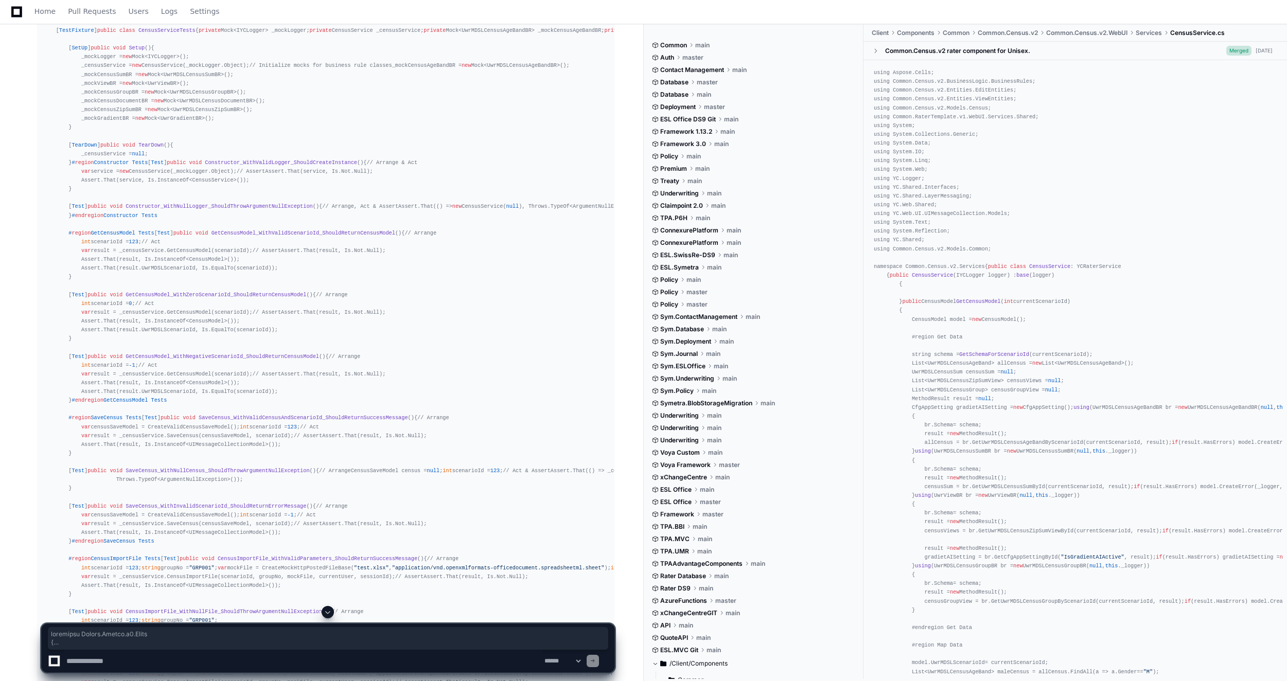
scroll to position [7080, 0]
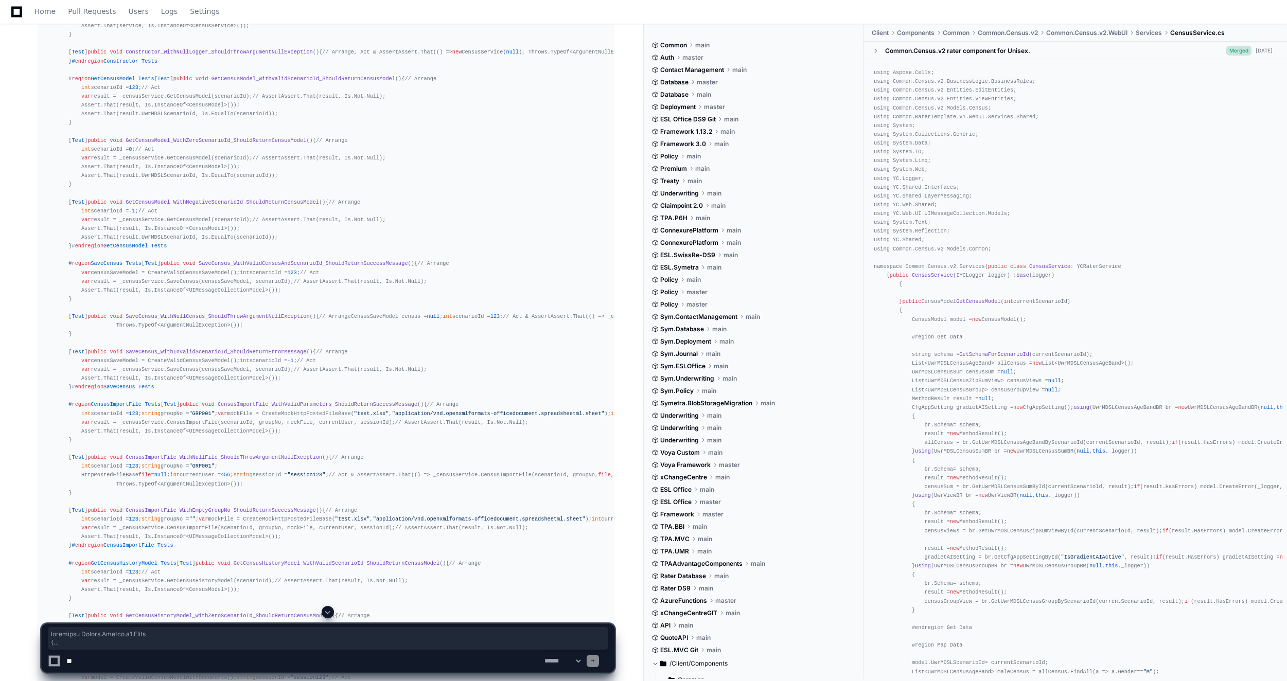
scroll to position [7235, 0]
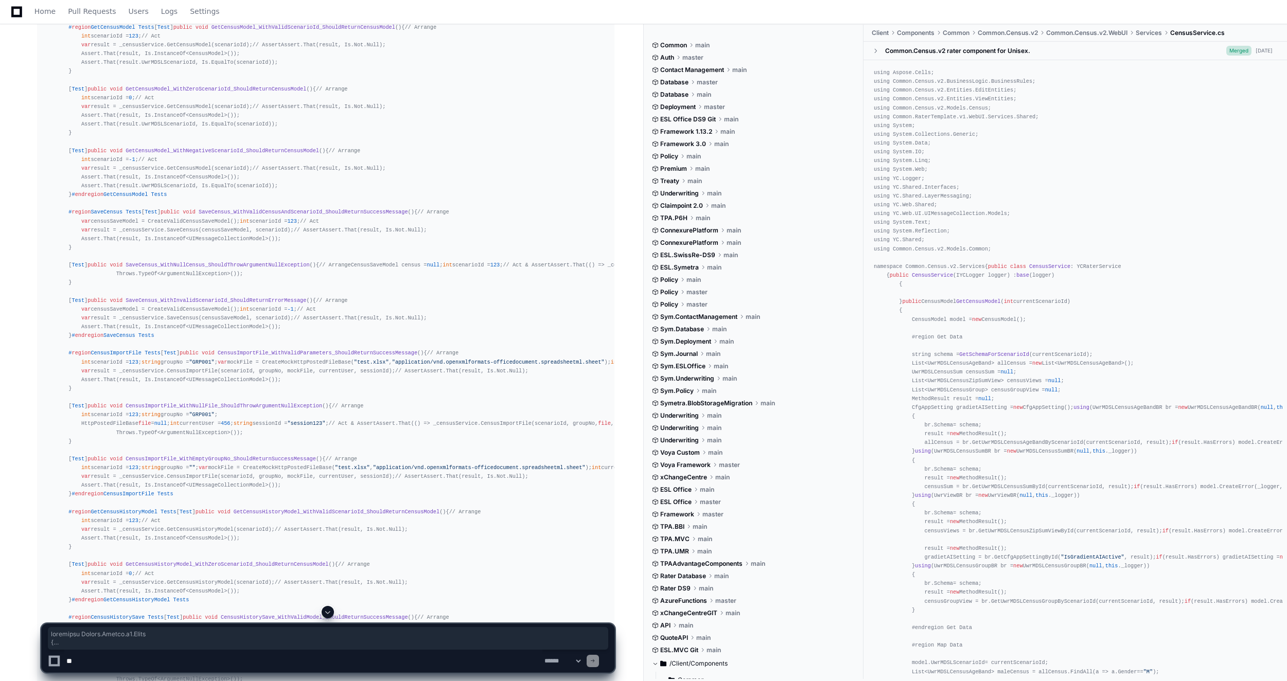
click at [120, 661] on textarea at bounding box center [303, 661] width 478 height 23
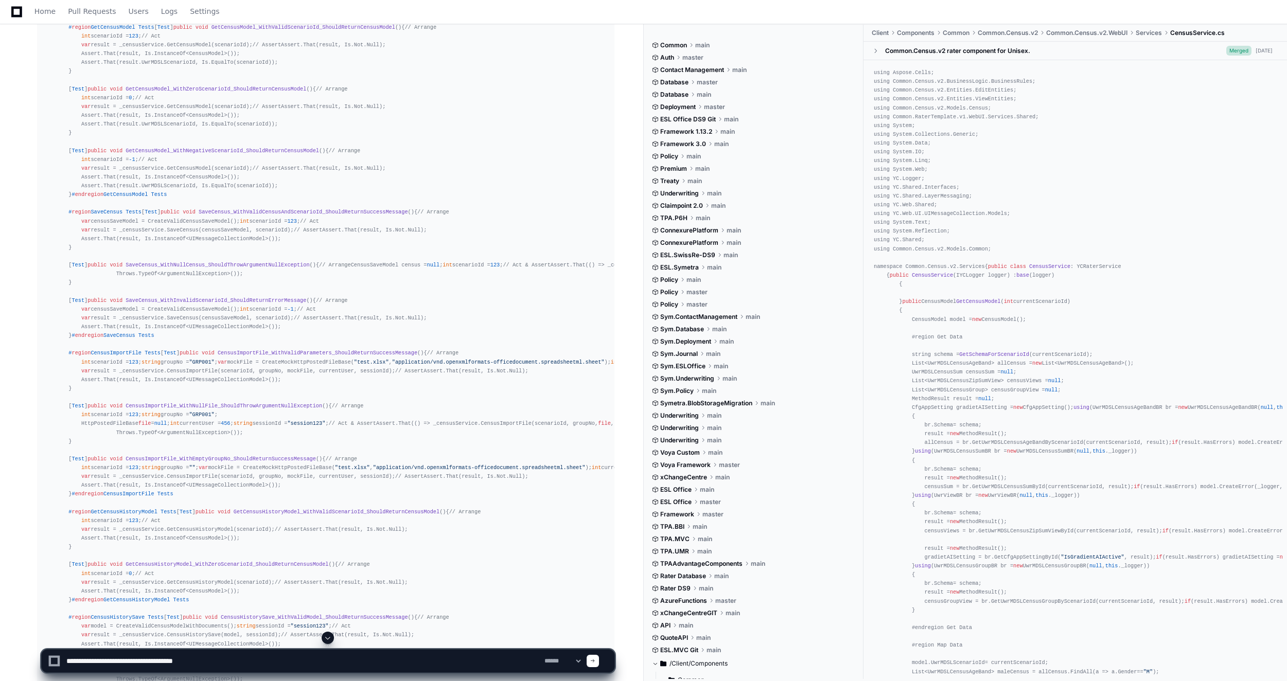
click at [244, 659] on textarea at bounding box center [303, 661] width 478 height 23
paste textarea "**********"
type textarea "**********"
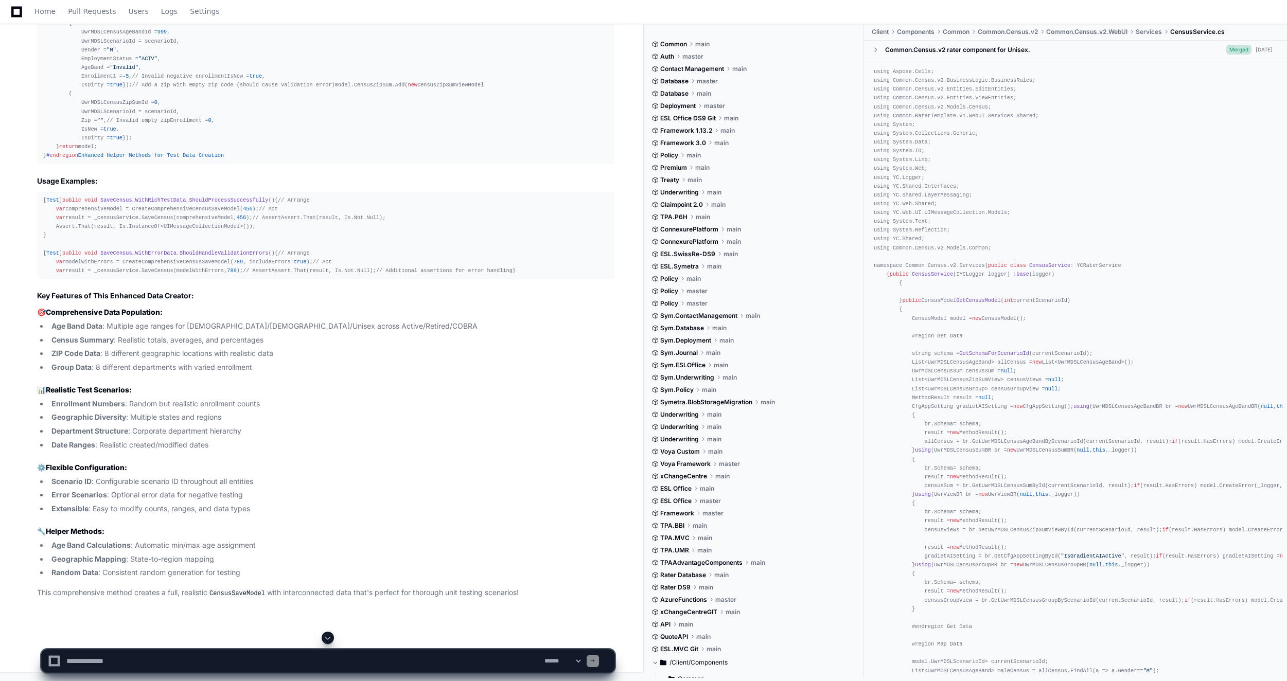
scroll to position [11866, 0]
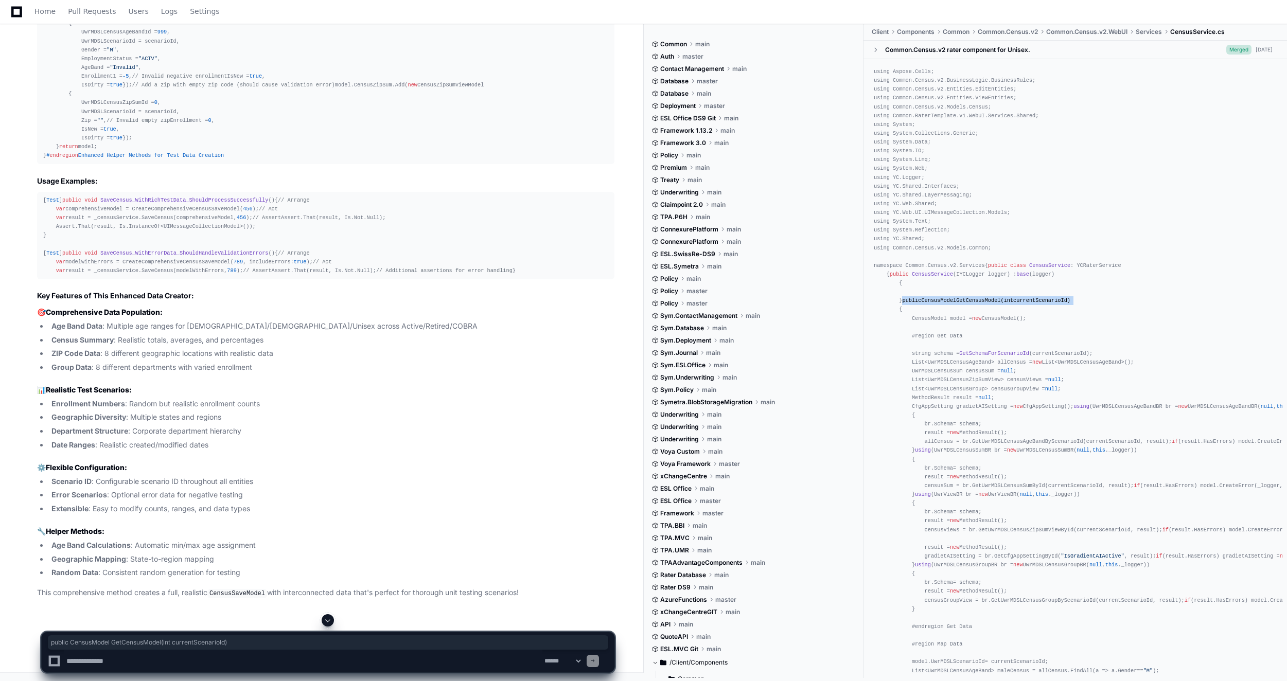
drag, startPoint x: 1286, startPoint y: 334, endPoint x: 1286, endPoint y: 355, distance: 21.1
click at [1286, 355] on div "using Aspose. Cells ; using Common. Census . v2 . BusinessLogic . BusinessRules…" at bounding box center [1075, 366] width 424 height 615
drag, startPoint x: 1286, startPoint y: 355, endPoint x: 1248, endPoint y: 379, distance: 44.7
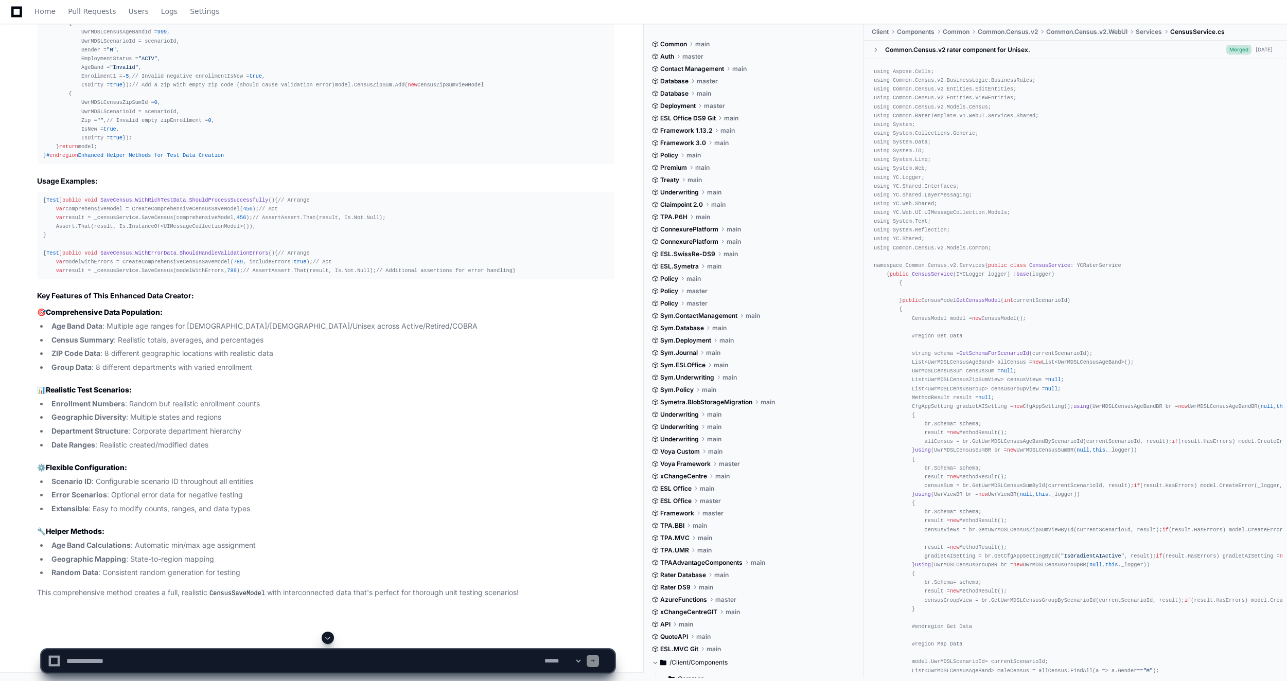
scroll to position [23245, 0]
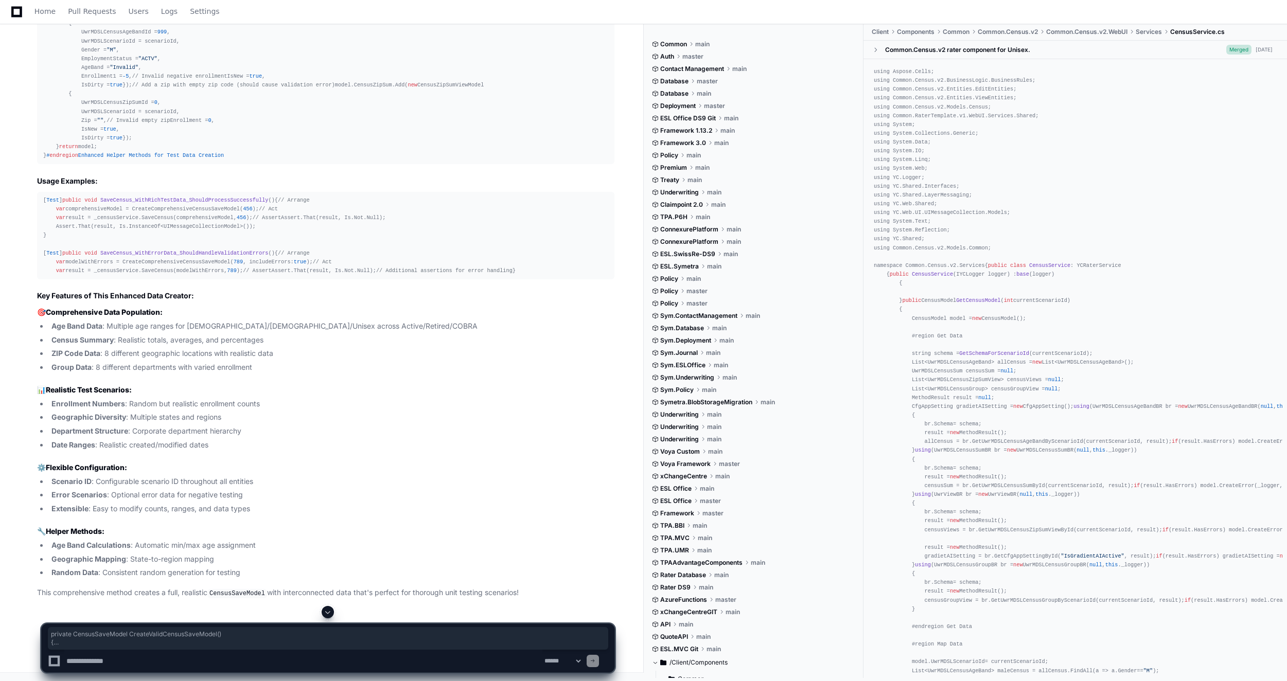
drag, startPoint x: 52, startPoint y: 121, endPoint x: 54, endPoint y: 184, distance: 63.3
drag, startPoint x: 54, startPoint y: 184, endPoint x: 52, endPoint y: 158, distance: 25.8
copy div "private CensusSaveModel CreateValidCensusSaveModel () { return new CensusSaveMo…"
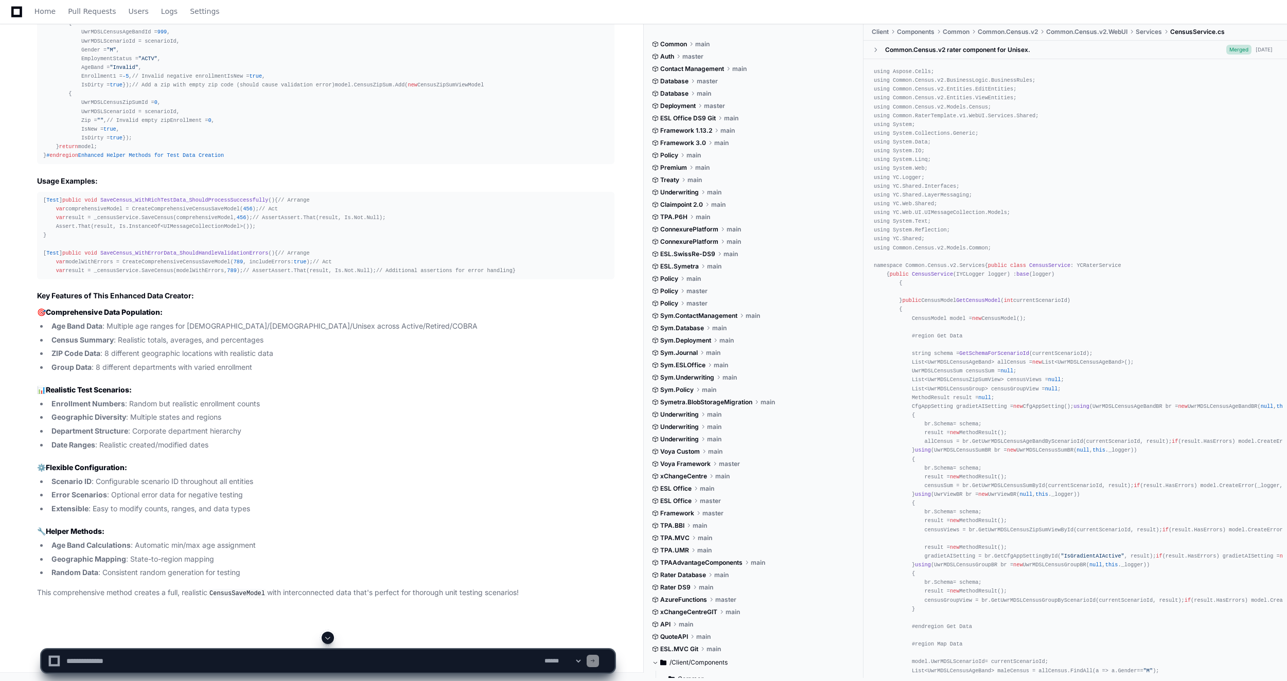
click at [181, 248] on div "[ Test ] public void SaveCensus_WithRichTestData_ShouldProcessSuccessfully () {…" at bounding box center [325, 235] width 565 height 79
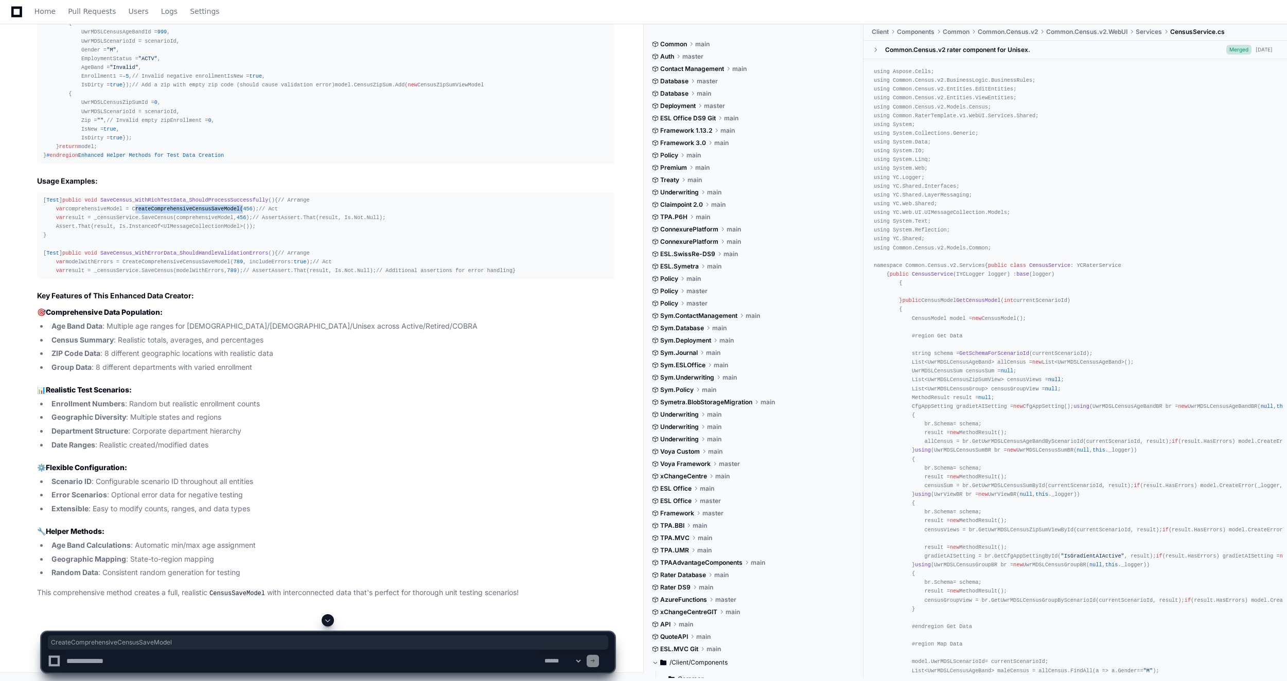
click at [181, 248] on div "[ Test ] public void SaveCensus_WithRichTestData_ShouldProcessSuccessfully () {…" at bounding box center [325, 235] width 565 height 79
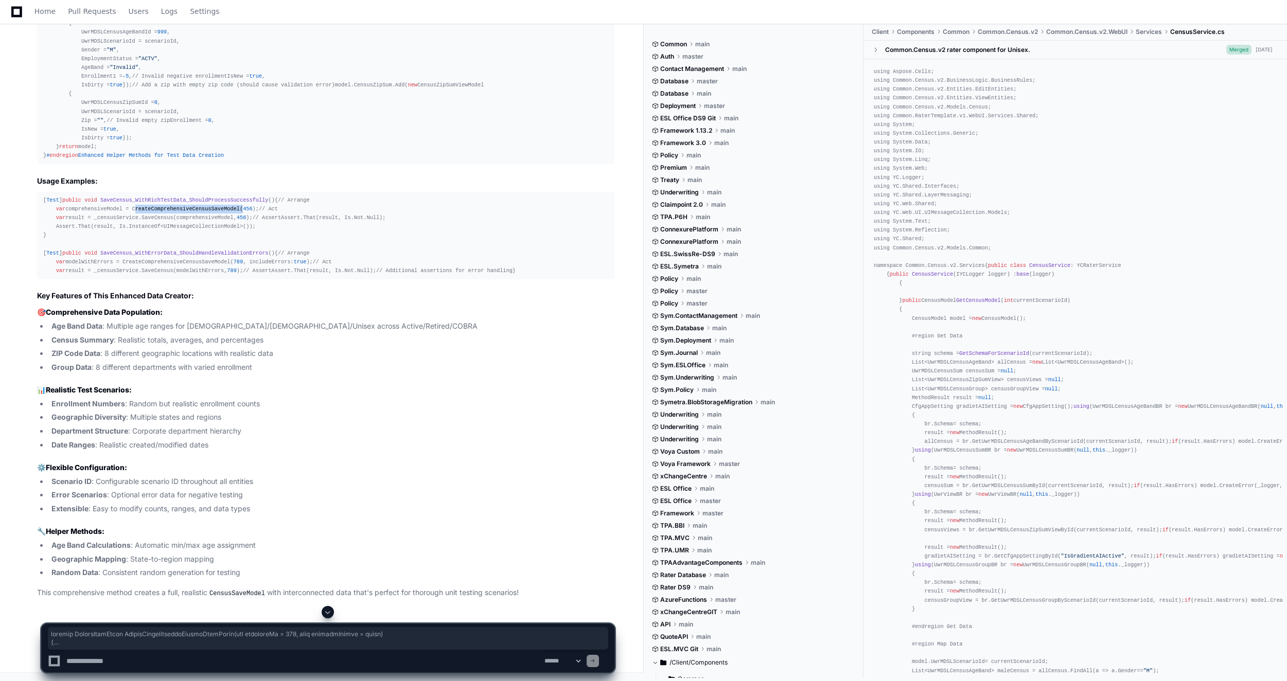
drag, startPoint x: 43, startPoint y: 142, endPoint x: 94, endPoint y: 560, distance: 422.0
drag, startPoint x: 94, startPoint y: 560, endPoint x: 61, endPoint y: 388, distance: 175.5
copy div "private CensusSaveModel CreateComprehensiveCensusSaveModel ( int scenarioId = 1…"
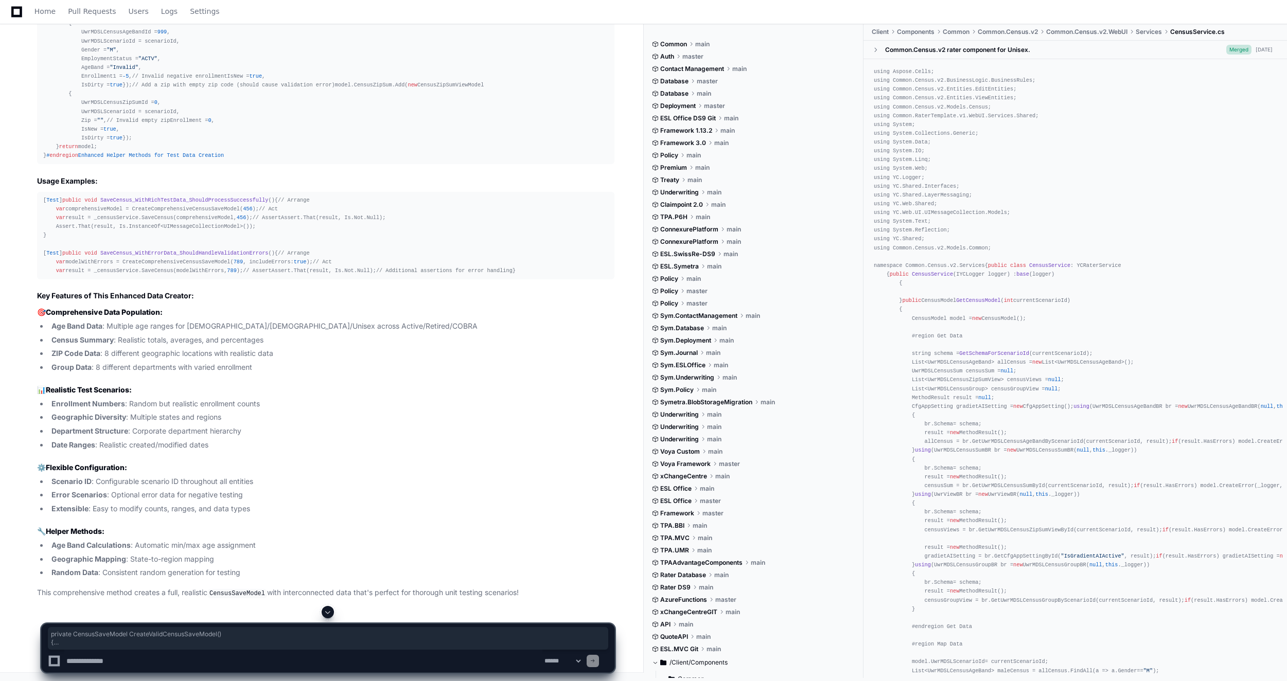
copy div "private CensusSaveModel CreateValidCensusSaveModel () { return new CensusSaveMo…"
drag, startPoint x: 44, startPoint y: 260, endPoint x: 53, endPoint y: 339, distance: 78.7
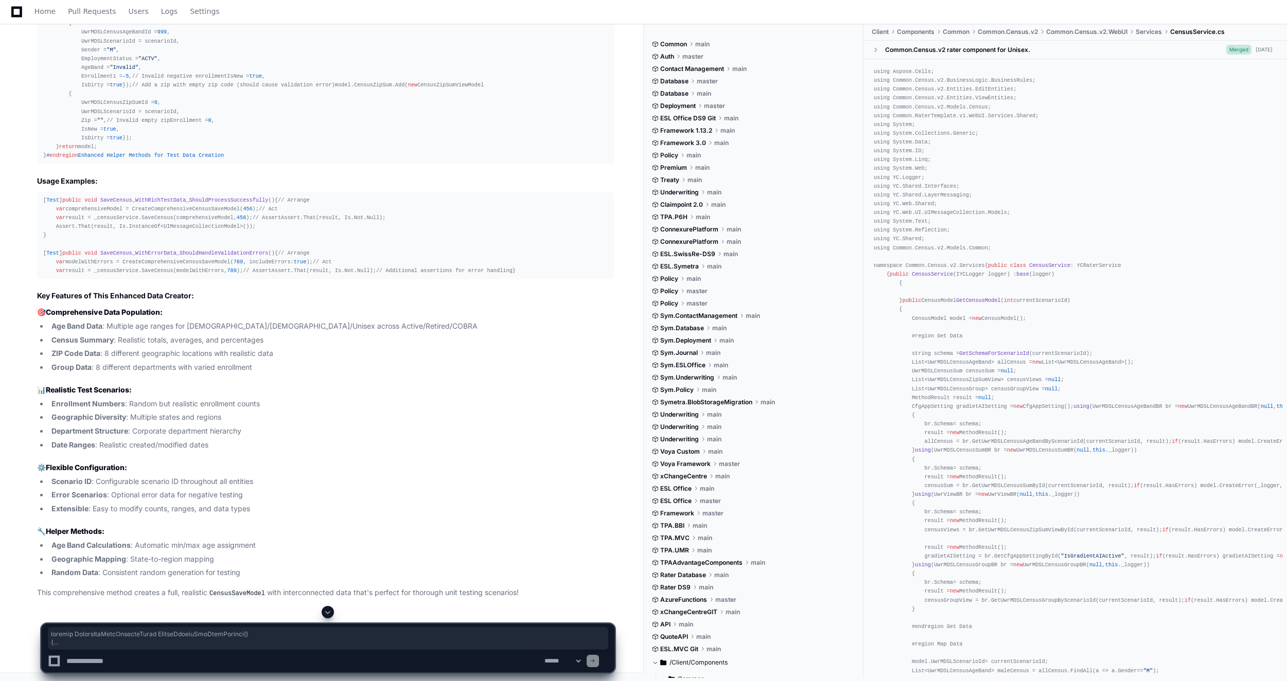
drag, startPoint x: 42, startPoint y: 360, endPoint x: 146, endPoint y: 598, distance: 259.9
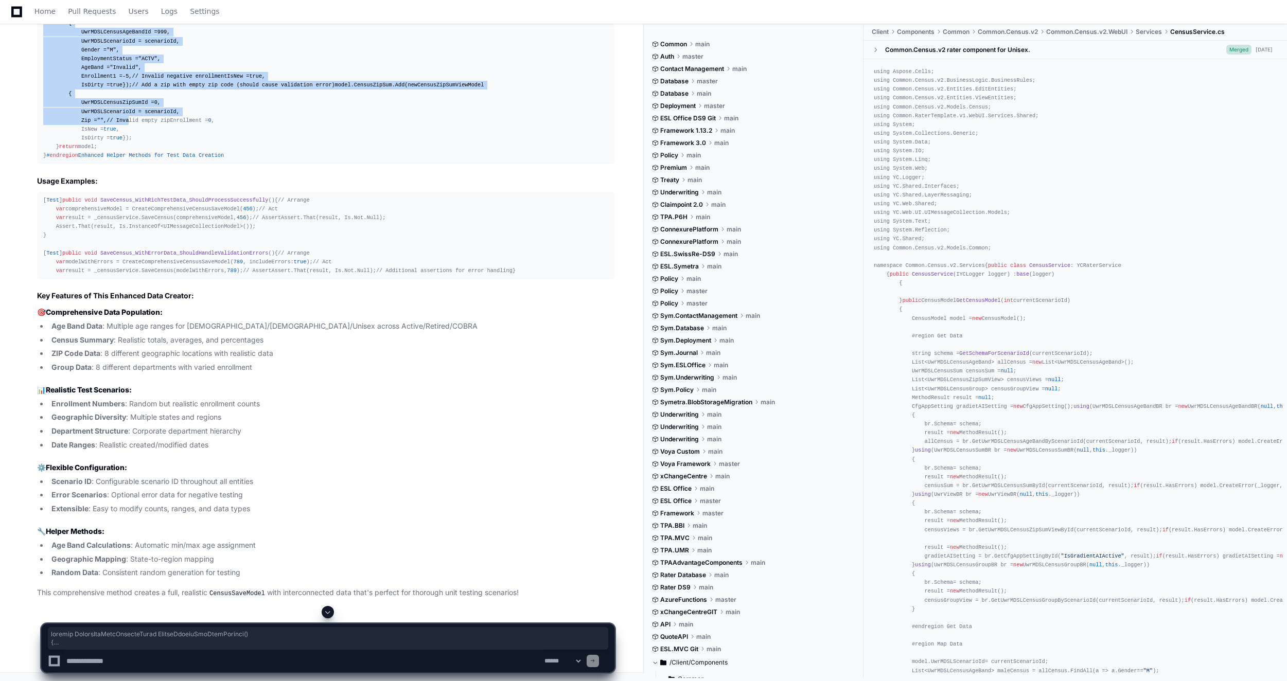
scroll to position [23059, 0]
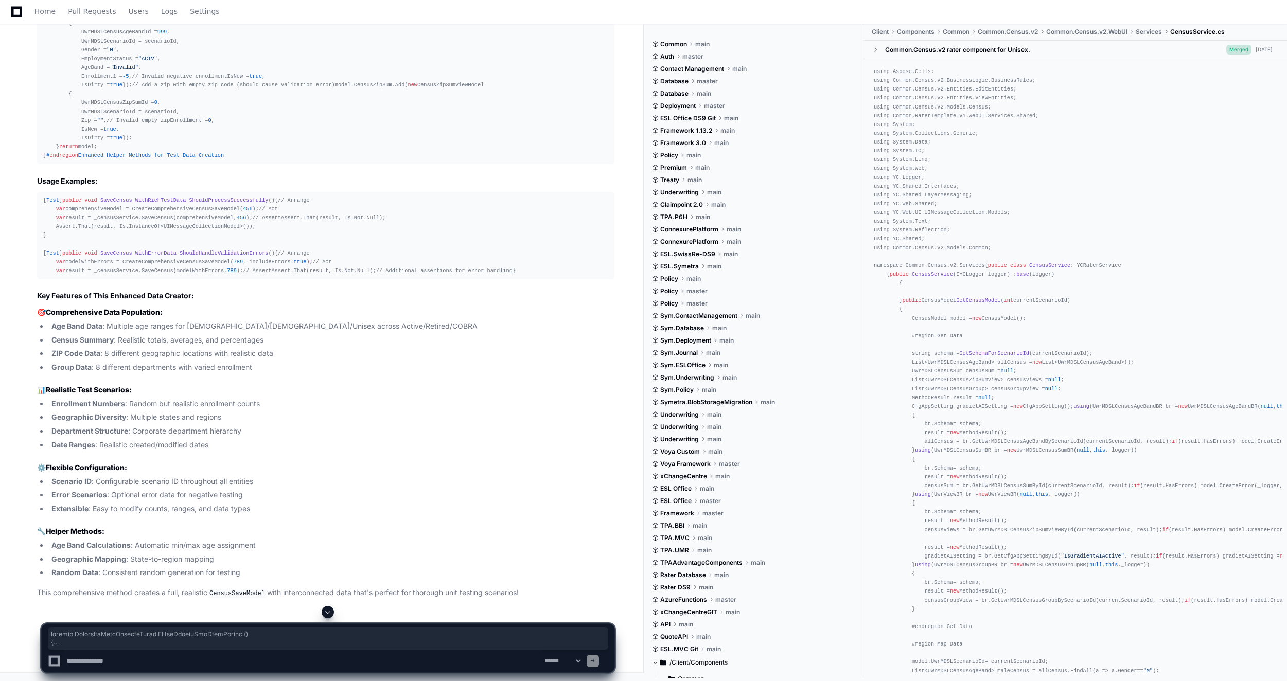
copy div "private CensusAgeBandWrapperModel CreateCensusAgeBandWrapper () { return new Ce…"
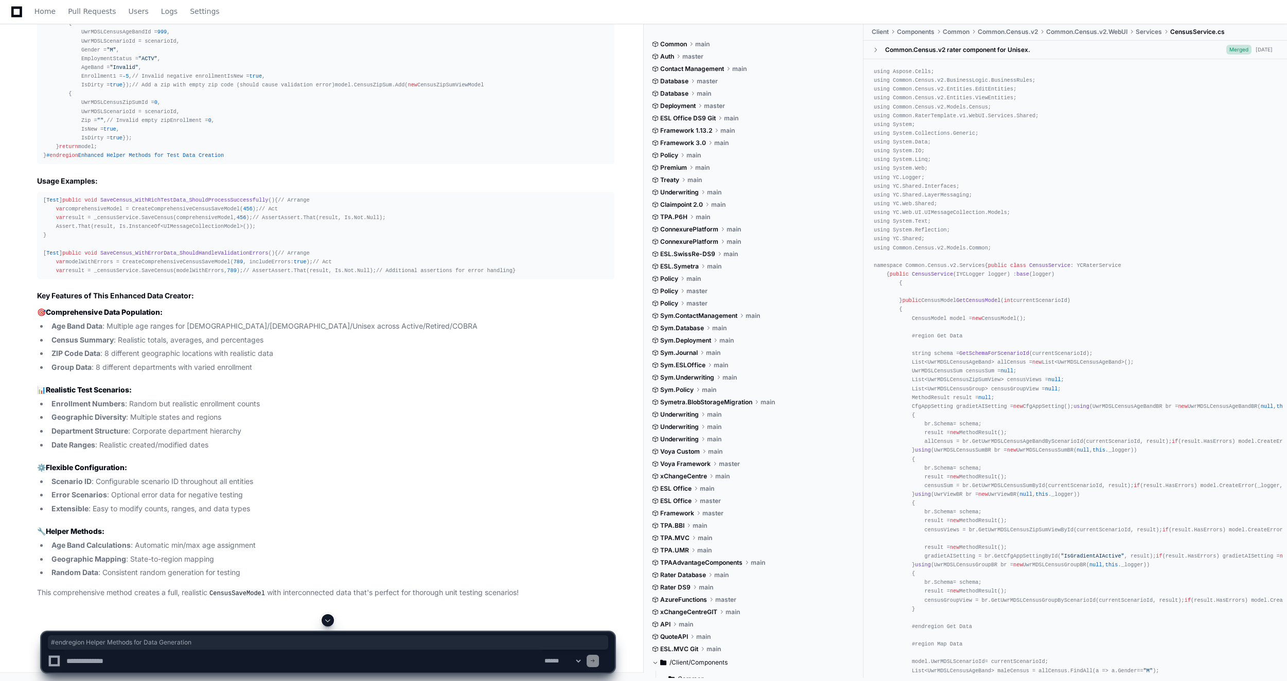
drag, startPoint x: 189, startPoint y: 307, endPoint x: 39, endPoint y: 302, distance: 150.9
copy div "# endregion Helper Methods for Data Generation"
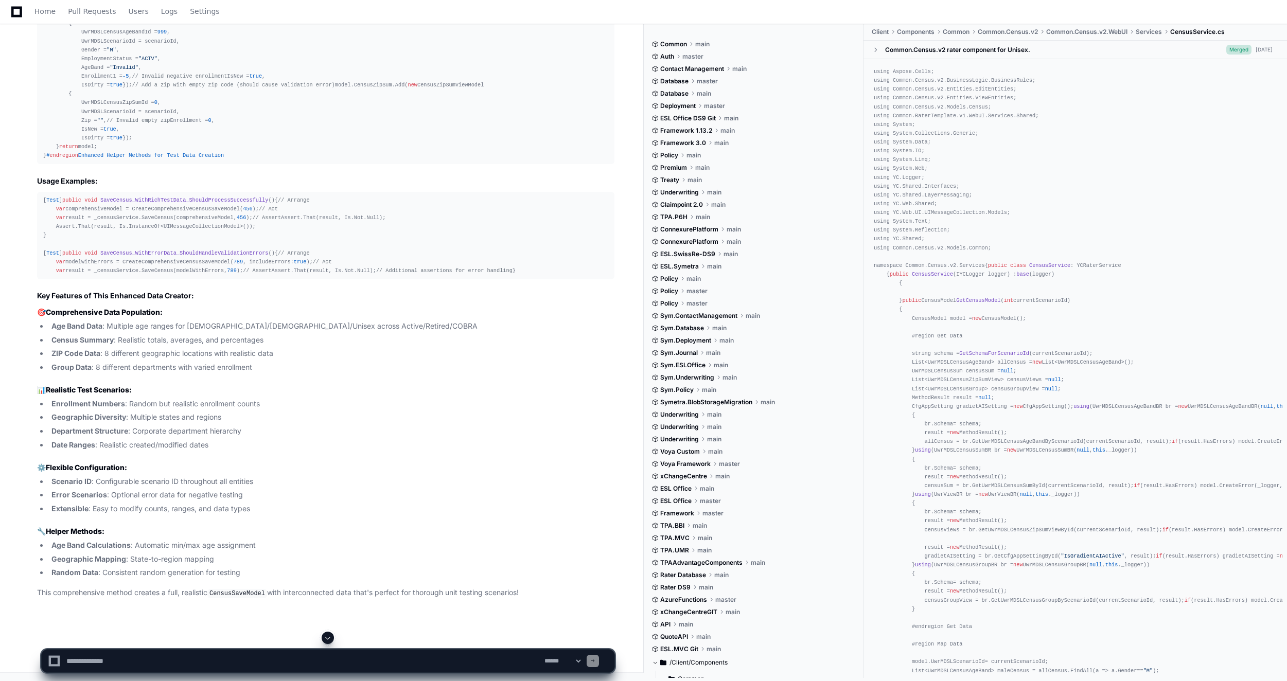
click at [166, 196] on div "[ Test ] public void SaveCensus_WithRichTestData_ShouldProcessSuccessfully () {…" at bounding box center [325, 235] width 565 height 79
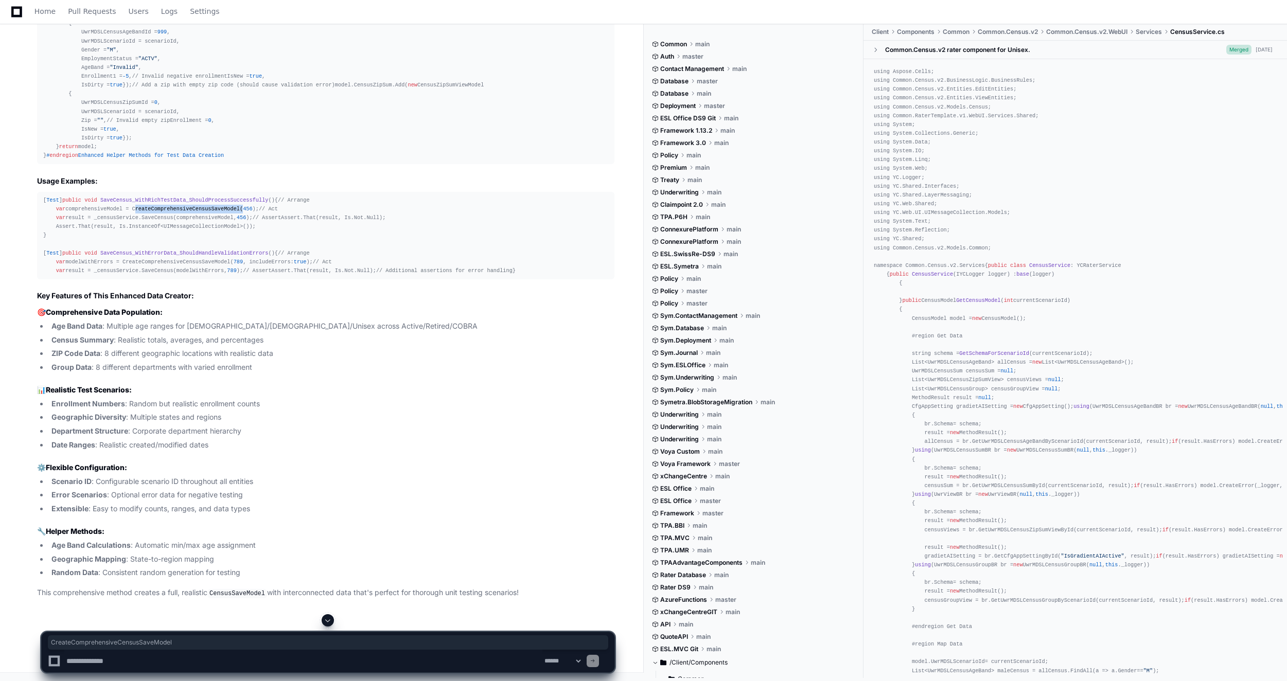
click at [166, 196] on div "[ Test ] public void SaveCensus_WithRichTestData_ShouldProcessSuccessfully () {…" at bounding box center [325, 235] width 565 height 79
copy div "CreateComprehensiveCensusSaveModel"
